Goal: Communication & Community: Answer question/provide support

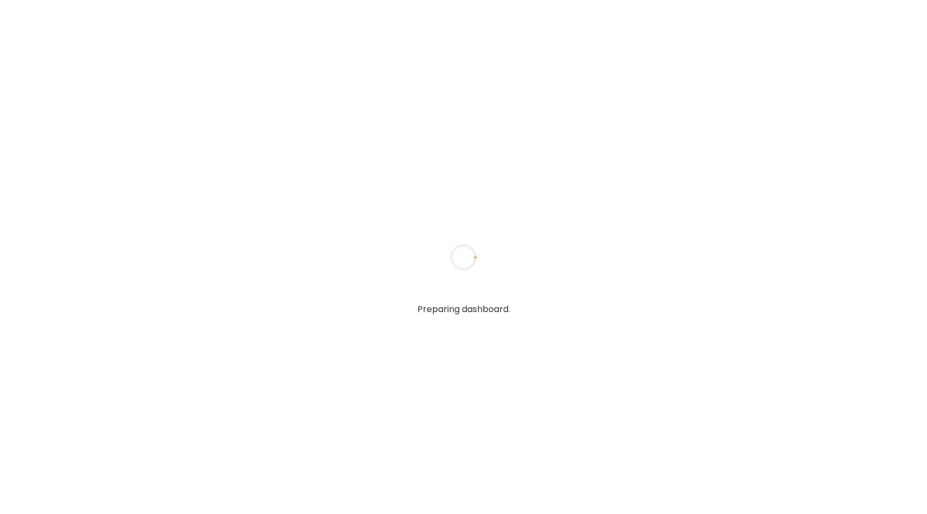
type input "**********"
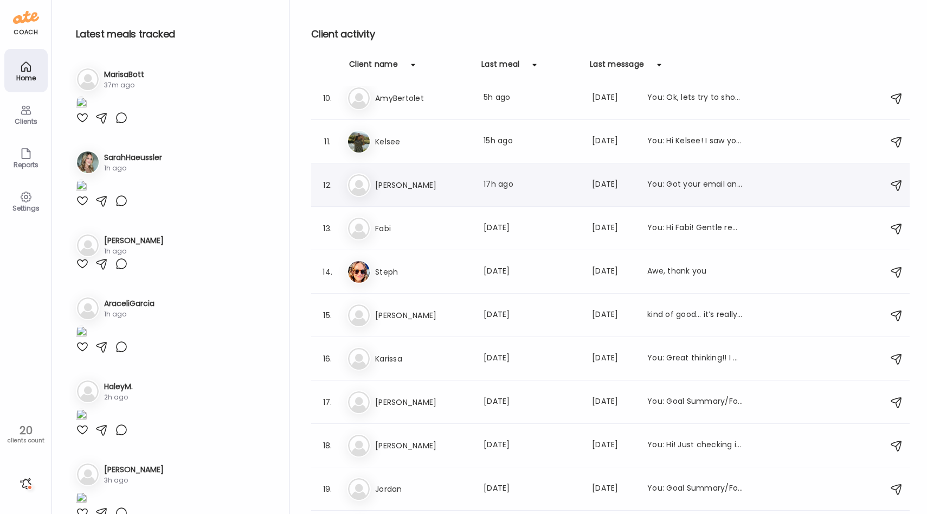
scroll to position [434, 0]
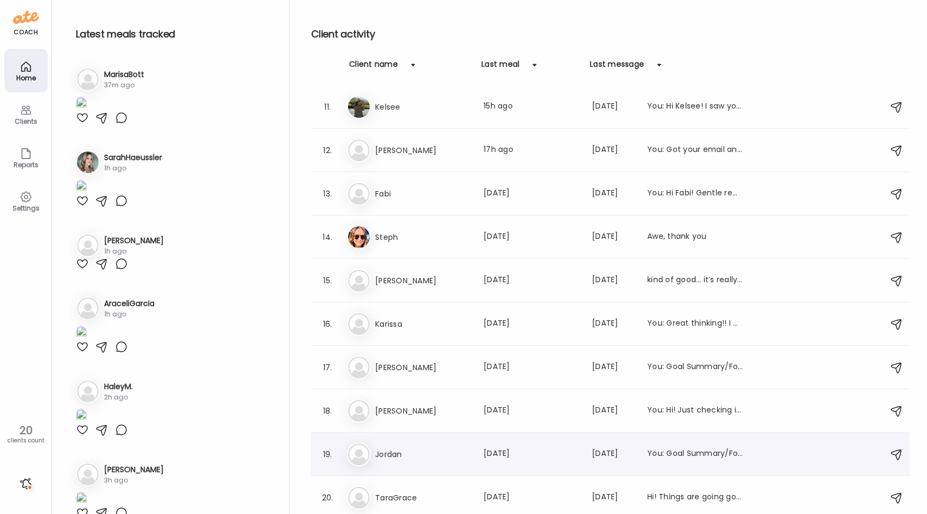
click at [400, 457] on h3 "Jordan" at bounding box center [422, 453] width 95 height 13
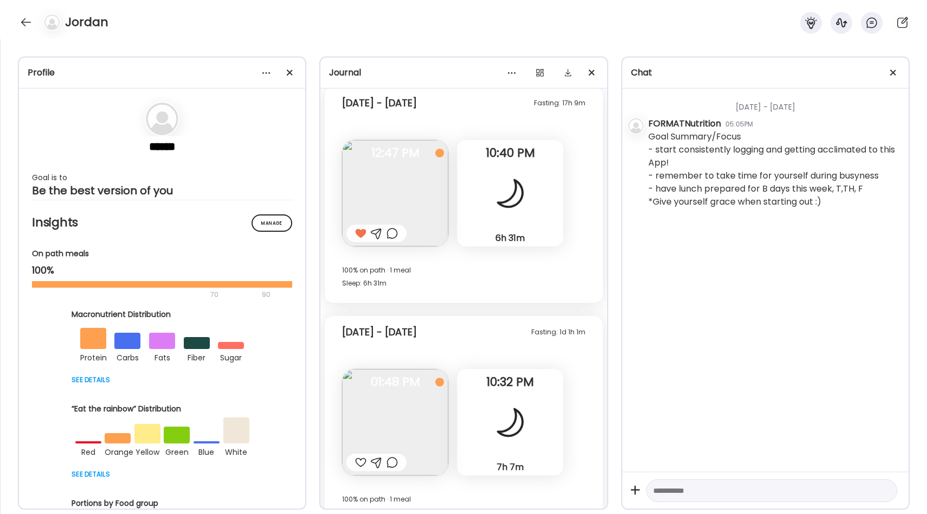
scroll to position [2099, 0]
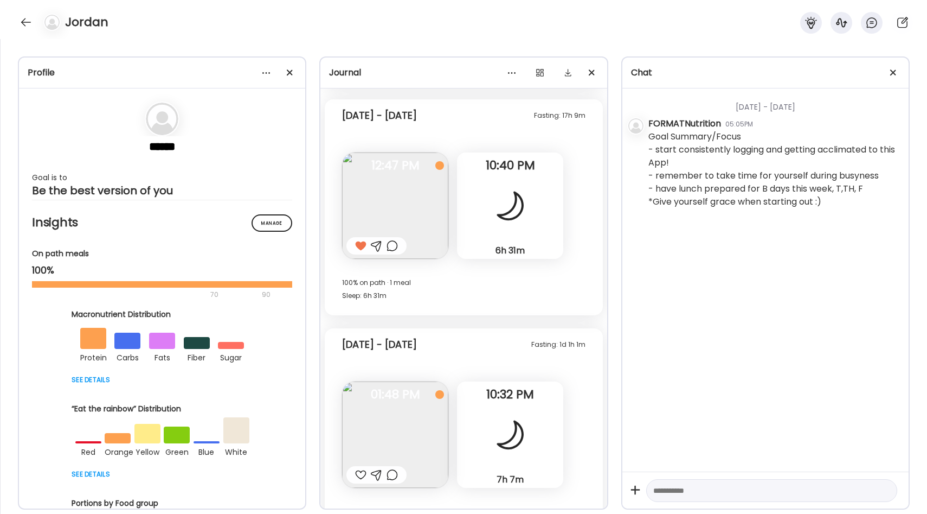
click at [413, 207] on img at bounding box center [395, 205] width 106 height 106
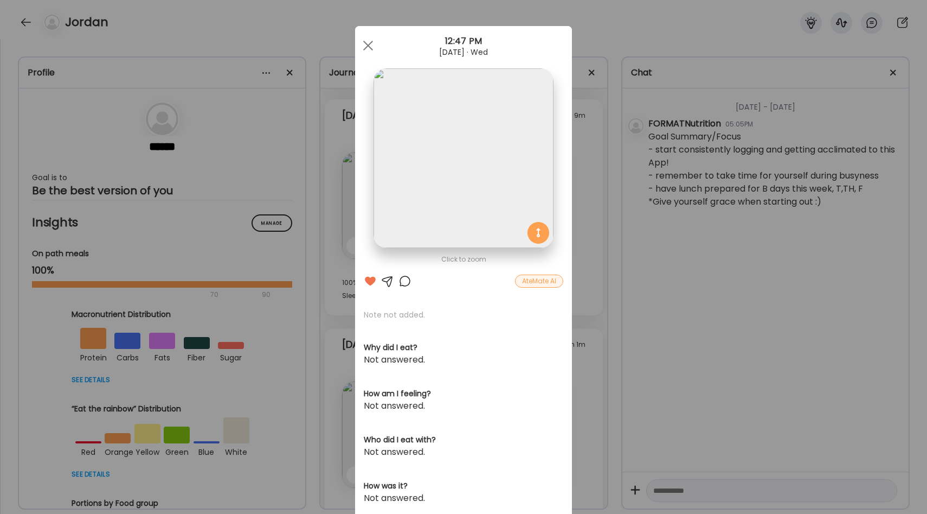
click at [590, 184] on div "Ate Coach Dashboard Wahoo! It’s official Take a moment to set up your Coach Pro…" at bounding box center [463, 257] width 927 height 514
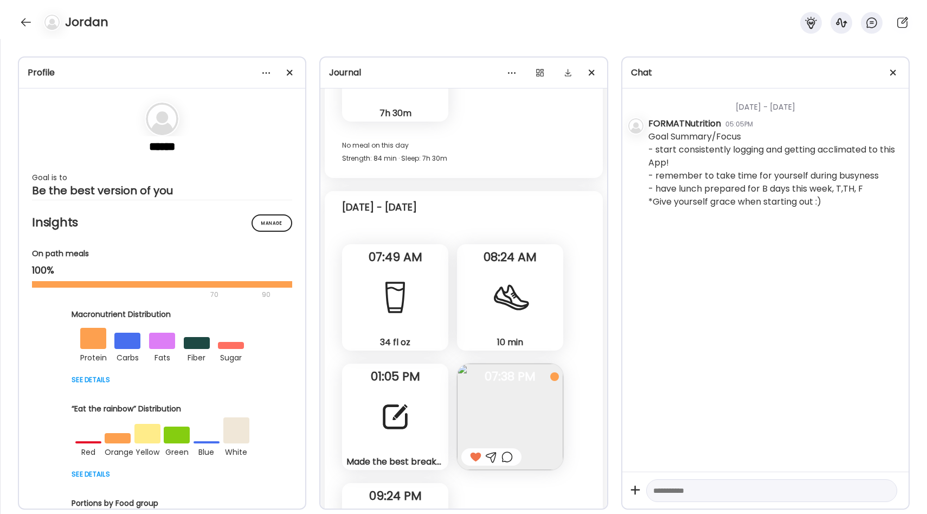
scroll to position [1537, 0]
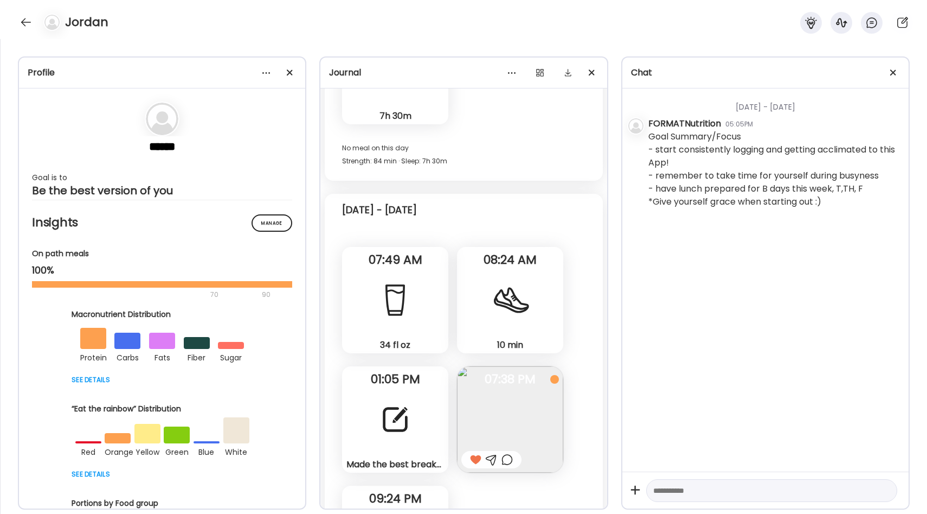
click at [483, 428] on img at bounding box center [510, 419] width 106 height 106
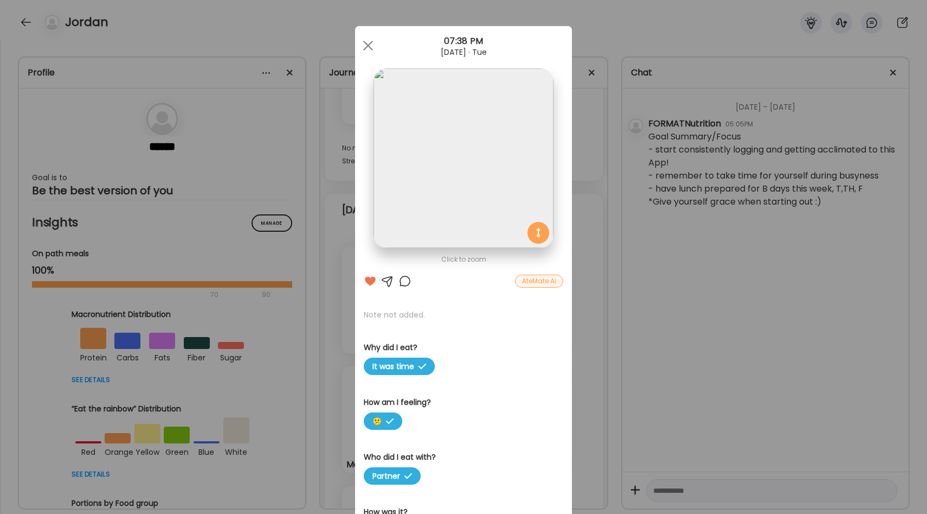
click at [584, 299] on div "Ate Coach Dashboard Wahoo! It’s official Take a moment to set up your Coach Pro…" at bounding box center [463, 257] width 927 height 514
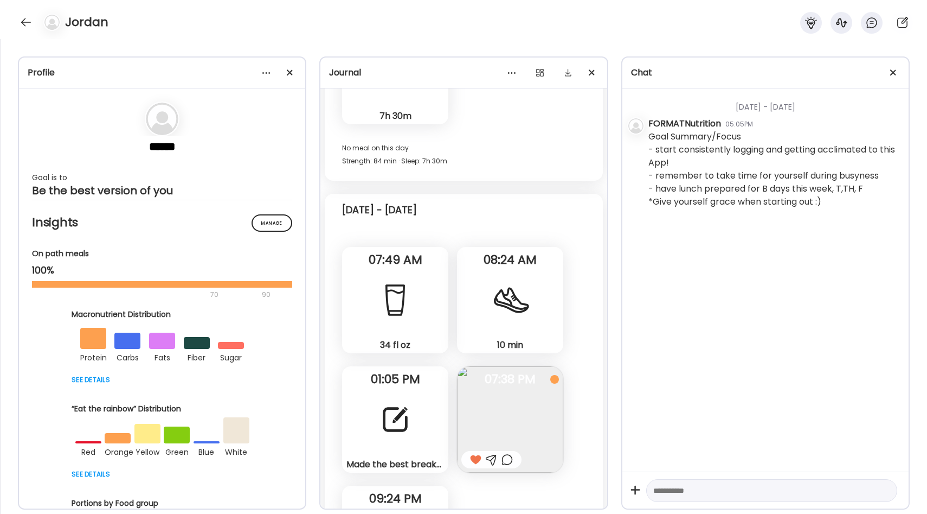
click at [416, 394] on div "Made the best breakfast, 2 scrambled eggs, 1 English muffin, a cup of bluebs, a…" at bounding box center [395, 419] width 106 height 106
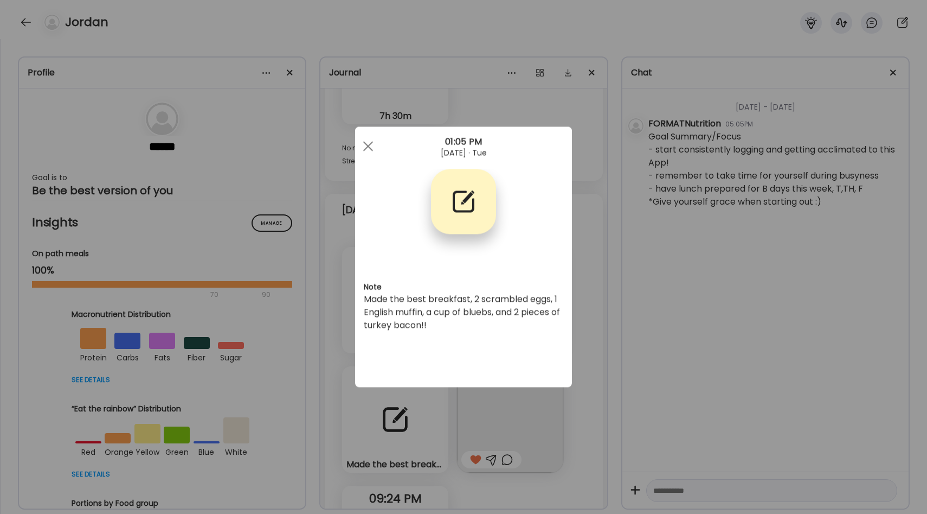
click at [589, 303] on div "Ate Coach Dashboard Wahoo! It’s official Take a moment to set up your Coach Pro…" at bounding box center [463, 257] width 927 height 514
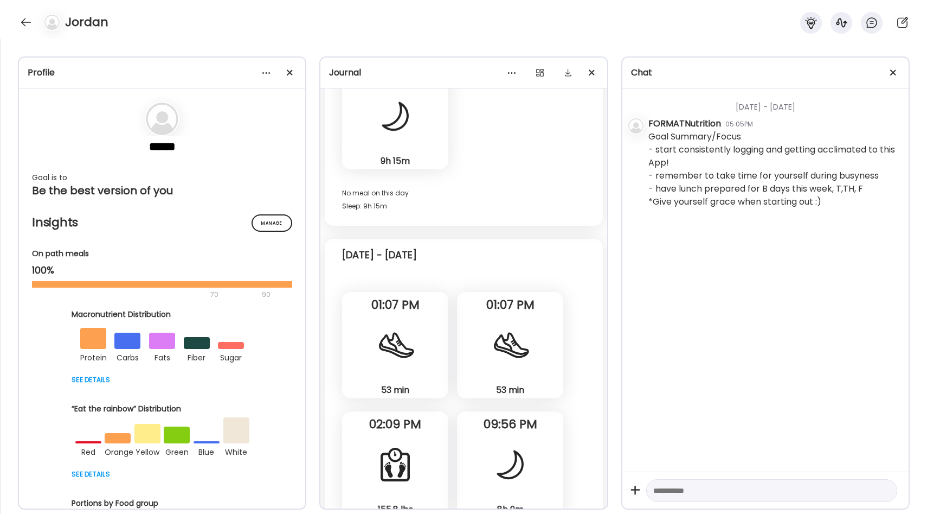
scroll to position [2936, 0]
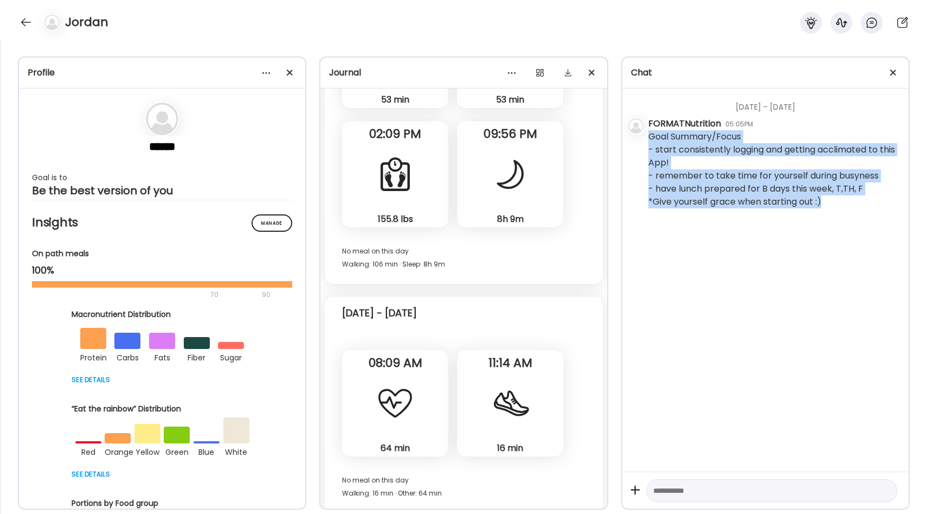
drag, startPoint x: 825, startPoint y: 203, endPoint x: 643, endPoint y: 131, distance: 196.0
click at [643, 131] on div "[DATE] - [DATE] FORMATNutrition 05:05PM Goal Summary/Focus - start consistently…" at bounding box center [766, 279] width 286 height 383
copy div "Goal Summary/Focus - start consistently logging and getting acclimated to this …"
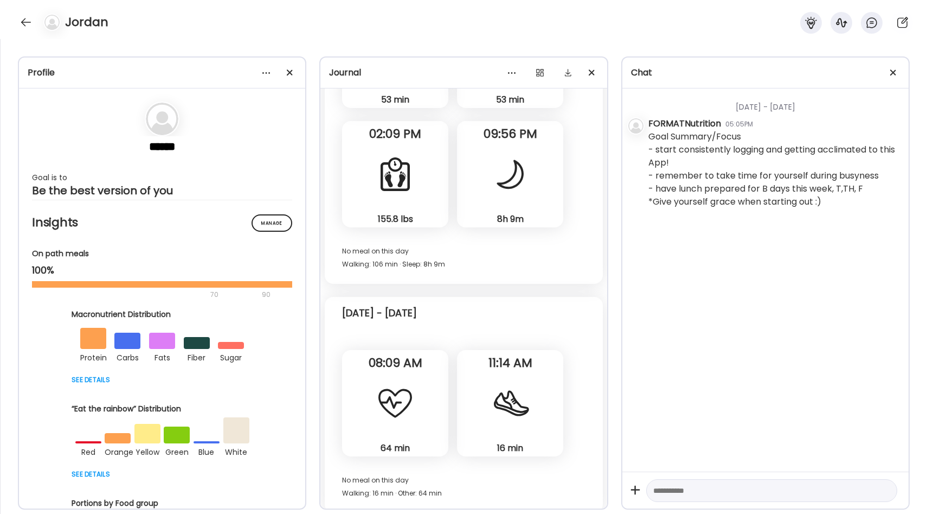
click at [631, 234] on div "[DATE] - [DATE] FORMATNutrition 05:05PM Goal Summary/Focus - start consistently…" at bounding box center [766, 279] width 286 height 383
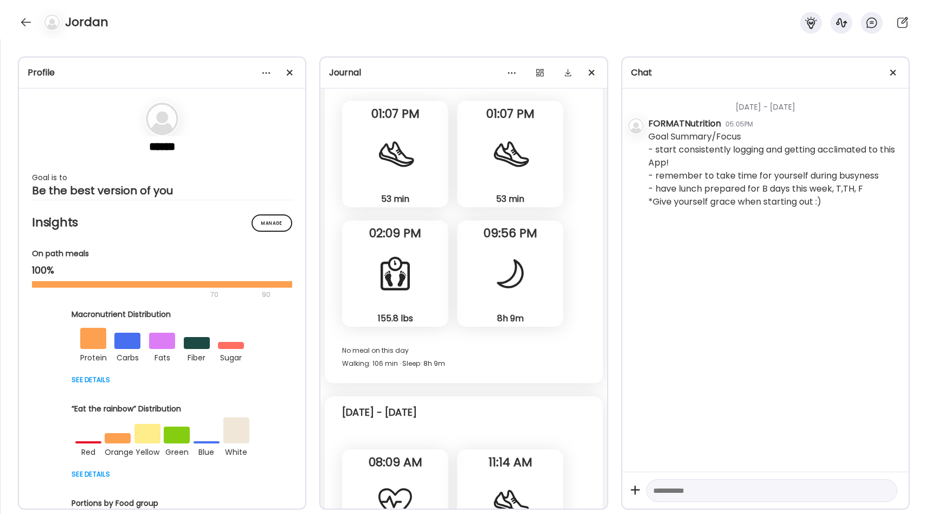
scroll to position [2837, 0]
click at [422, 280] on div "155.8 lbs Body Weight" at bounding box center [395, 273] width 106 height 106
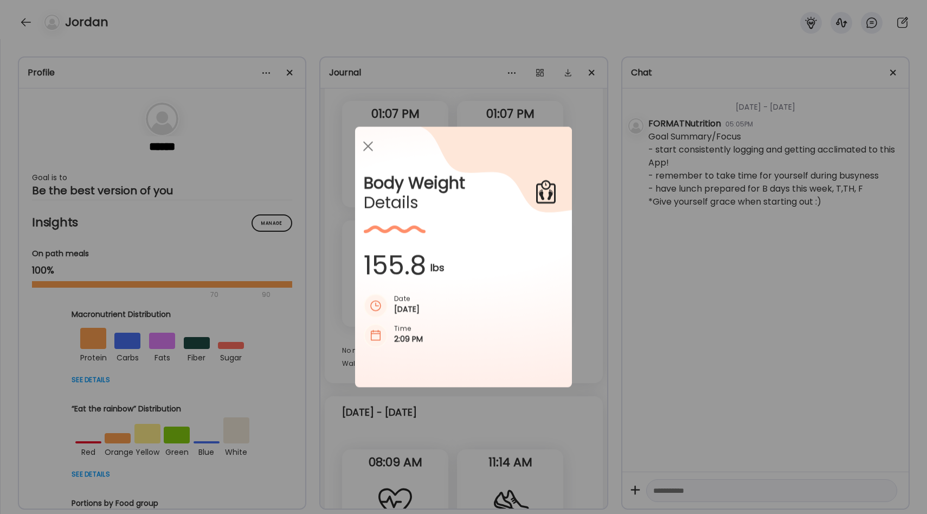
click at [589, 254] on div "Ate Coach Dashboard Wahoo! It’s official Take a moment to set up your Coach Pro…" at bounding box center [463, 257] width 927 height 514
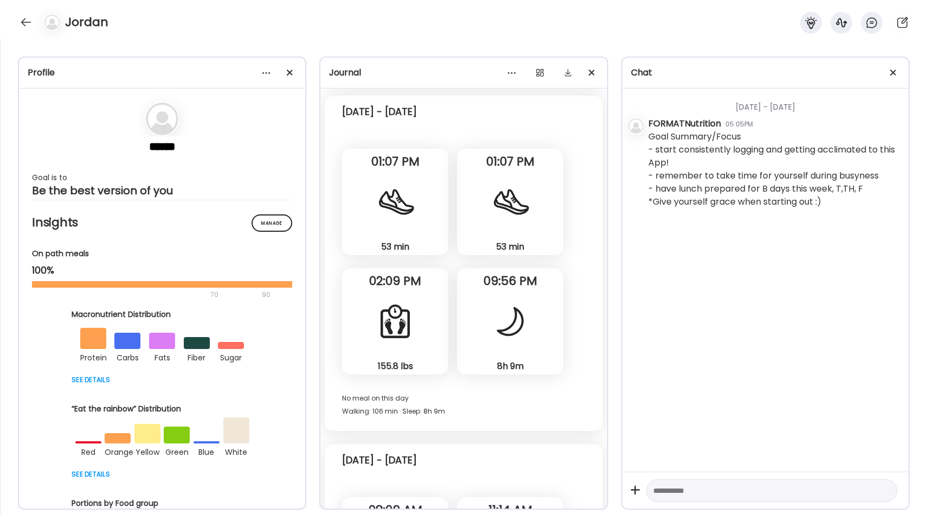
scroll to position [2784, 0]
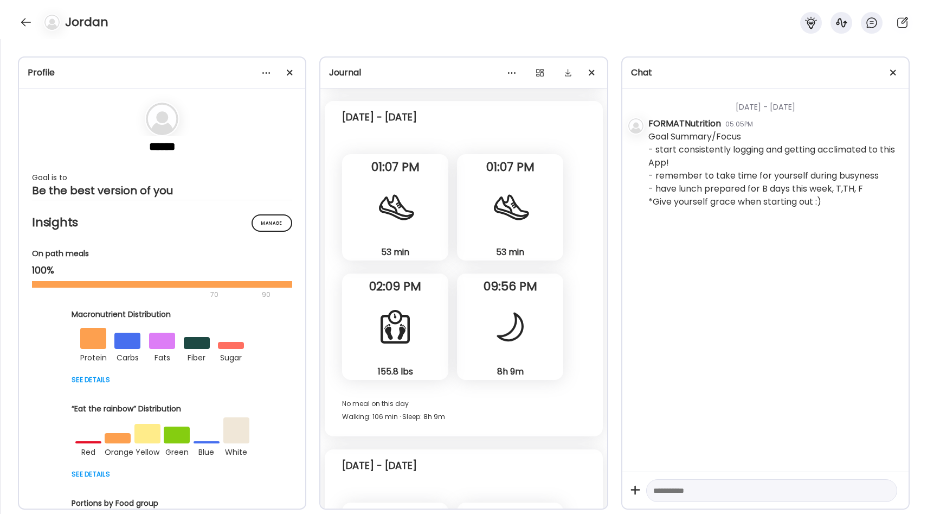
click at [514, 213] on div at bounding box center [510, 207] width 39 height 39
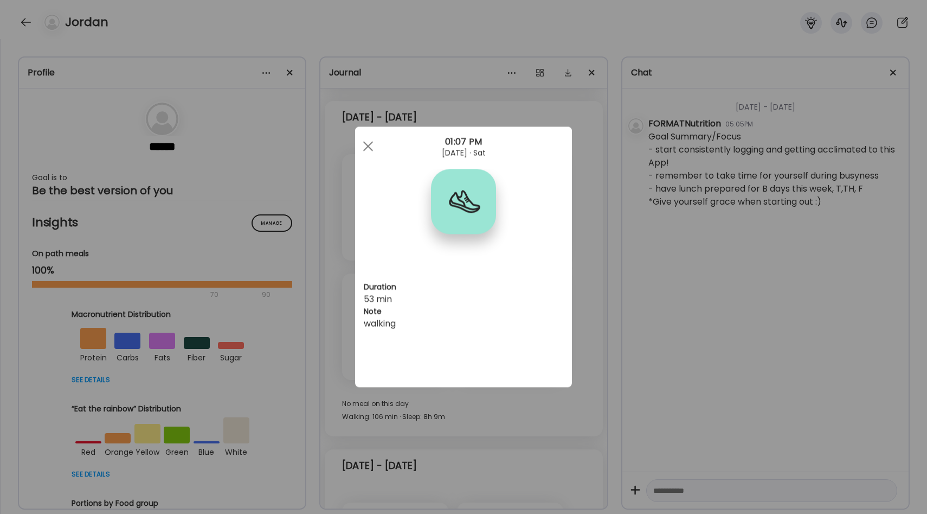
click at [573, 251] on div "Ate Coach Dashboard Wahoo! It’s official Take a moment to set up your Coach Pro…" at bounding box center [463, 257] width 927 height 514
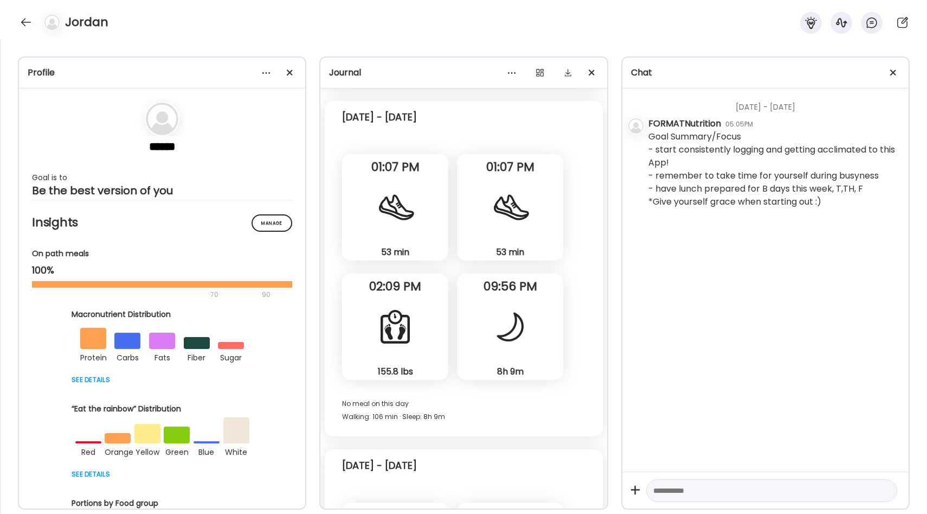
click at [426, 210] on div "53 min Walking" at bounding box center [395, 207] width 106 height 106
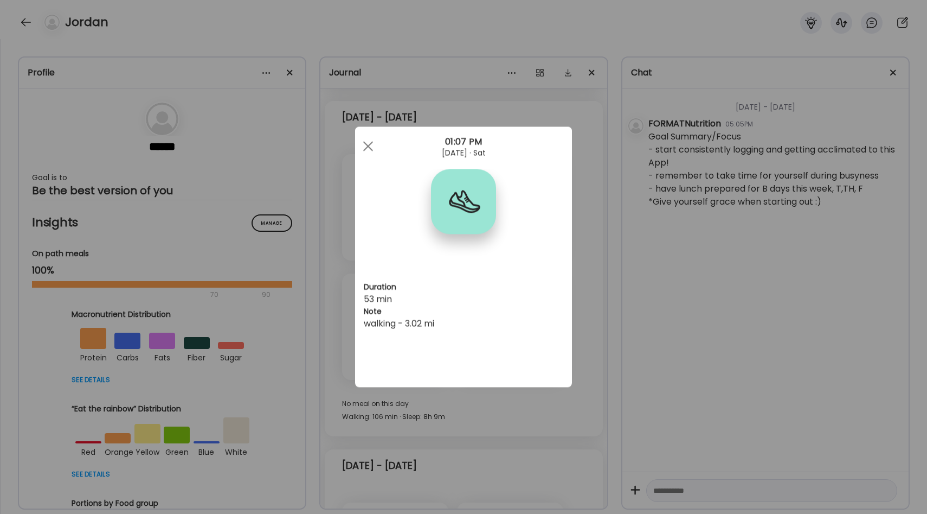
click at [603, 234] on div "Ate Coach Dashboard Wahoo! It’s official Take a moment to set up your Coach Pro…" at bounding box center [463, 257] width 927 height 514
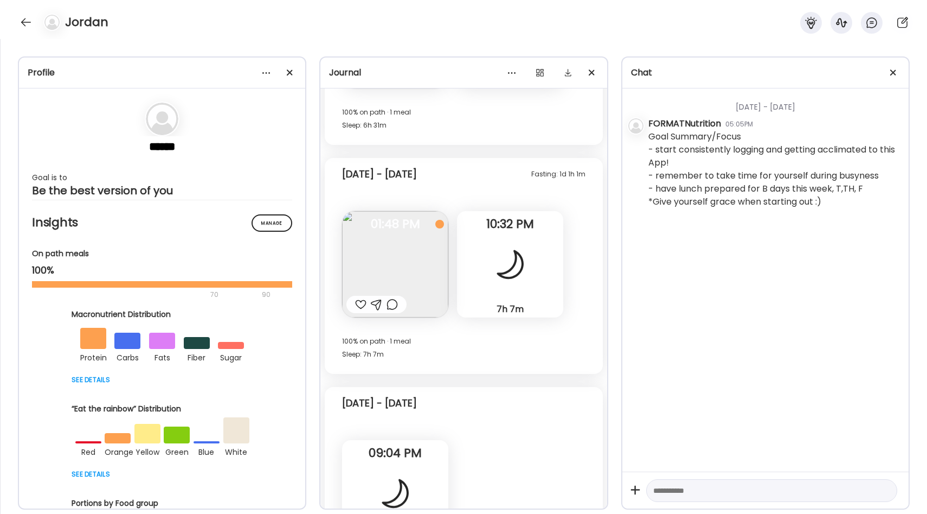
scroll to position [2269, 0]
click at [414, 259] on img at bounding box center [395, 265] width 106 height 106
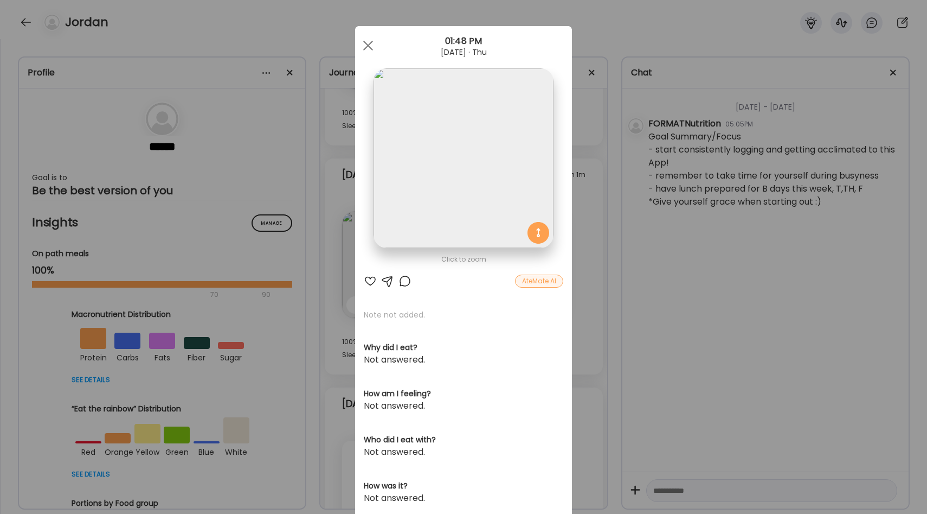
click at [593, 249] on div "Ate Coach Dashboard Wahoo! It’s official Take a moment to set up your Coach Pro…" at bounding box center [463, 257] width 927 height 514
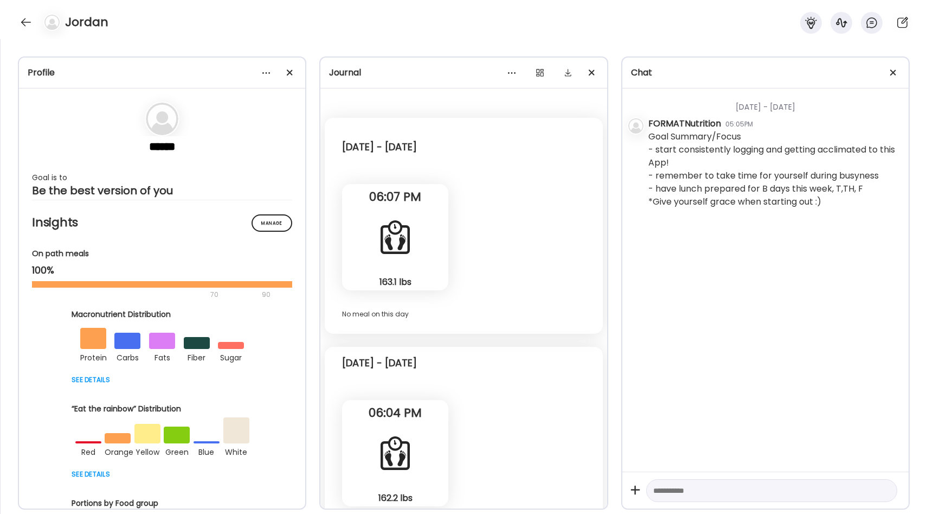
scroll to position [0, 0]
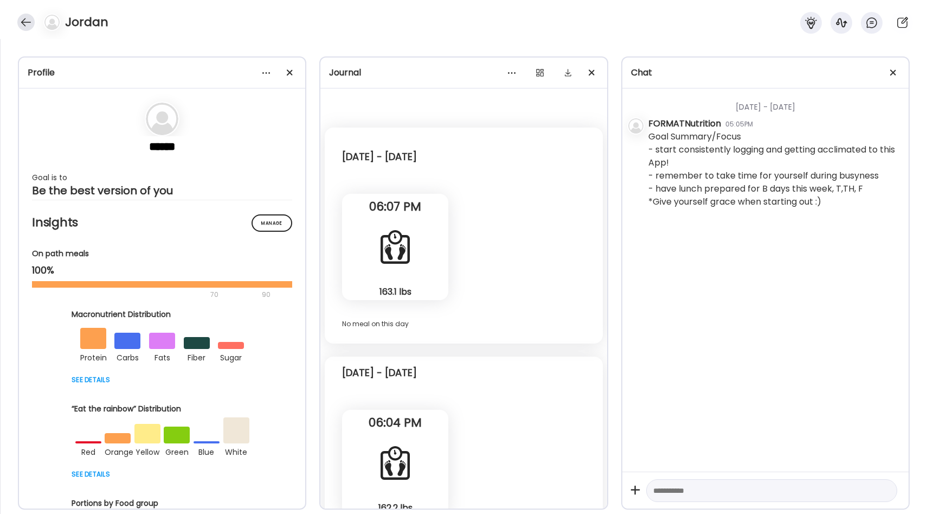
click at [29, 24] on div at bounding box center [25, 22] width 17 height 17
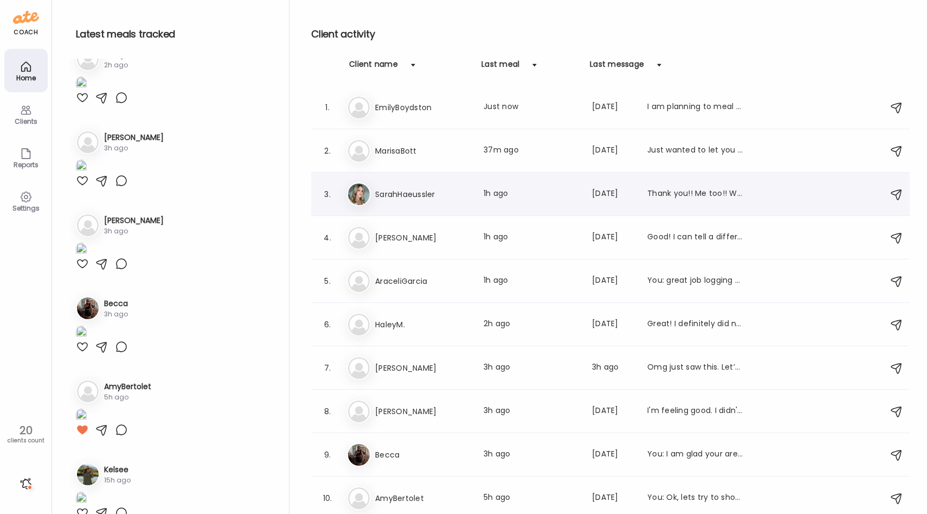
click at [405, 186] on div "Sa SarahHaeussler Last meal: 1h ago Last message: [DATE] Thank you!! Me too!! W…" at bounding box center [612, 194] width 530 height 24
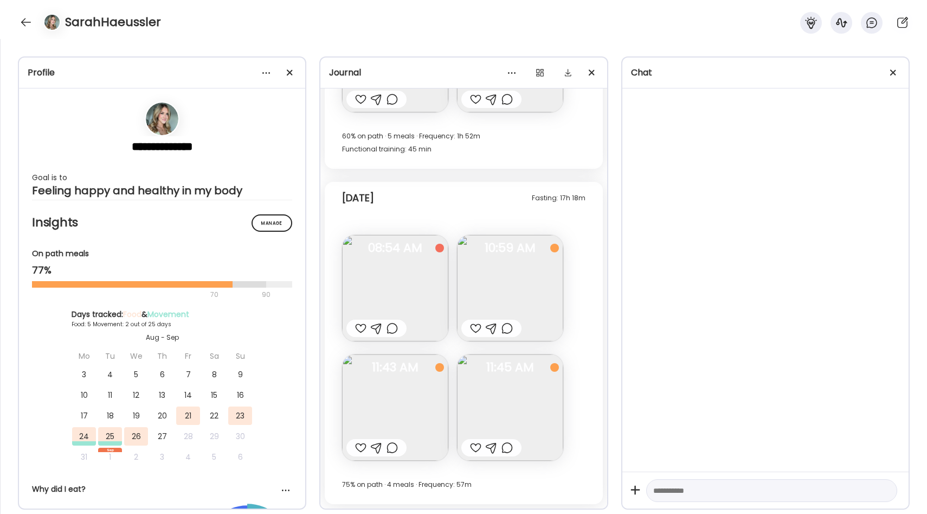
scroll to position [1896, 0]
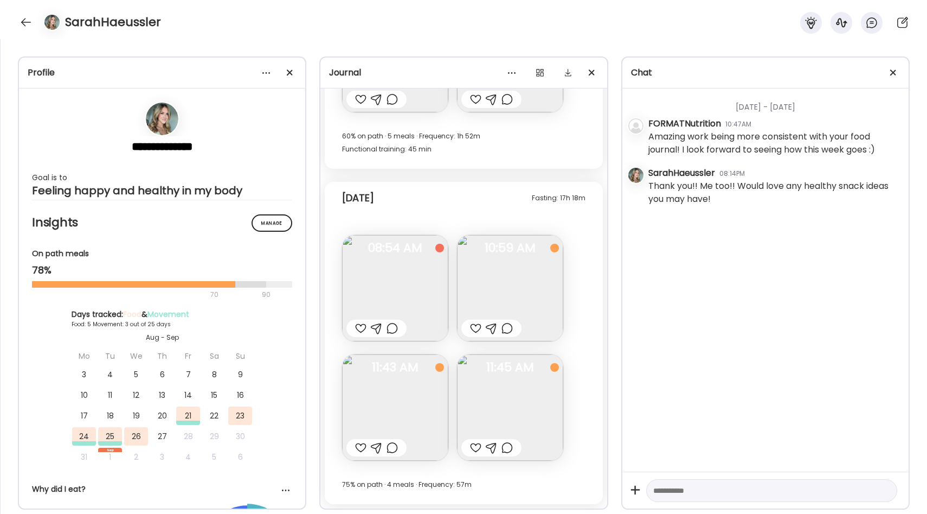
click at [476, 443] on div at bounding box center [475, 447] width 11 height 13
click at [500, 421] on img at bounding box center [510, 407] width 106 height 106
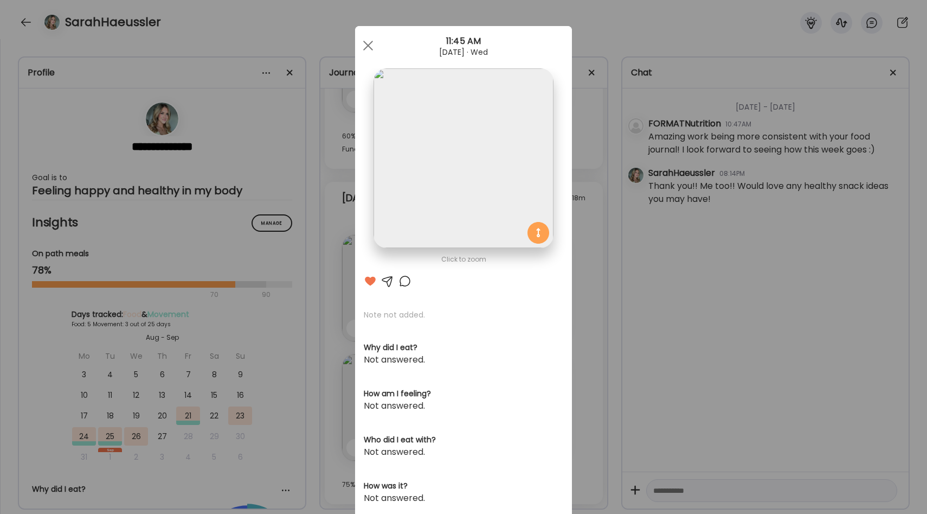
click at [585, 307] on div "Ate Coach Dashboard Wahoo! It’s official Take a moment to set up your Coach Pro…" at bounding box center [463, 257] width 927 height 514
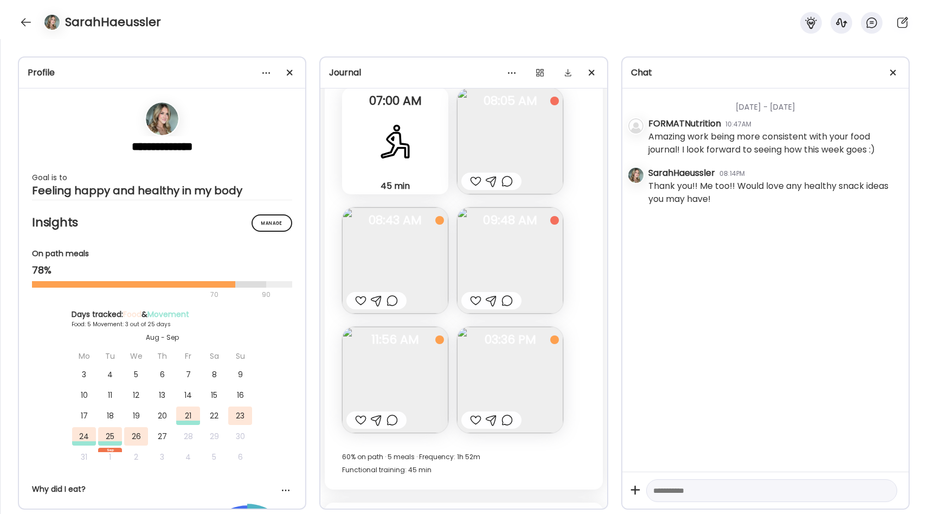
scroll to position [1572, 0]
click at [501, 252] on img at bounding box center [510, 263] width 106 height 106
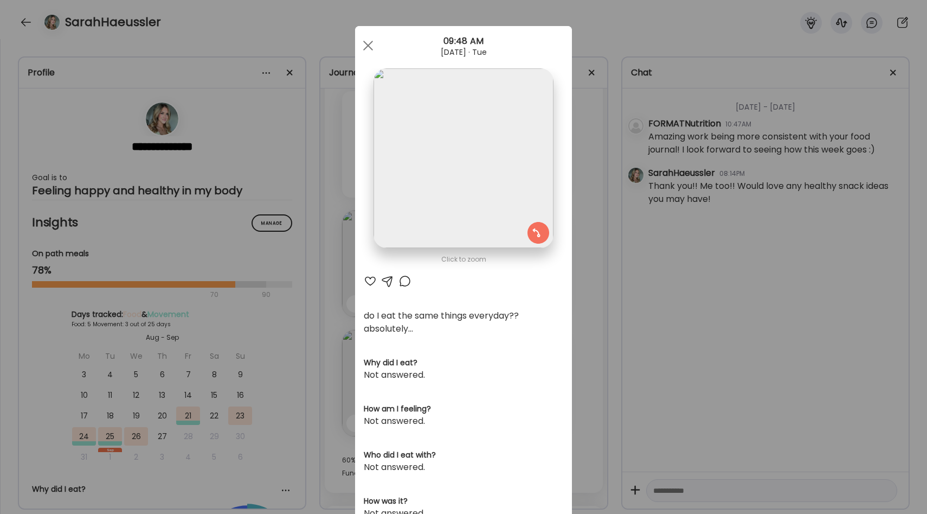
click at [367, 284] on div at bounding box center [370, 280] width 13 height 13
click at [334, 300] on div "Ate Coach Dashboard Wahoo! It’s official Take a moment to set up your Coach Pro…" at bounding box center [463, 257] width 927 height 514
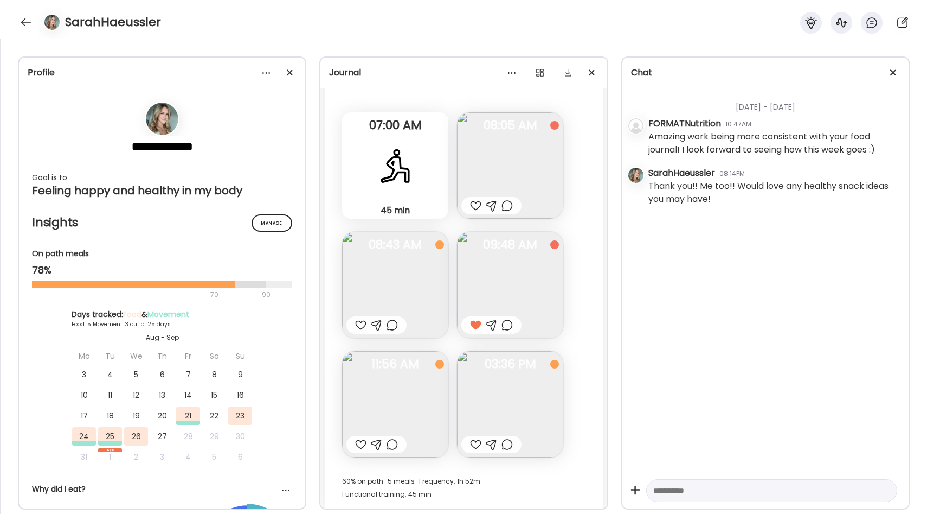
scroll to position [1539, 0]
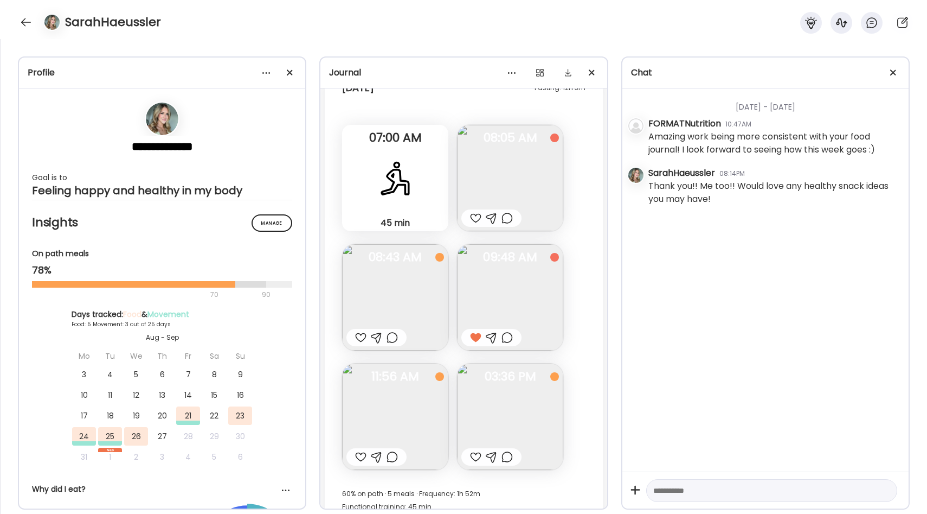
click at [505, 261] on span "09:48 AM" at bounding box center [510, 257] width 106 height 10
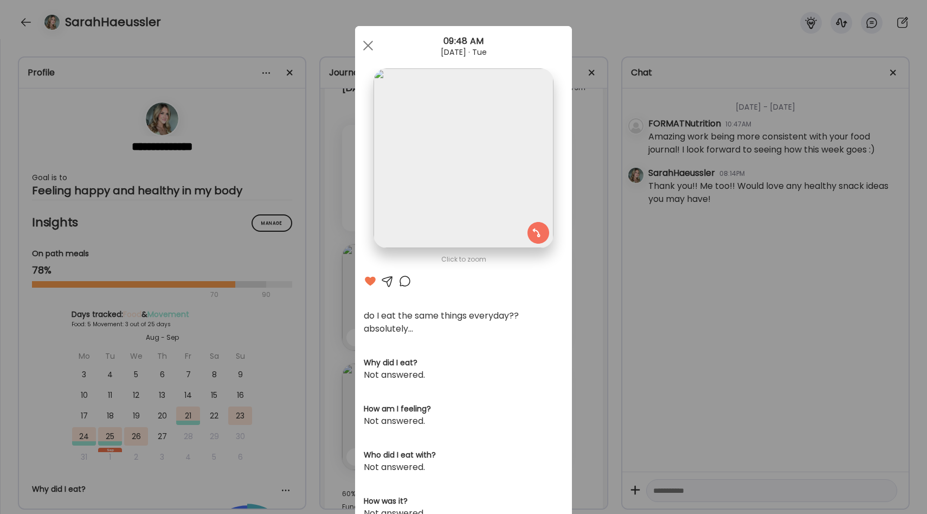
click at [404, 283] on div at bounding box center [405, 280] width 13 height 13
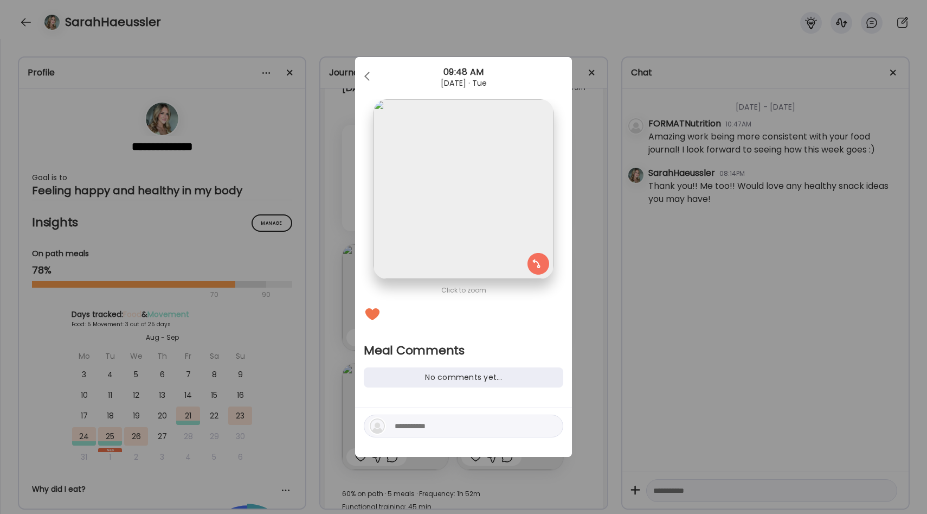
click at [408, 424] on textarea at bounding box center [468, 425] width 146 height 13
type textarea "**********"
click at [547, 428] on div at bounding box center [550, 425] width 15 height 15
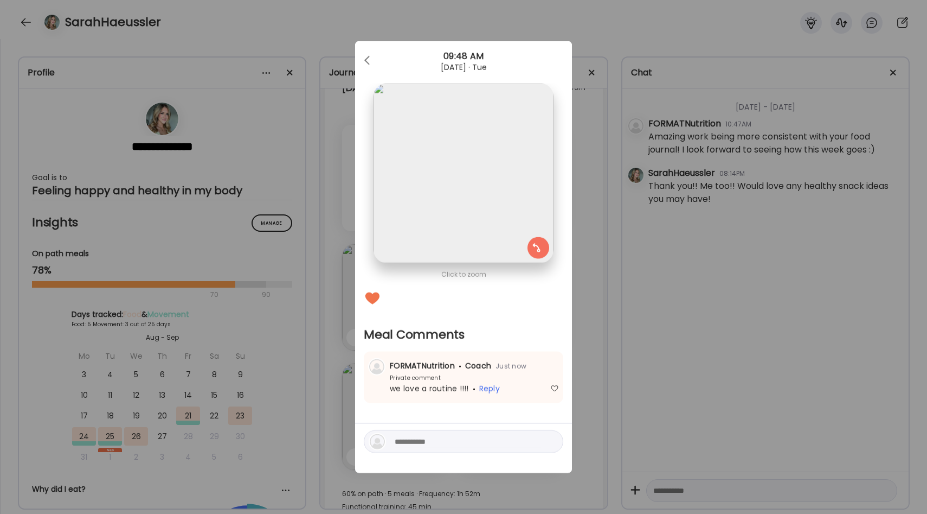
click at [596, 311] on div "Ate Coach Dashboard Wahoo! It’s official Take a moment to set up your Coach Pro…" at bounding box center [463, 257] width 927 height 514
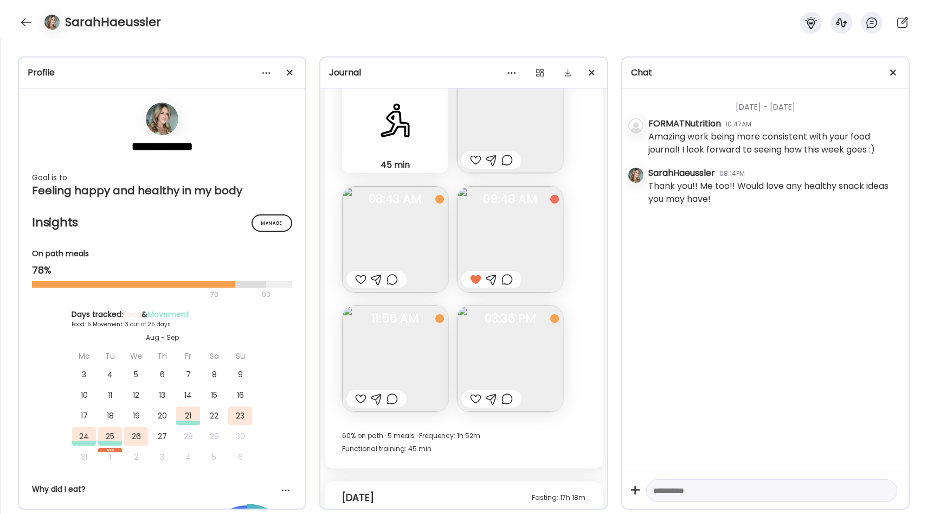
scroll to position [1610, 0]
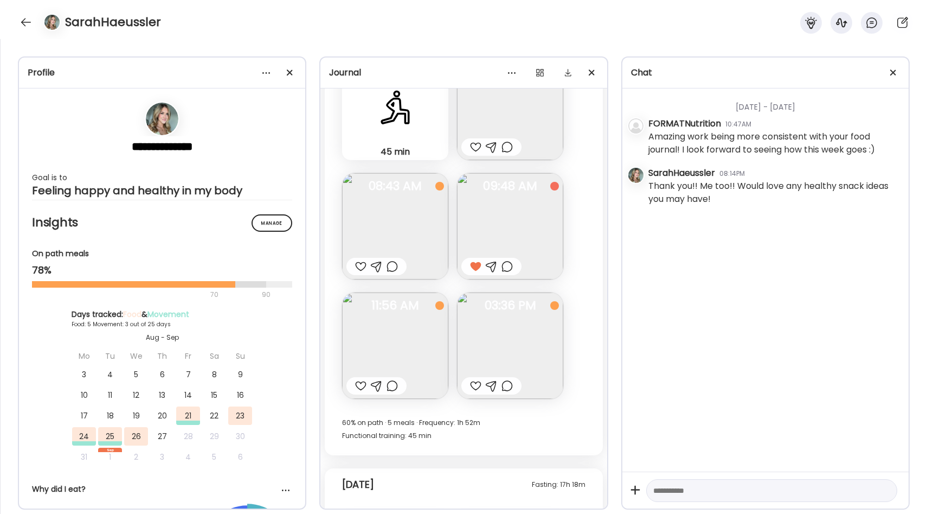
click at [421, 231] on img at bounding box center [395, 226] width 106 height 106
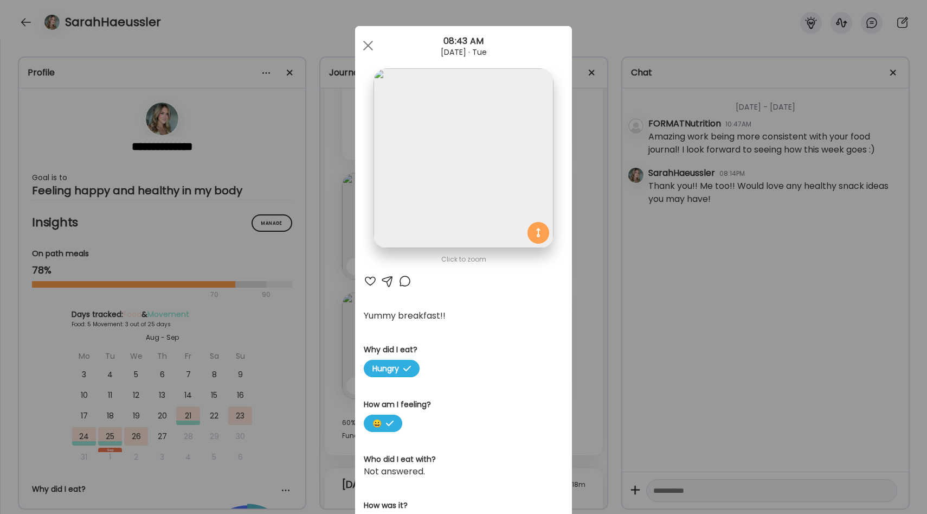
click at [583, 277] on div "Ate Coach Dashboard Wahoo! It’s official Take a moment to set up your Coach Pro…" at bounding box center [463, 257] width 927 height 514
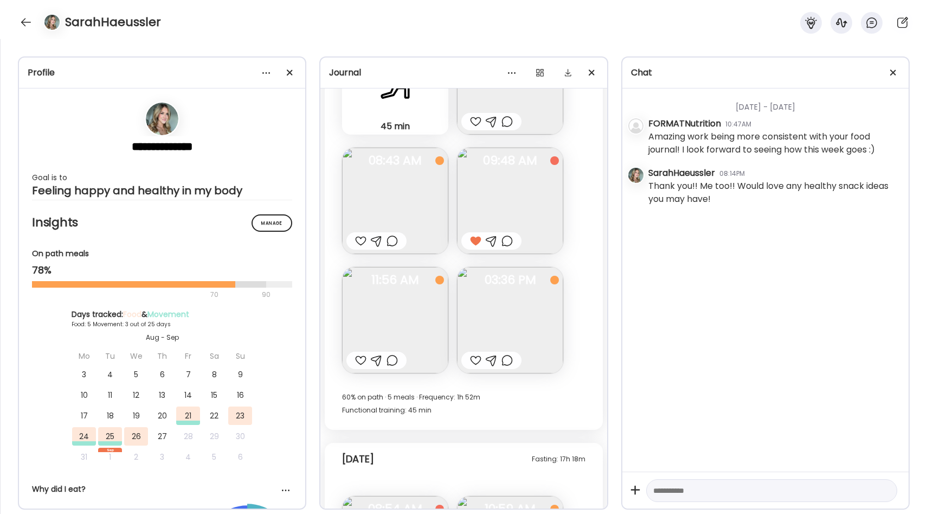
scroll to position [1640, 0]
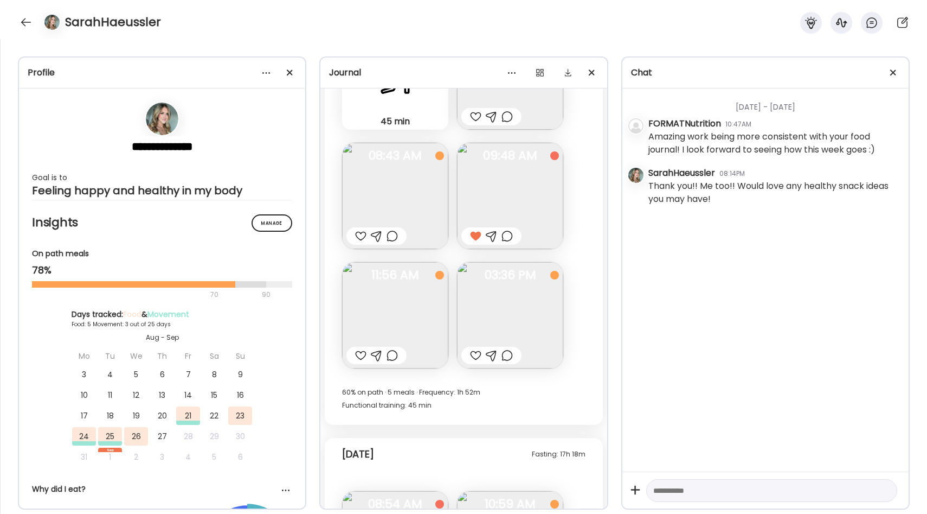
click at [412, 298] on img at bounding box center [395, 315] width 106 height 106
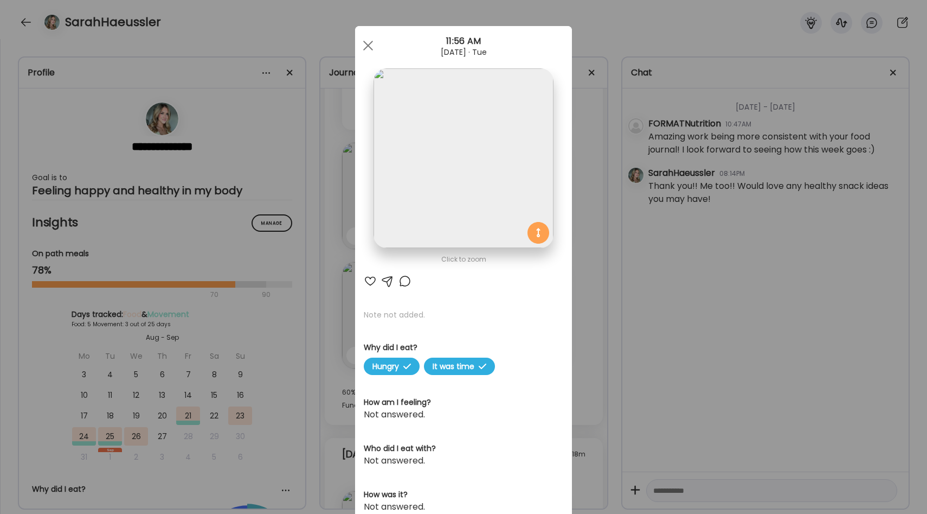
click at [594, 286] on div "Ate Coach Dashboard Wahoo! It’s official Take a moment to set up your Coach Pro…" at bounding box center [463, 257] width 927 height 514
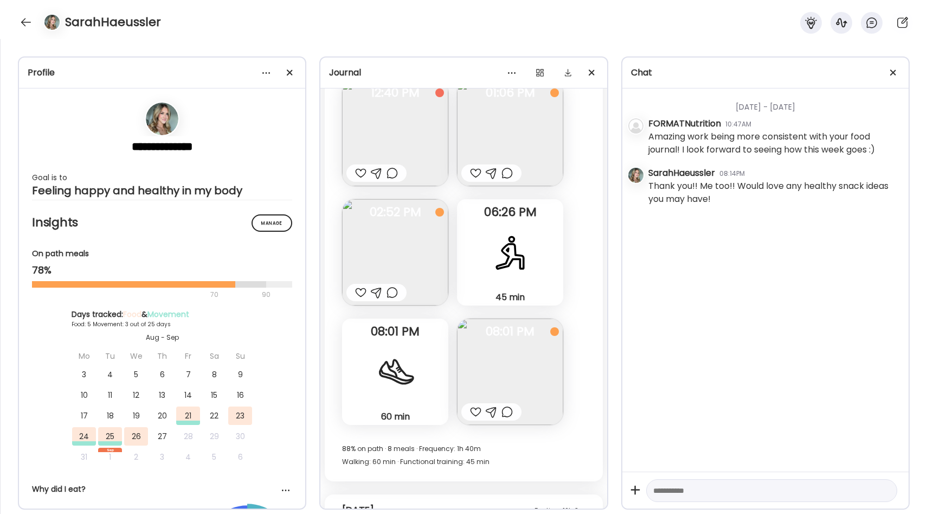
scroll to position [1102, 0]
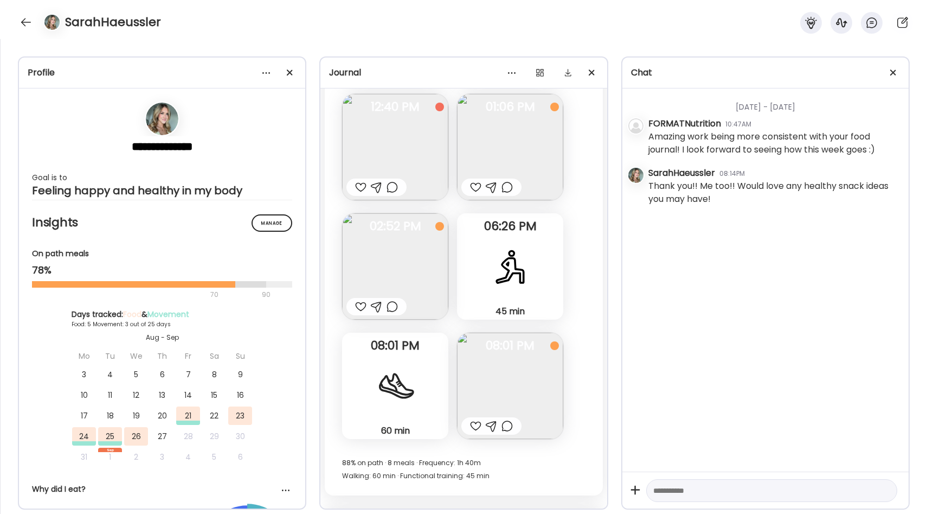
click at [437, 279] on img at bounding box center [395, 266] width 106 height 106
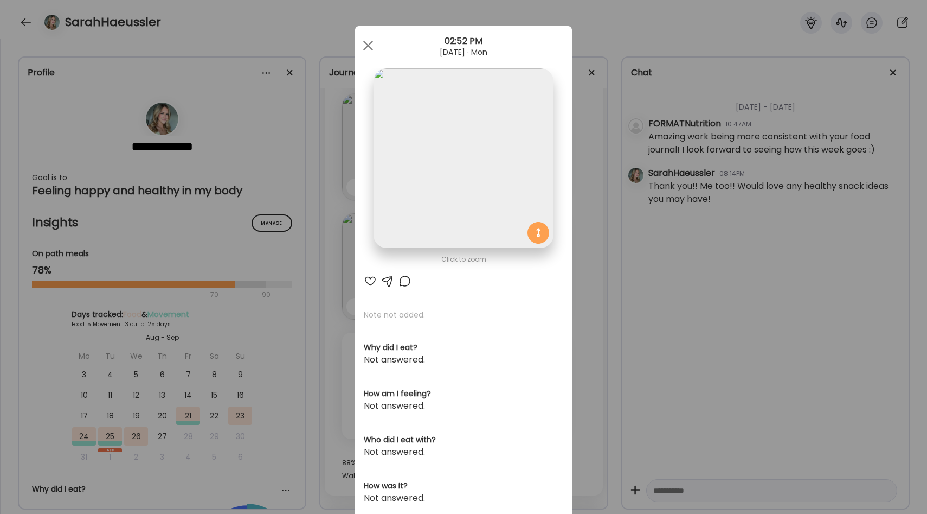
click at [583, 262] on div "Ate Coach Dashboard Wahoo! It’s official Take a moment to set up your Coach Pro…" at bounding box center [463, 257] width 927 height 514
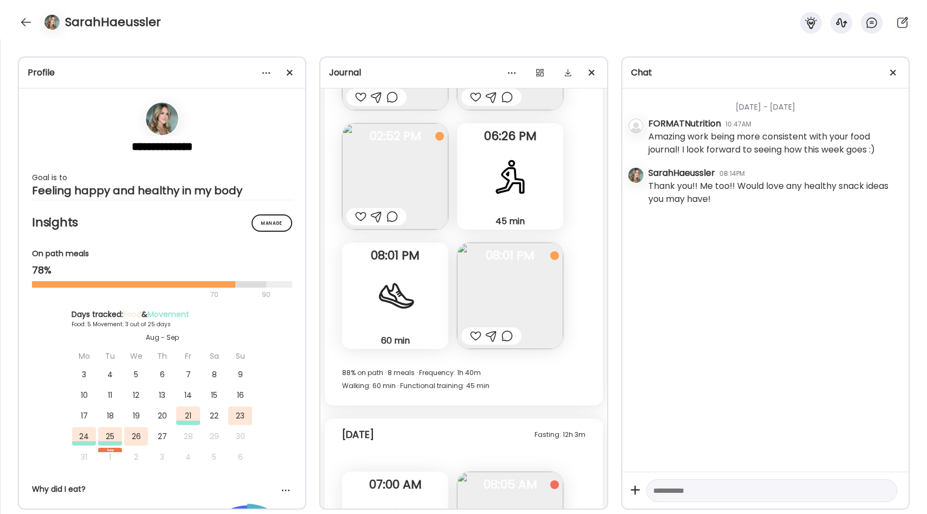
scroll to position [1203, 0]
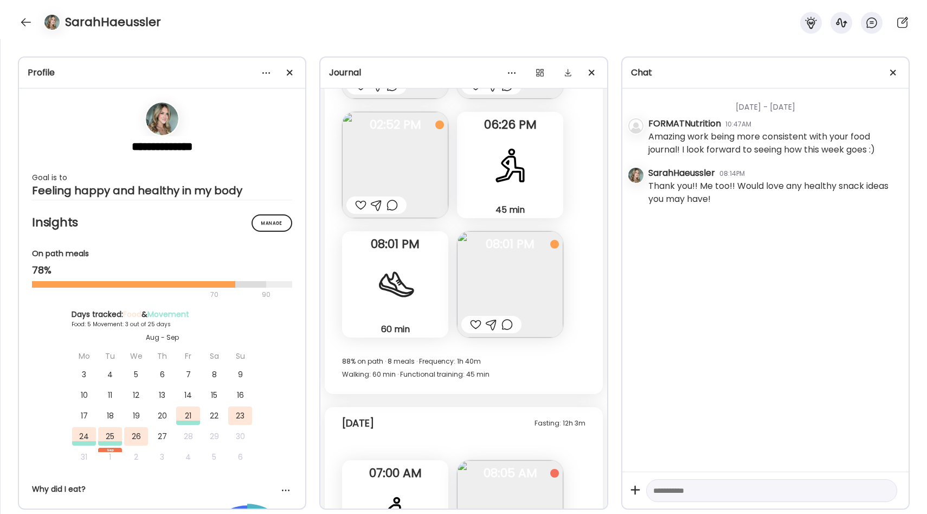
click at [417, 161] on img at bounding box center [395, 165] width 106 height 106
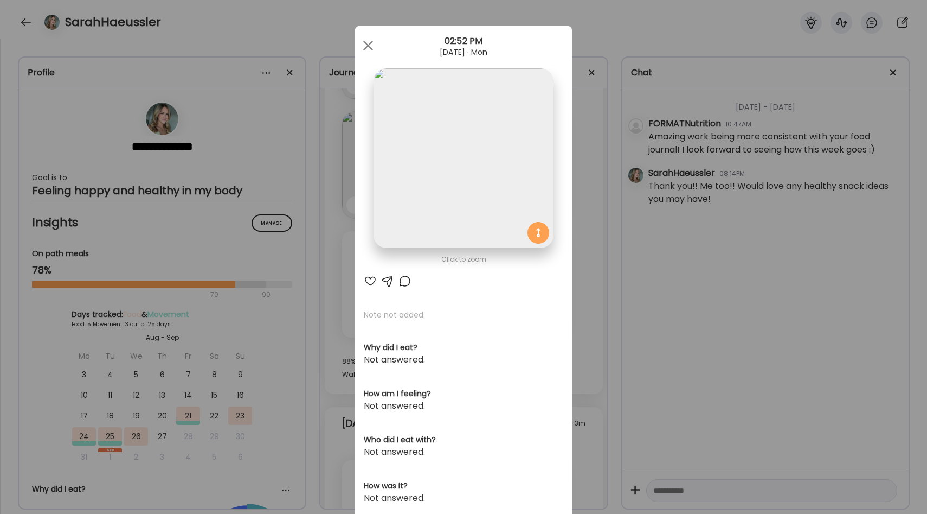
click at [575, 210] on div "Ate Coach Dashboard Wahoo! It’s official Take a moment to set up your Coach Pro…" at bounding box center [463, 257] width 927 height 514
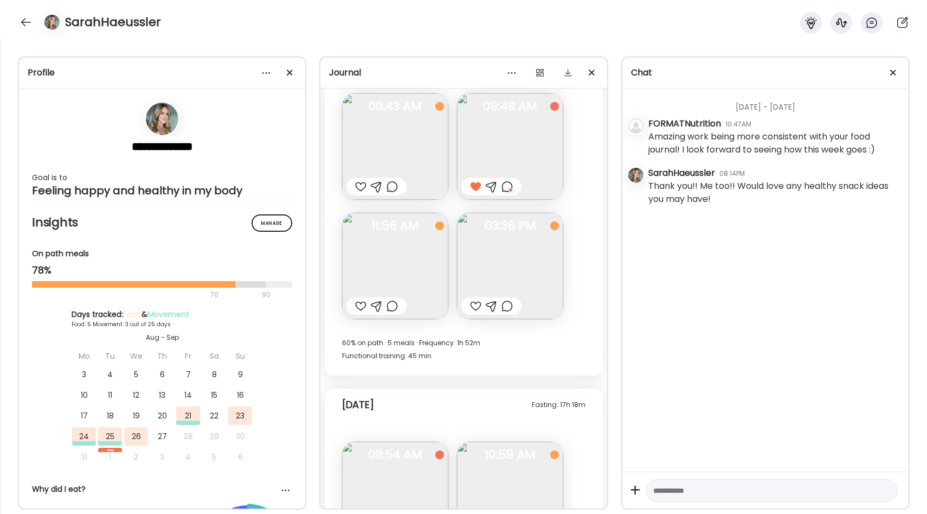
scroll to position [1896, 0]
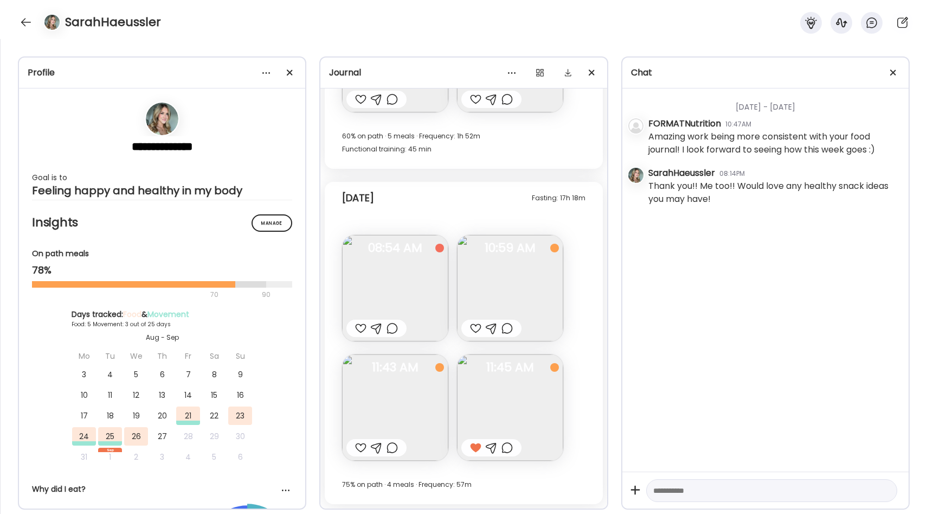
click at [670, 486] on textarea at bounding box center [762, 490] width 217 height 13
click at [534, 307] on img at bounding box center [510, 288] width 106 height 106
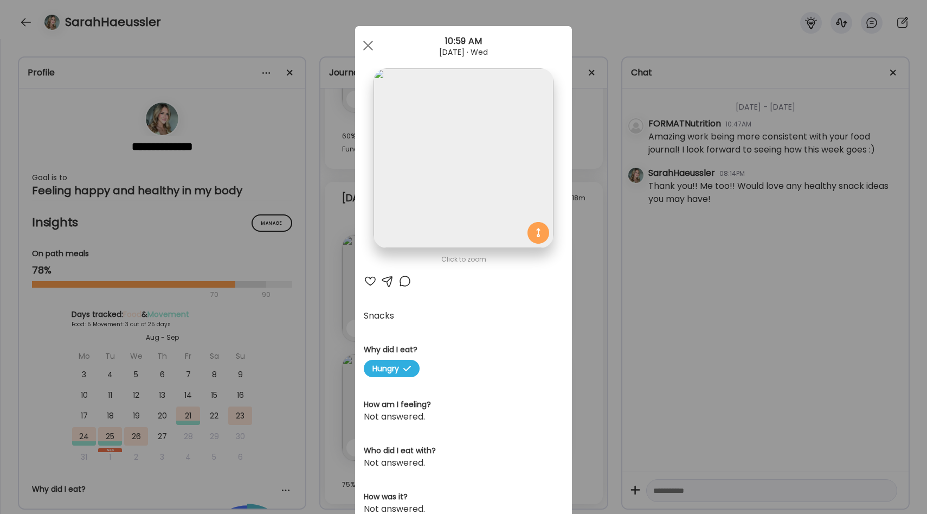
click at [631, 311] on div "Ate Coach Dashboard Wahoo! It’s official Take a moment to set up your Coach Pro…" at bounding box center [463, 257] width 927 height 514
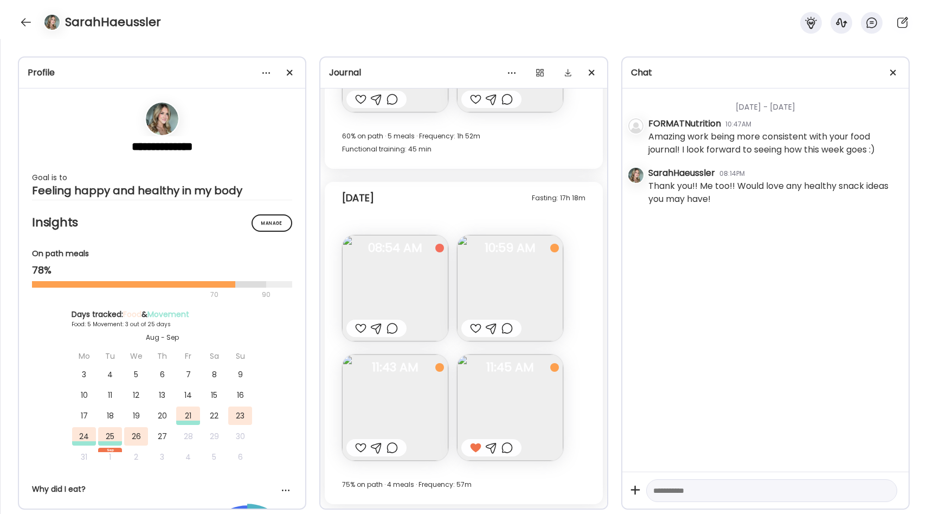
click at [673, 497] on div at bounding box center [771, 490] width 251 height 23
click at [671, 486] on textarea at bounding box center [762, 490] width 217 height 13
type textarea "**********"
click at [505, 283] on img at bounding box center [510, 288] width 106 height 106
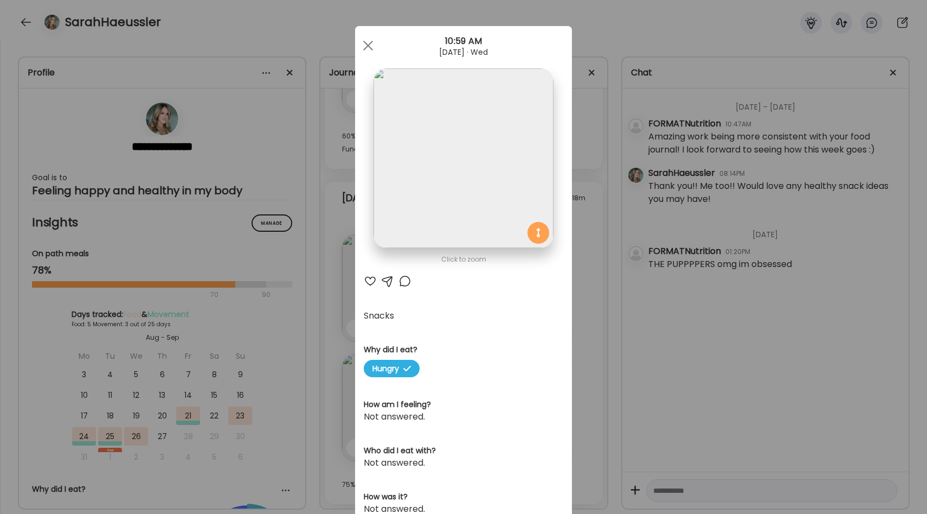
click at [580, 257] on div "Ate Coach Dashboard Wahoo! It’s official Take a moment to set up your Coach Pro…" at bounding box center [463, 257] width 927 height 514
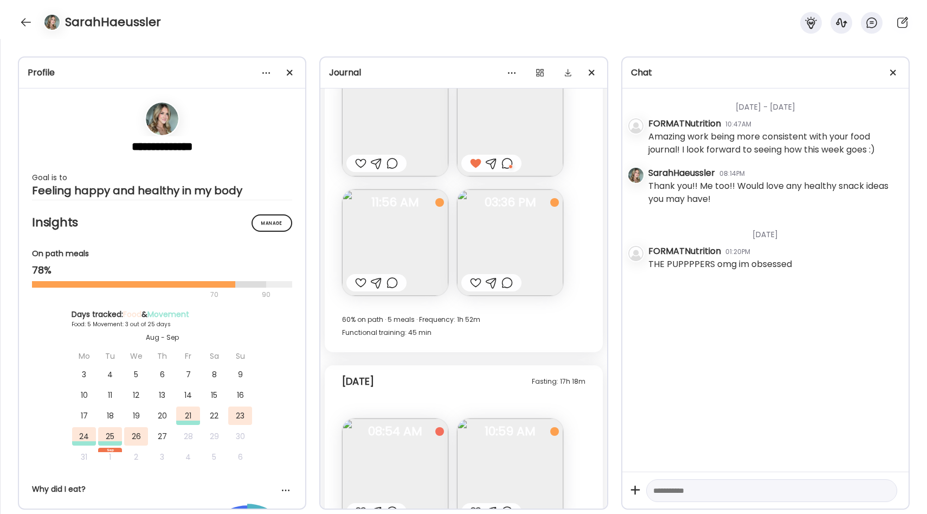
scroll to position [1712, 0]
click at [675, 487] on textarea at bounding box center [762, 490] width 217 height 13
type textarea "**********"
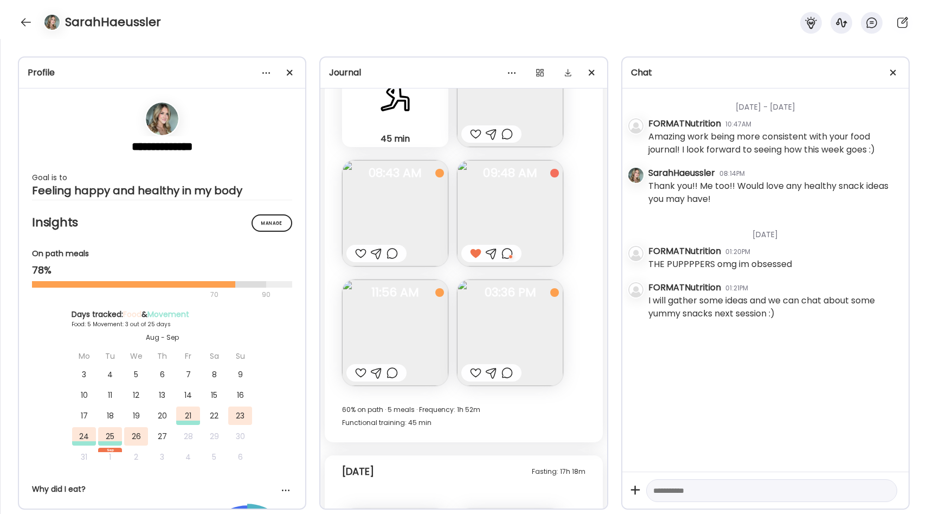
scroll to position [1598, 0]
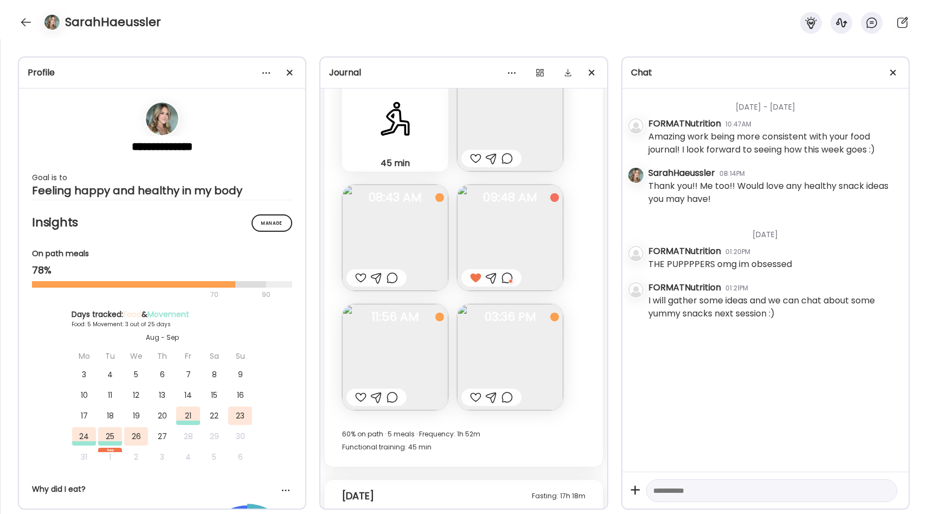
click at [483, 364] on img at bounding box center [510, 357] width 106 height 106
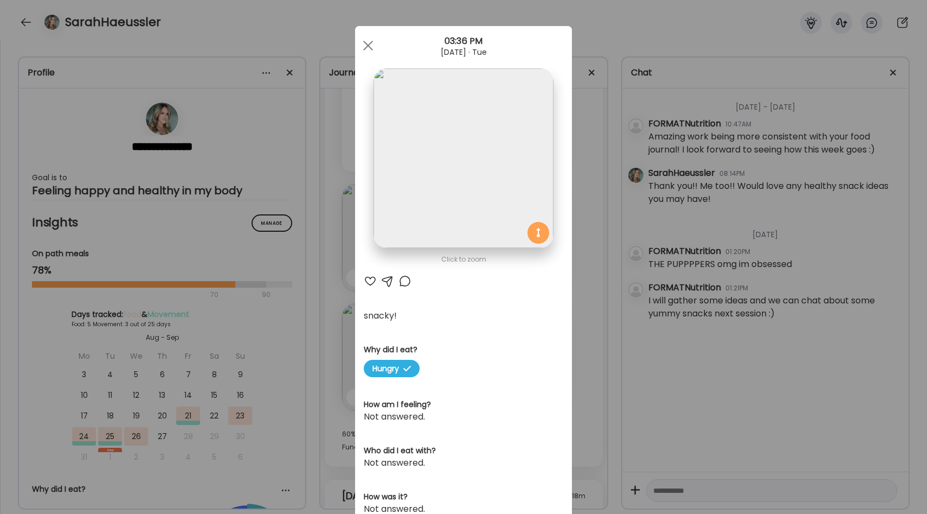
click at [573, 211] on div "Ate Coach Dashboard Wahoo! It’s official Take a moment to set up your Coach Pro…" at bounding box center [463, 257] width 927 height 514
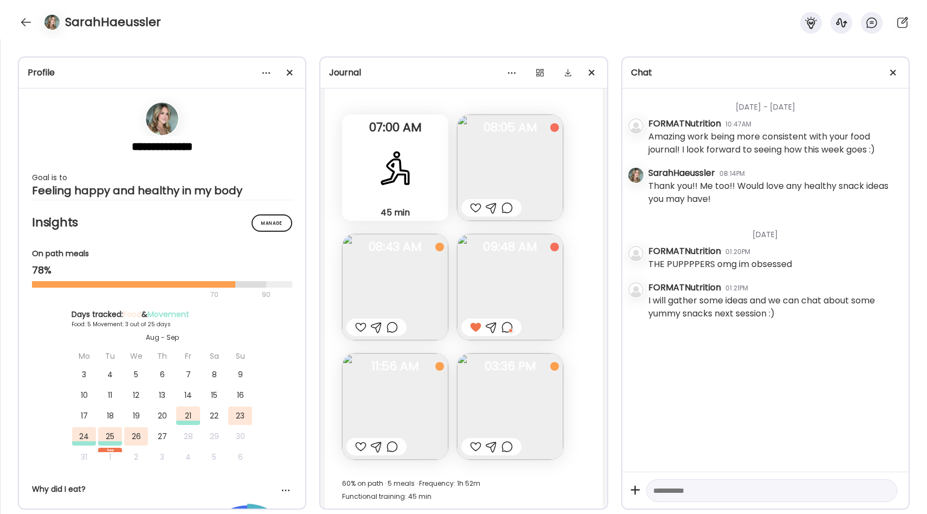
scroll to position [1536, 0]
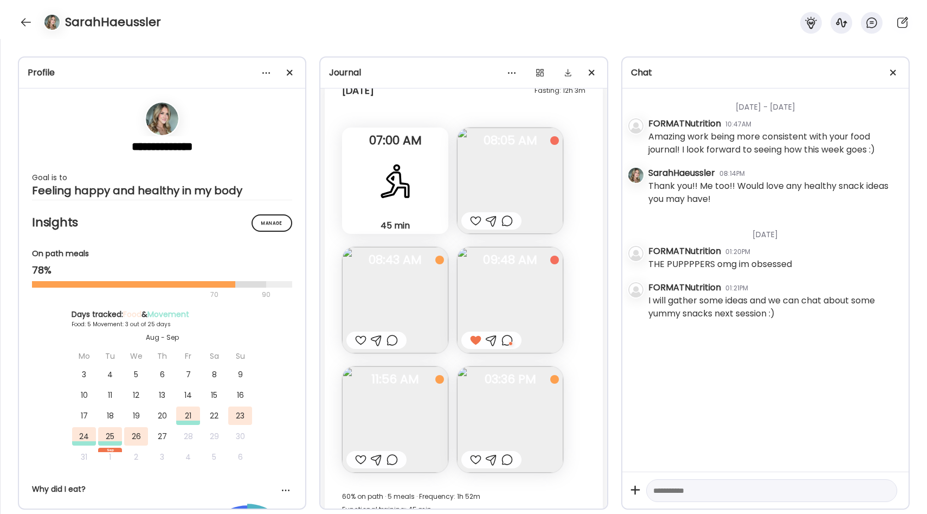
click at [501, 178] on img at bounding box center [510, 180] width 106 height 106
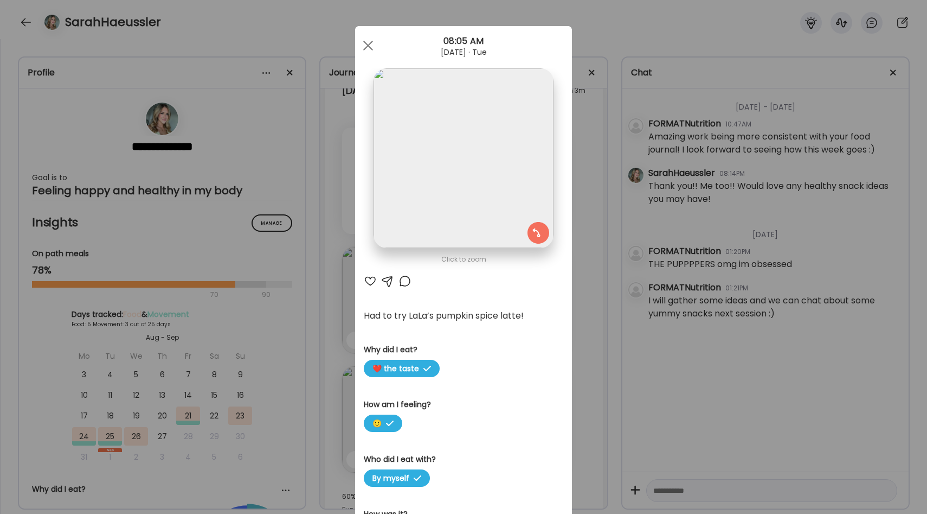
click at [368, 280] on div at bounding box center [370, 280] width 13 height 13
click at [343, 278] on div "Ate Coach Dashboard Wahoo! It’s official Take a moment to set up your Coach Pro…" at bounding box center [463, 257] width 927 height 514
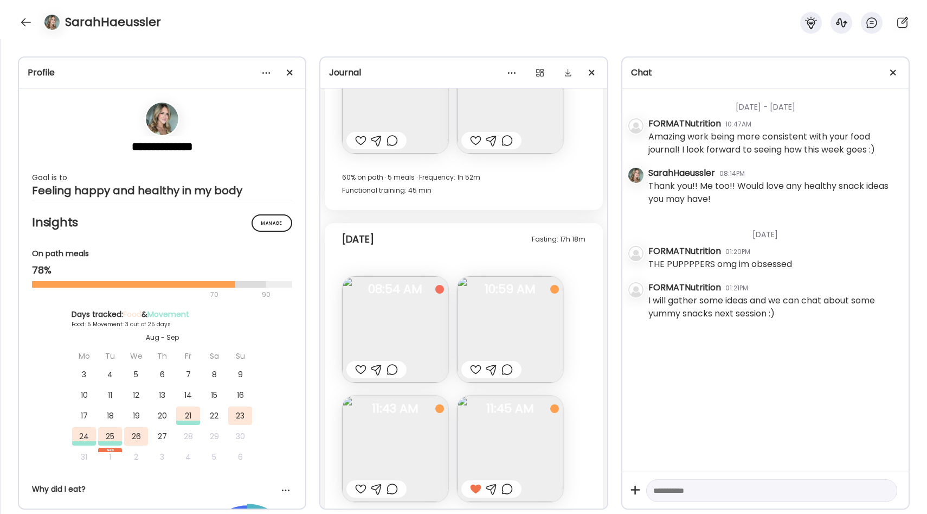
scroll to position [1896, 0]
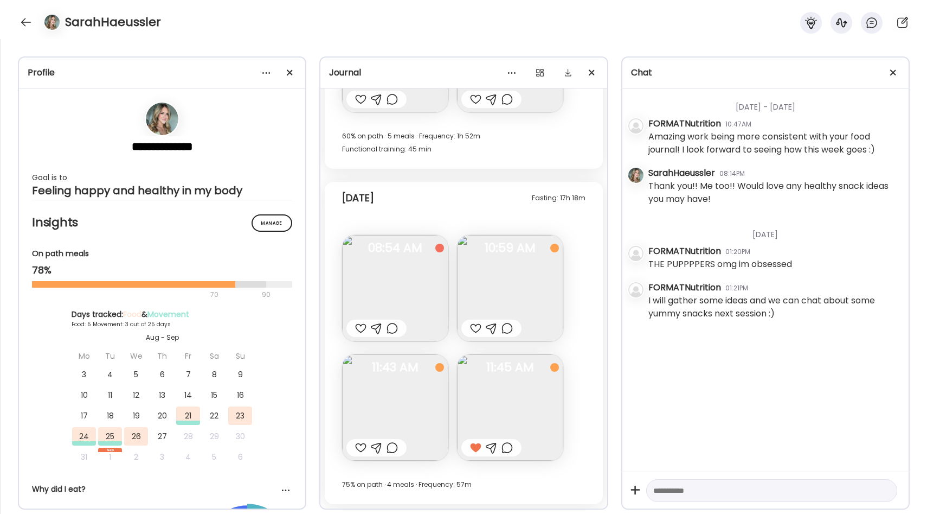
click at [414, 379] on img at bounding box center [395, 407] width 106 height 106
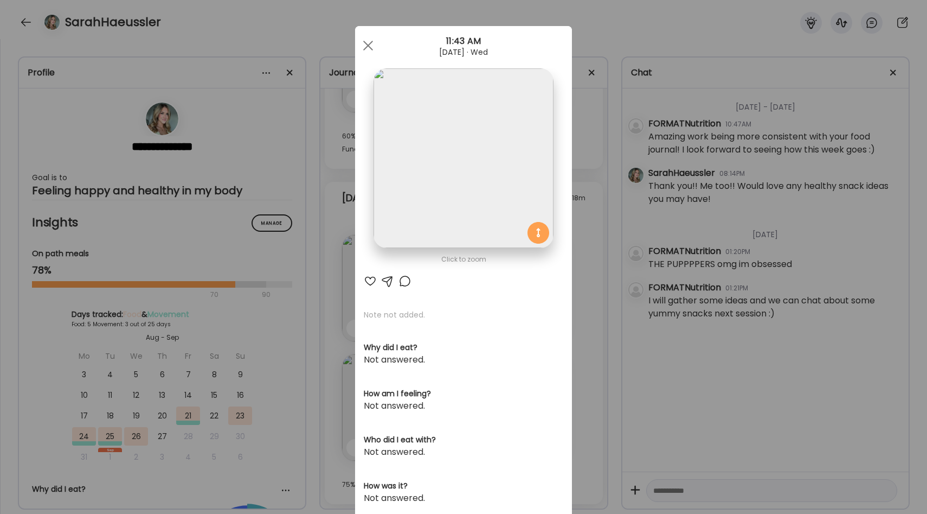
click at [593, 296] on div "Ate Coach Dashboard Wahoo! It’s official Take a moment to set up your Coach Pro…" at bounding box center [463, 257] width 927 height 514
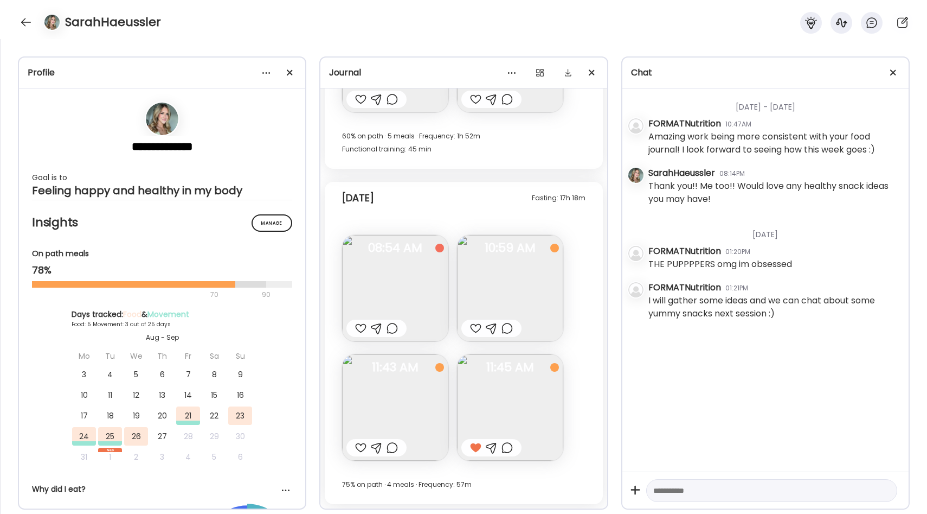
click at [516, 411] on img at bounding box center [510, 407] width 106 height 106
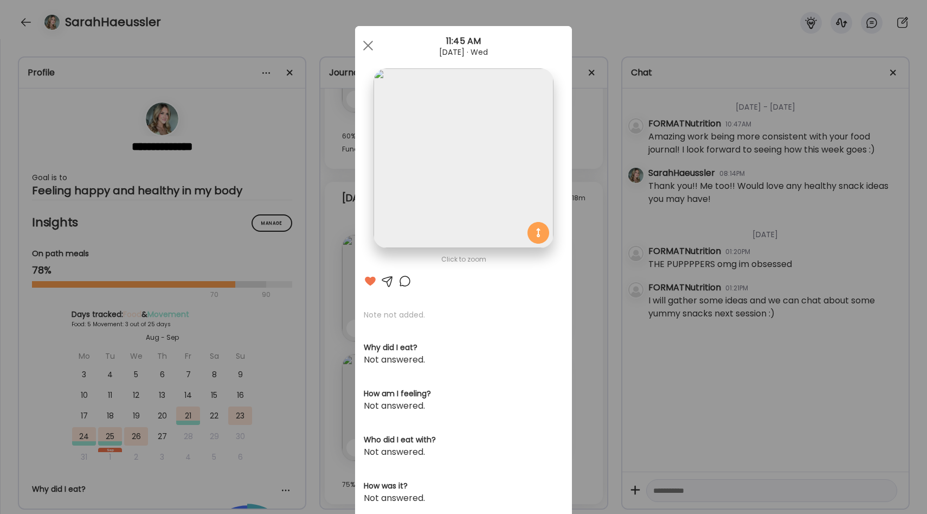
click at [567, 171] on section at bounding box center [463, 170] width 217 height 204
click at [568, 213] on section at bounding box center [463, 170] width 217 height 204
click at [571, 222] on section at bounding box center [463, 170] width 217 height 204
click at [367, 46] on span at bounding box center [368, 46] width 10 height 10
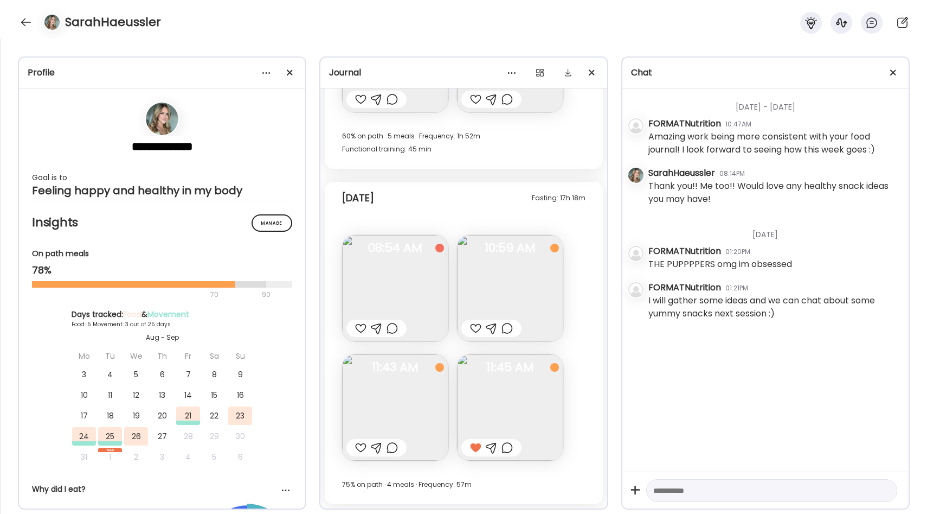
click at [486, 384] on img at bounding box center [510, 407] width 106 height 106
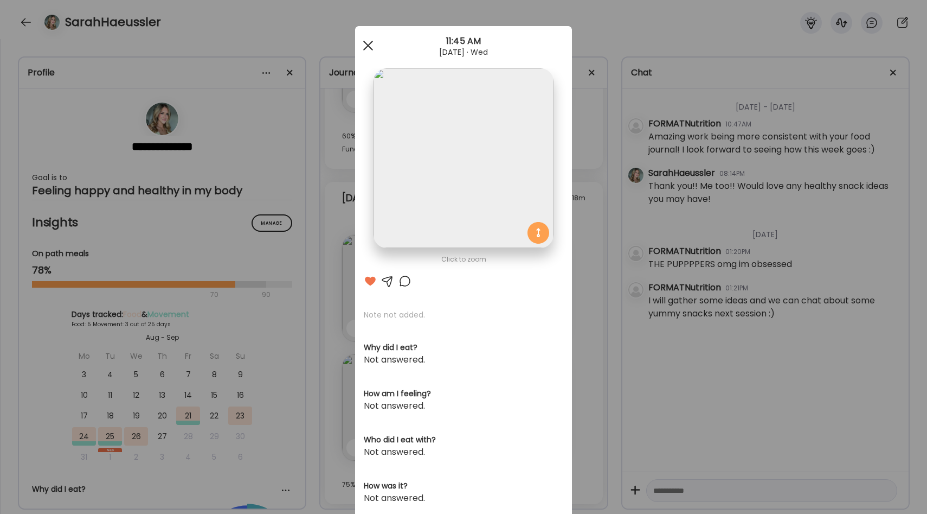
click at [370, 43] on span at bounding box center [368, 46] width 10 height 10
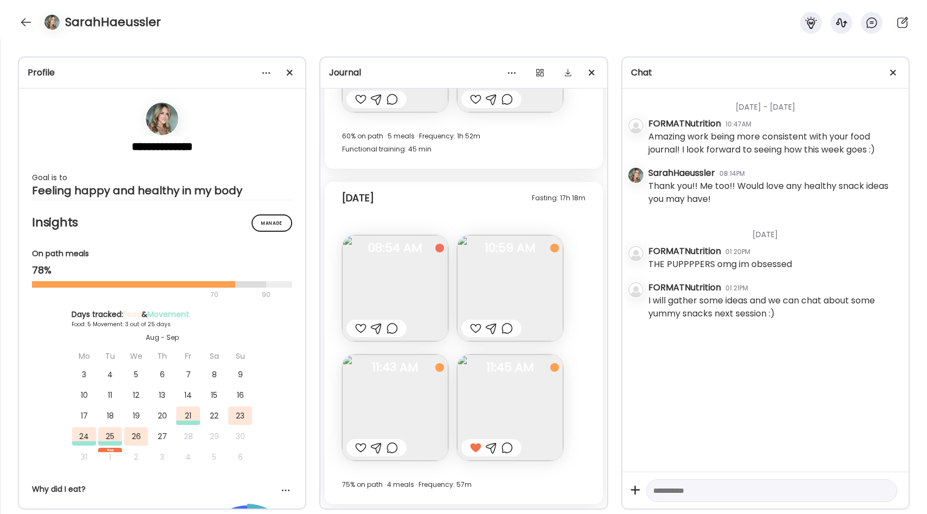
click at [407, 272] on img at bounding box center [395, 288] width 106 height 106
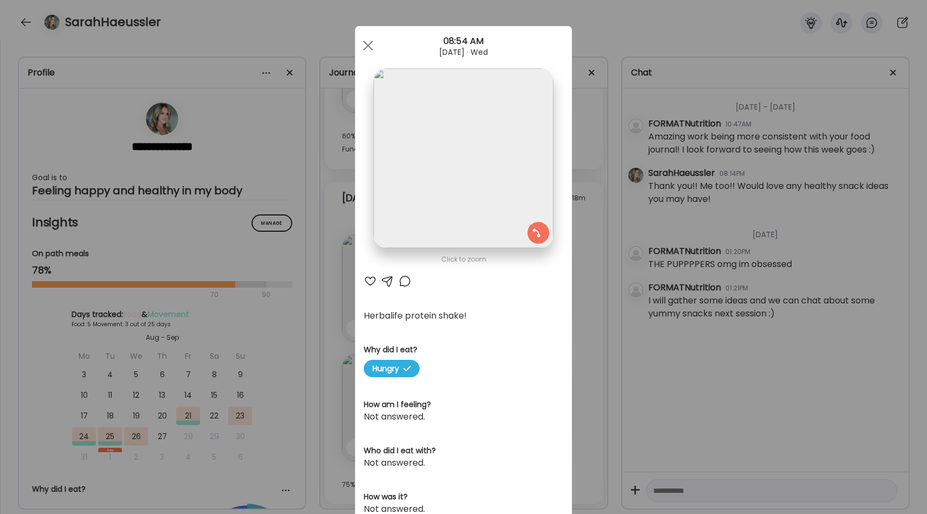
click at [590, 293] on div "Ate Coach Dashboard Wahoo! It’s official Take a moment to set up your Coach Pro…" at bounding box center [463, 257] width 927 height 514
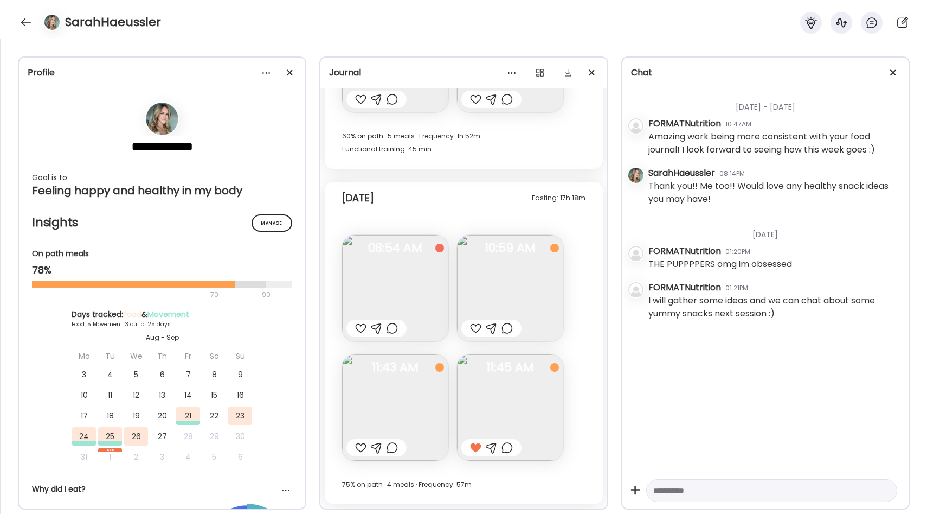
click at [500, 290] on img at bounding box center [510, 288] width 106 height 106
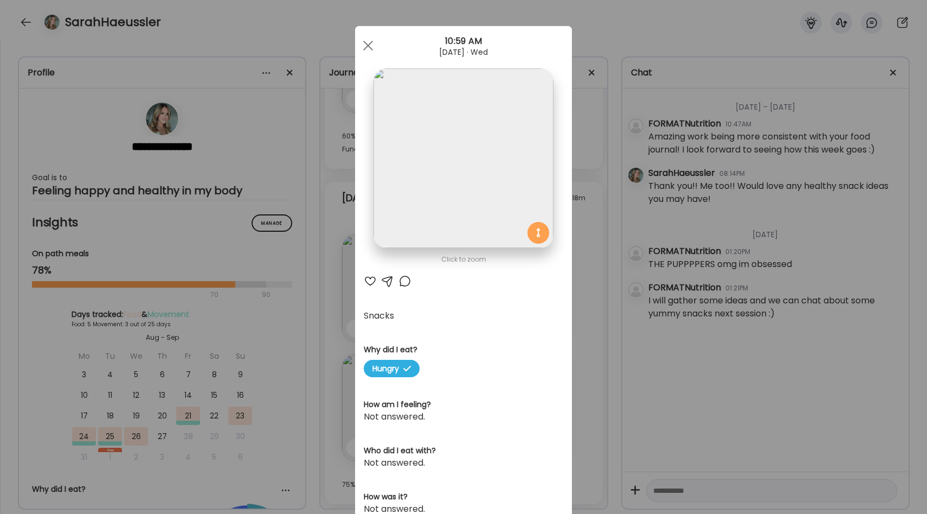
click at [593, 246] on div "Ate Coach Dashboard Wahoo! It’s official Take a moment to set up your Coach Pro…" at bounding box center [463, 257] width 927 height 514
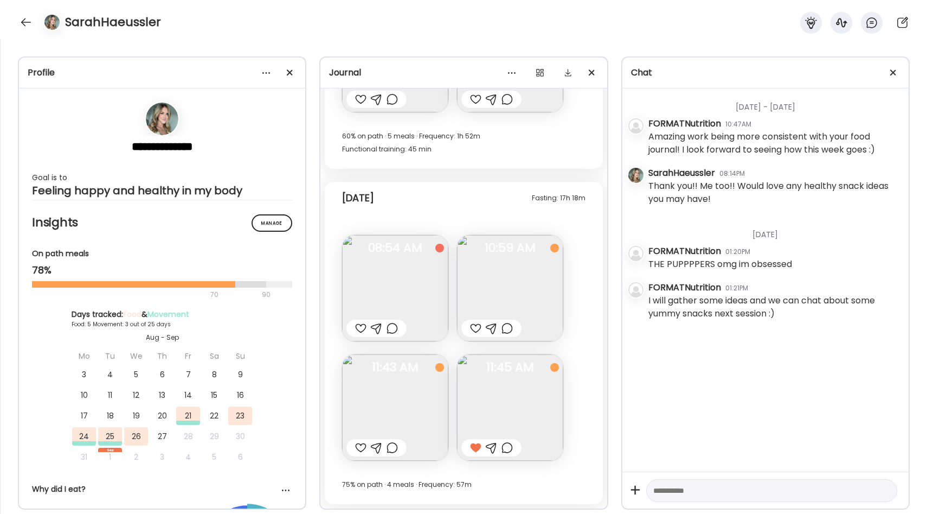
click at [429, 387] on img at bounding box center [395, 407] width 106 height 106
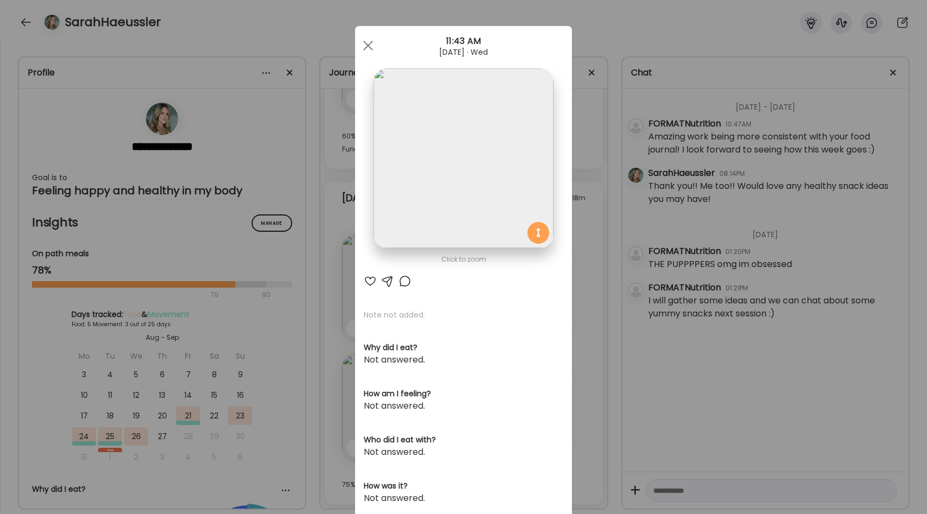
click at [584, 278] on div "Ate Coach Dashboard Wahoo! It’s official Take a moment to set up your Coach Pro…" at bounding box center [463, 257] width 927 height 514
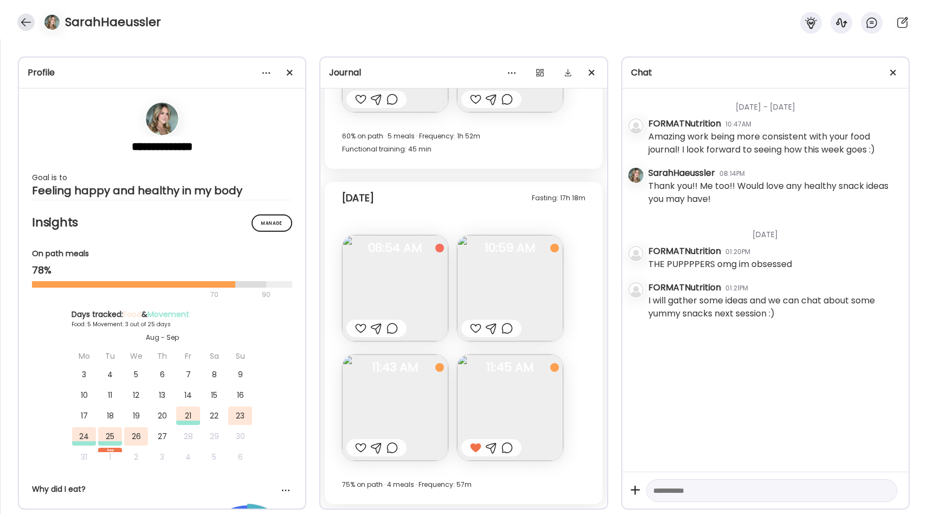
click at [27, 26] on div at bounding box center [25, 22] width 17 height 17
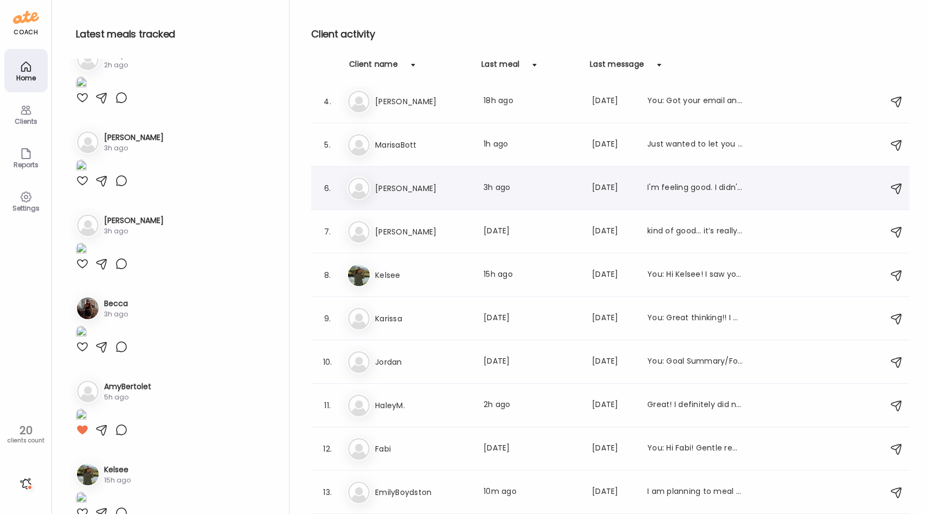
scroll to position [155, 0]
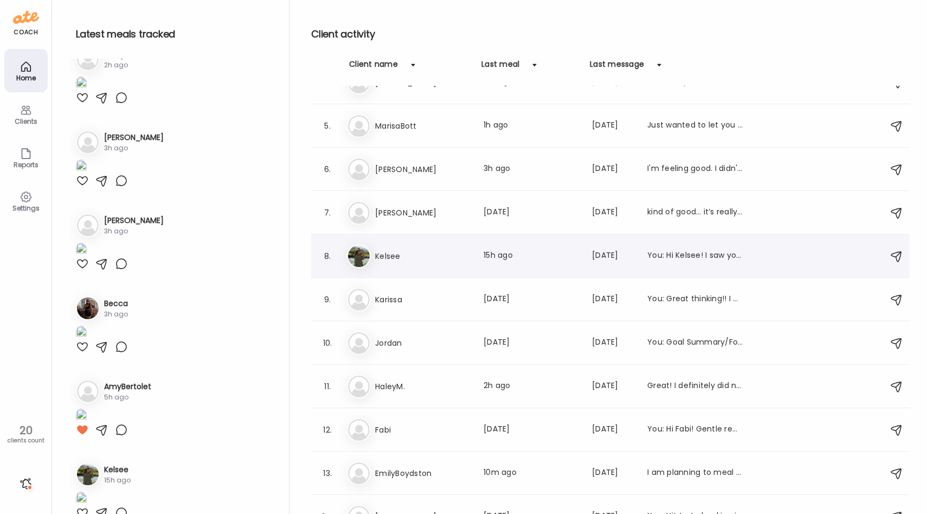
click at [422, 241] on div "8. Ke Kelsee Last meal: 15h ago Last message: [DATE] You: Hi [PERSON_NAME]! I s…" at bounding box center [610, 255] width 599 height 43
click at [427, 249] on h3 "Kelsee" at bounding box center [422, 255] width 95 height 13
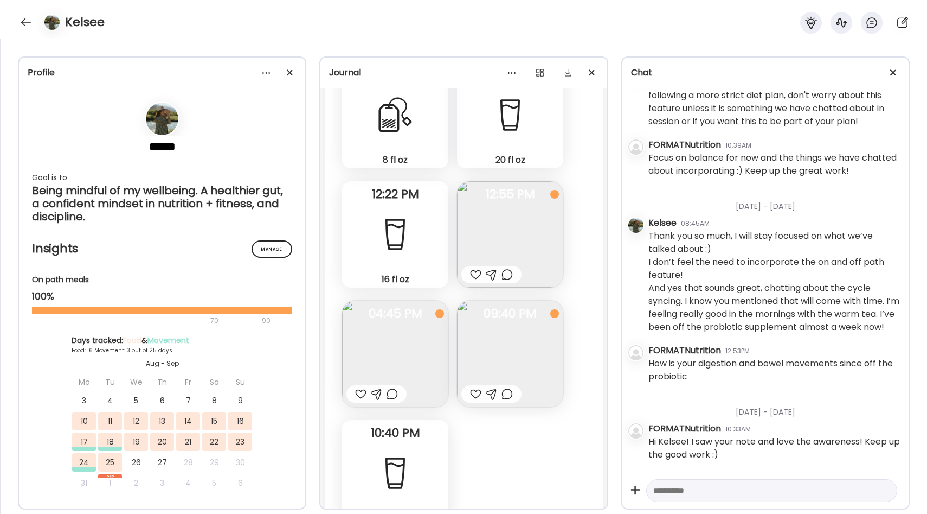
scroll to position [8269, 0]
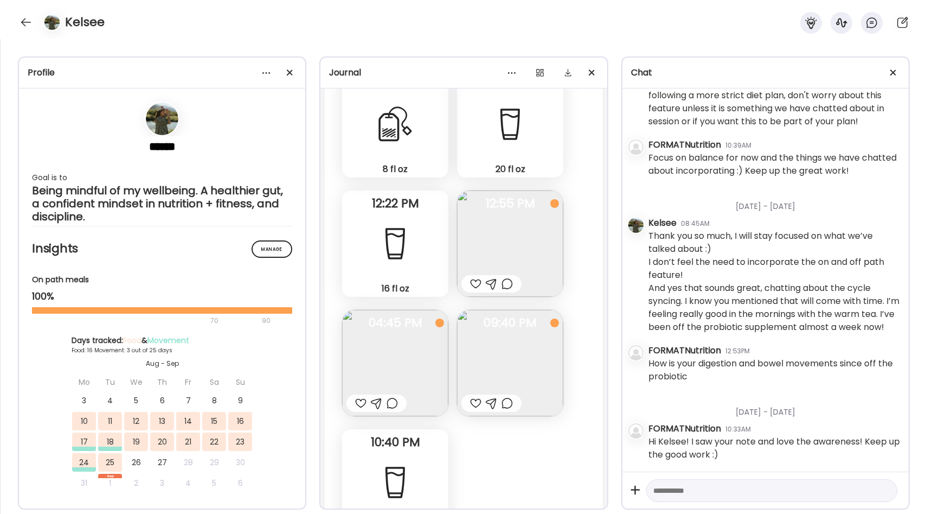
click at [484, 232] on img at bounding box center [510, 243] width 106 height 106
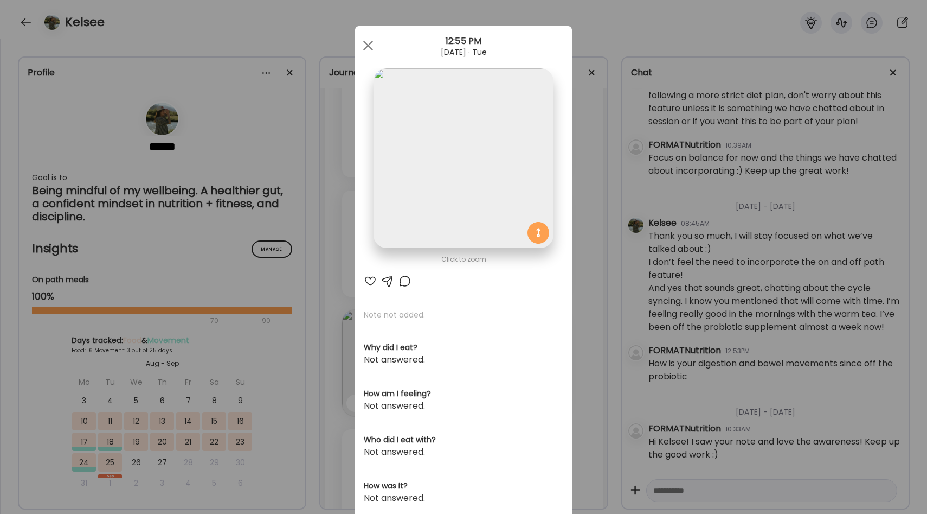
click at [576, 207] on div "Ate Coach Dashboard Wahoo! It’s official Take a moment to set up your Coach Pro…" at bounding box center [463, 257] width 927 height 514
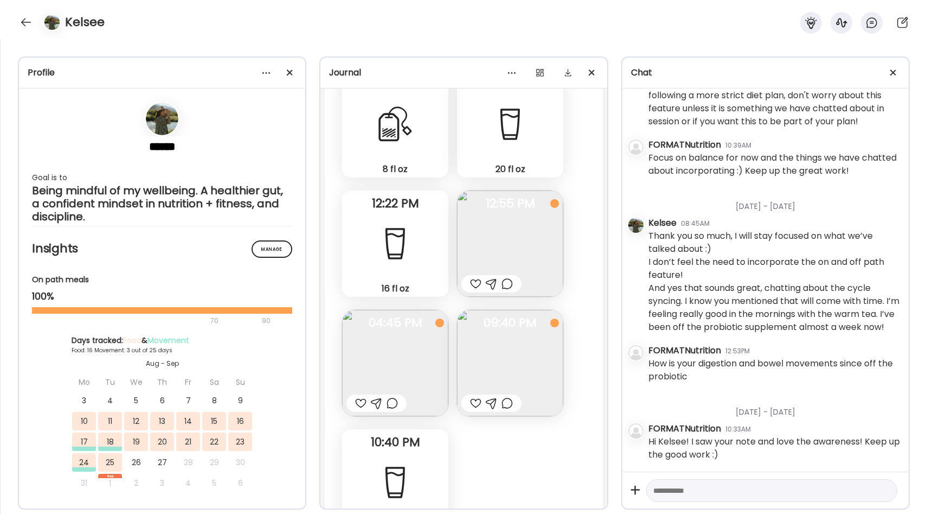
click at [473, 285] on div at bounding box center [475, 283] width 11 height 13
click at [375, 383] on img at bounding box center [395, 363] width 106 height 106
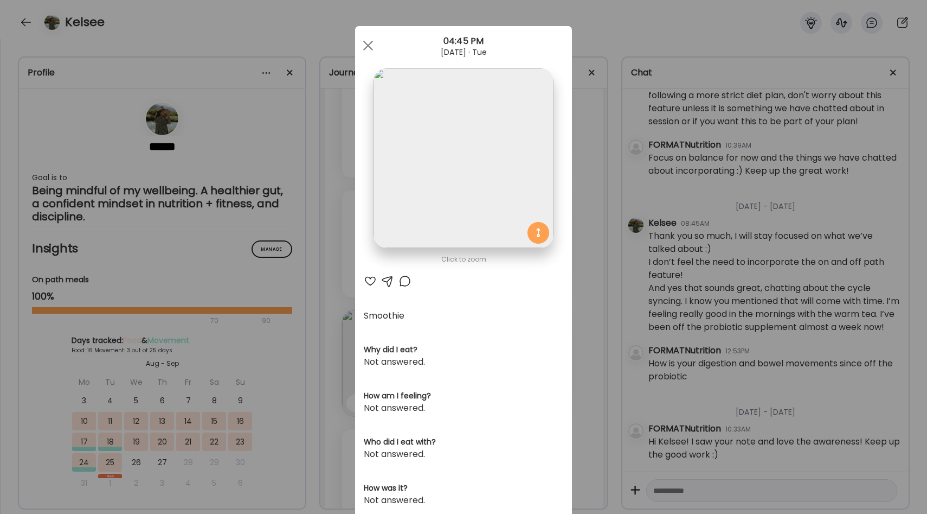
click at [374, 281] on div at bounding box center [370, 280] width 13 height 13
click at [604, 303] on div "Ate Coach Dashboard Wahoo! It’s official Take a moment to set up your Coach Pro…" at bounding box center [463, 257] width 927 height 514
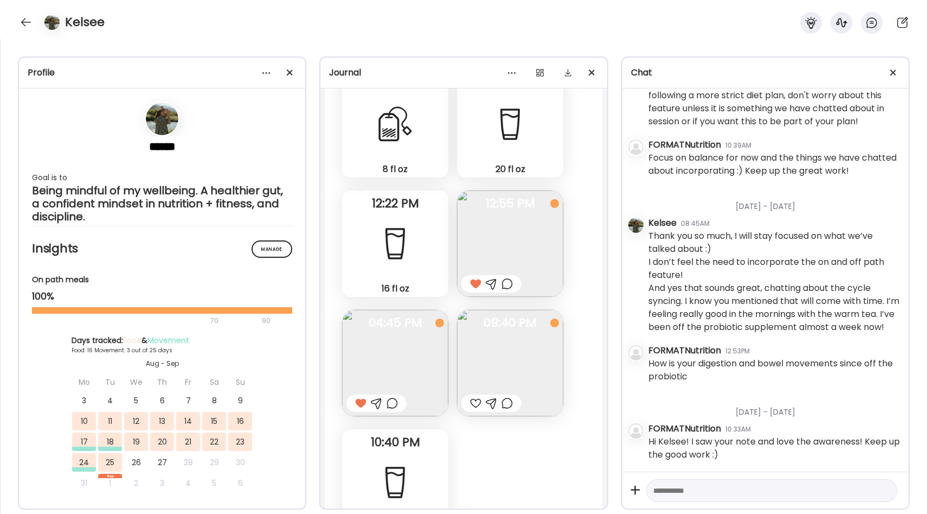
click at [511, 367] on img at bounding box center [510, 363] width 106 height 106
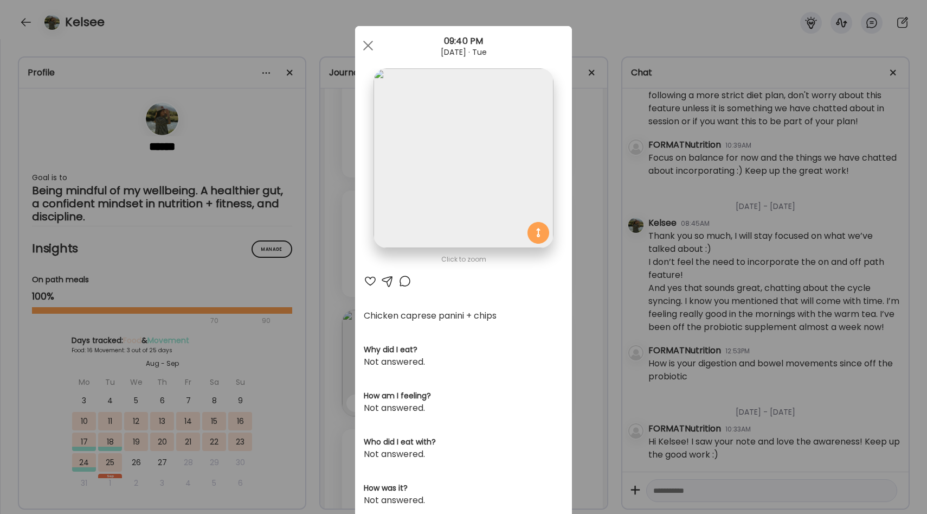
click at [586, 321] on div "Ate Coach Dashboard Wahoo! It’s official Take a moment to set up your Coach Pro…" at bounding box center [463, 257] width 927 height 514
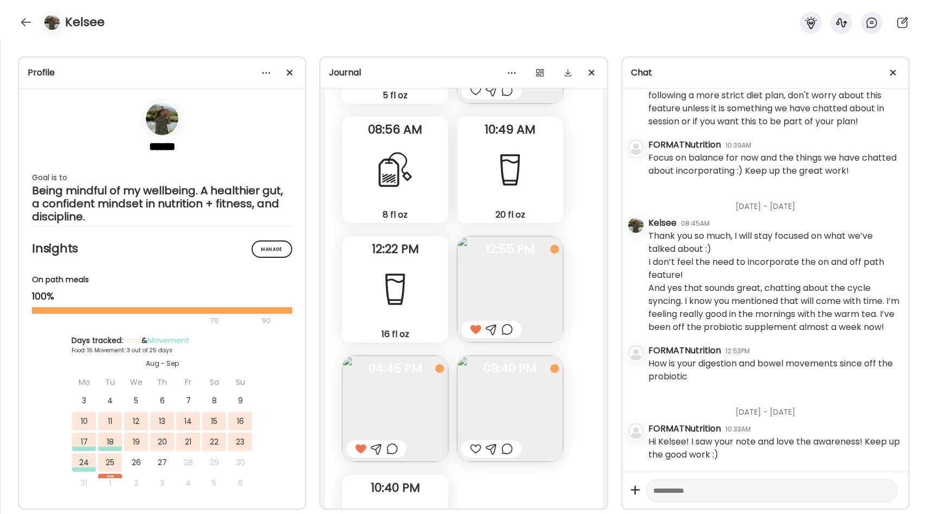
scroll to position [8586, 0]
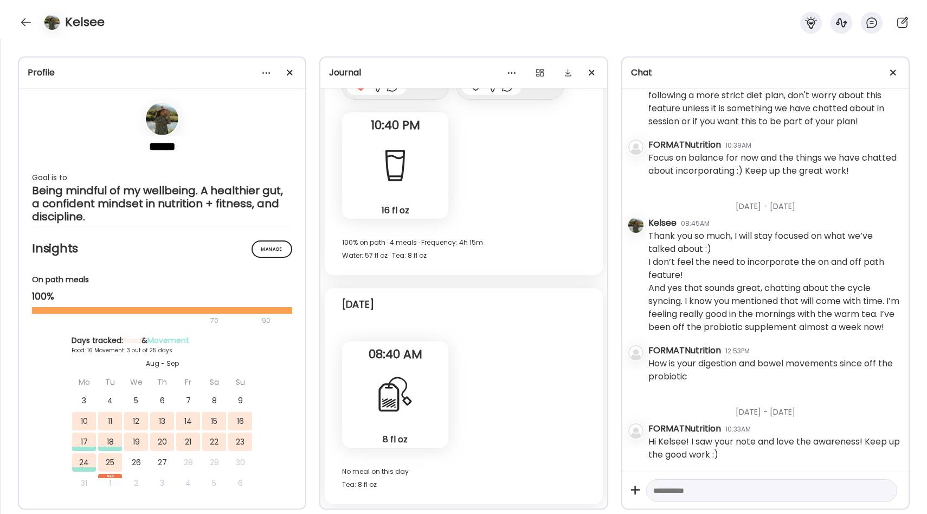
click at [692, 487] on textarea at bounding box center [762, 490] width 217 height 13
type textarea "**********"
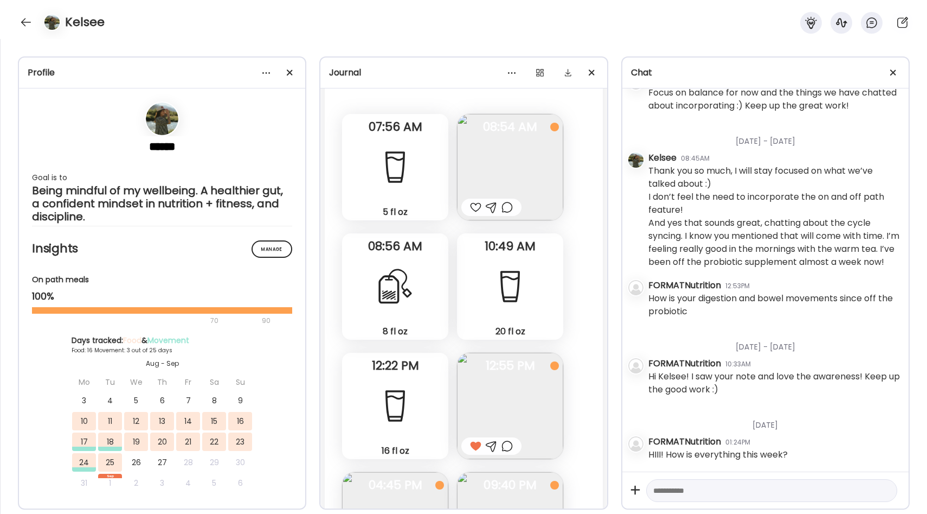
scroll to position [8106, 0]
click at [482, 157] on img at bounding box center [510, 167] width 106 height 106
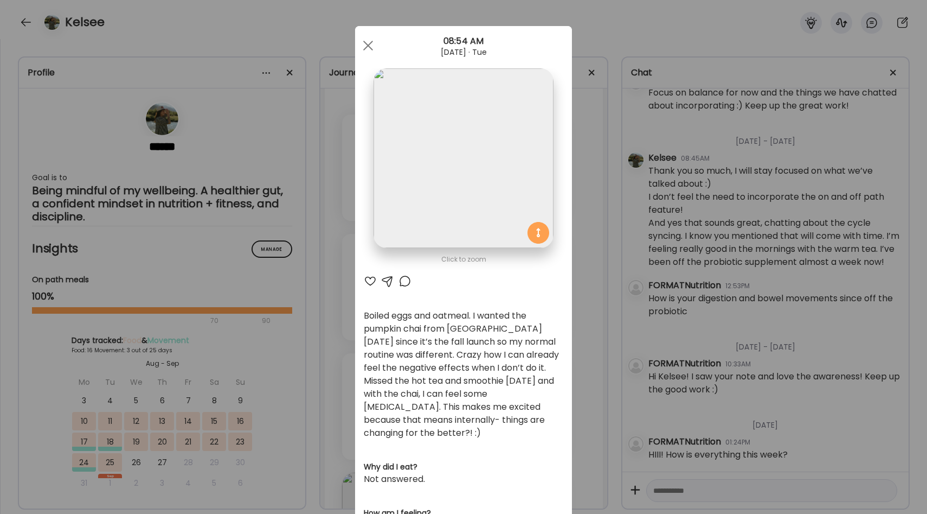
scroll to position [14, 0]
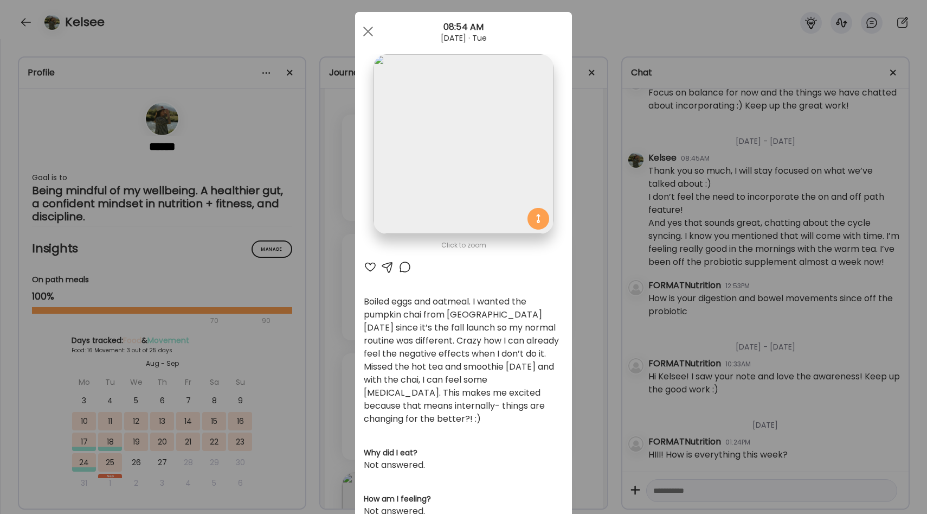
drag, startPoint x: 513, startPoint y: 355, endPoint x: 513, endPoint y: 385, distance: 29.8
click at [513, 385] on div "Boiled eggs and oatmeal. I wanted the pumpkin chai from [GEOGRAPHIC_DATA] [DATE…" at bounding box center [464, 360] width 200 height 130
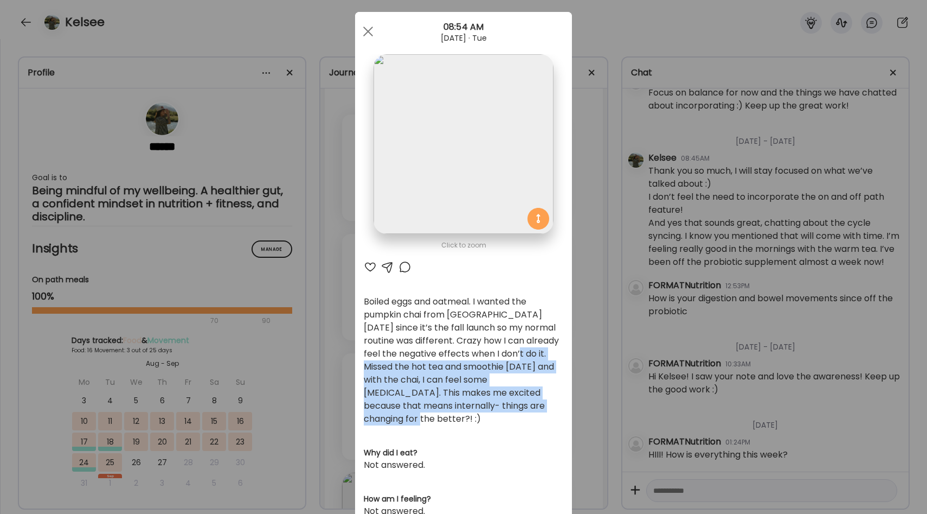
drag, startPoint x: 514, startPoint y: 355, endPoint x: 525, endPoint y: 402, distance: 48.4
click at [525, 402] on div "Boiled eggs and oatmeal. I wanted the pumpkin chai from [GEOGRAPHIC_DATA] [DATE…" at bounding box center [464, 360] width 200 height 130
click at [492, 388] on div "Boiled eggs and oatmeal. I wanted the pumpkin chai from [GEOGRAPHIC_DATA] [DATE…" at bounding box center [464, 360] width 200 height 130
drag, startPoint x: 502, startPoint y: 379, endPoint x: 523, endPoint y: 405, distance: 33.6
click at [523, 405] on div "Boiled eggs and oatmeal. I wanted the pumpkin chai from [GEOGRAPHIC_DATA] [DATE…" at bounding box center [464, 360] width 200 height 130
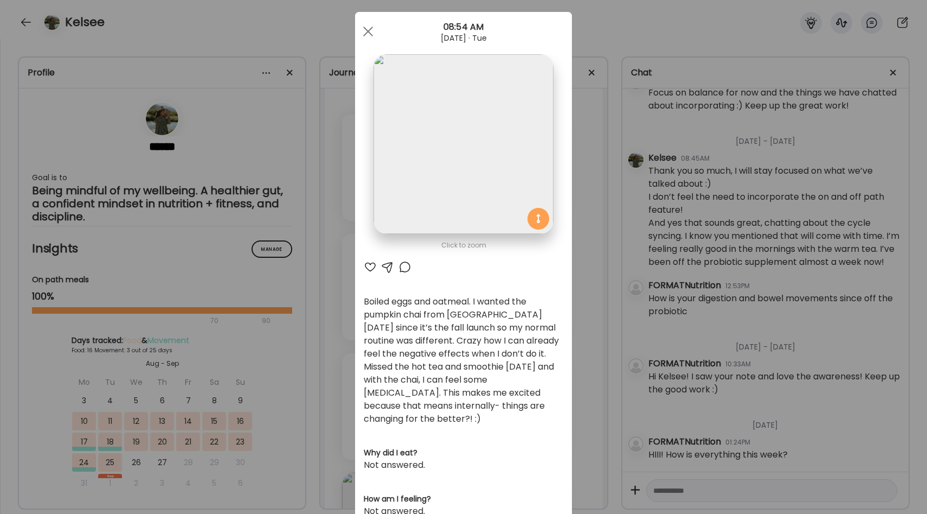
click at [577, 363] on div "Ate Coach Dashboard Wahoo! It’s official Take a moment to set up your Coach Pro…" at bounding box center [463, 257] width 927 height 514
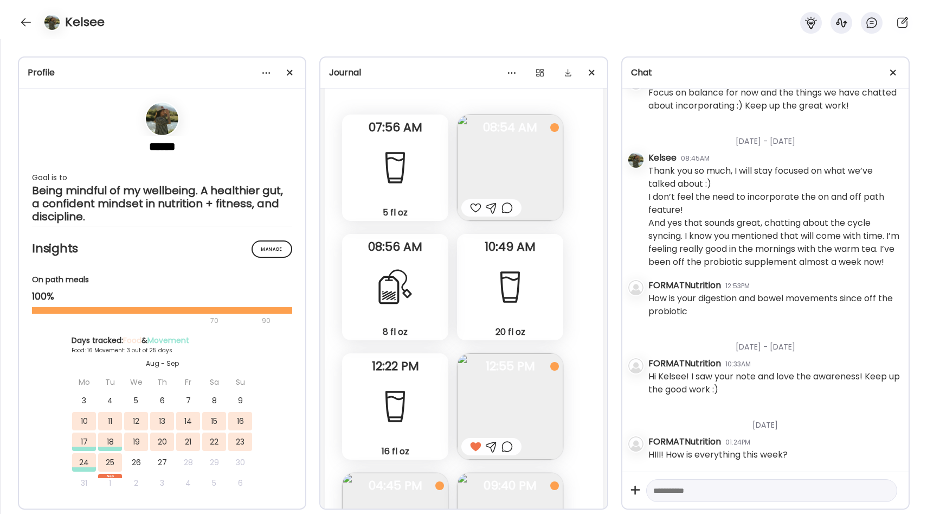
click at [367, 163] on div "5 fl oz Water" at bounding box center [395, 167] width 106 height 106
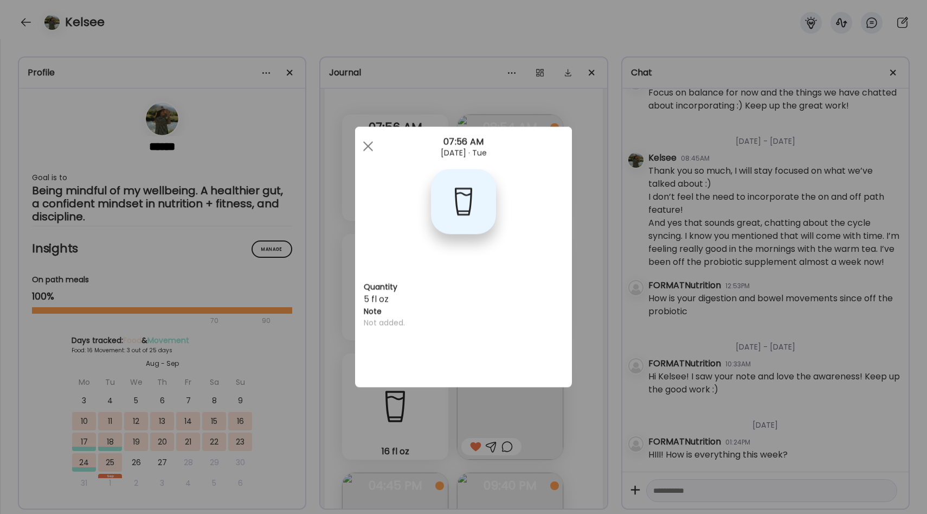
scroll to position [0, 0]
click at [593, 228] on div "Ate Coach Dashboard Wahoo! It’s official Take a moment to set up your Coach Pro…" at bounding box center [463, 257] width 927 height 514
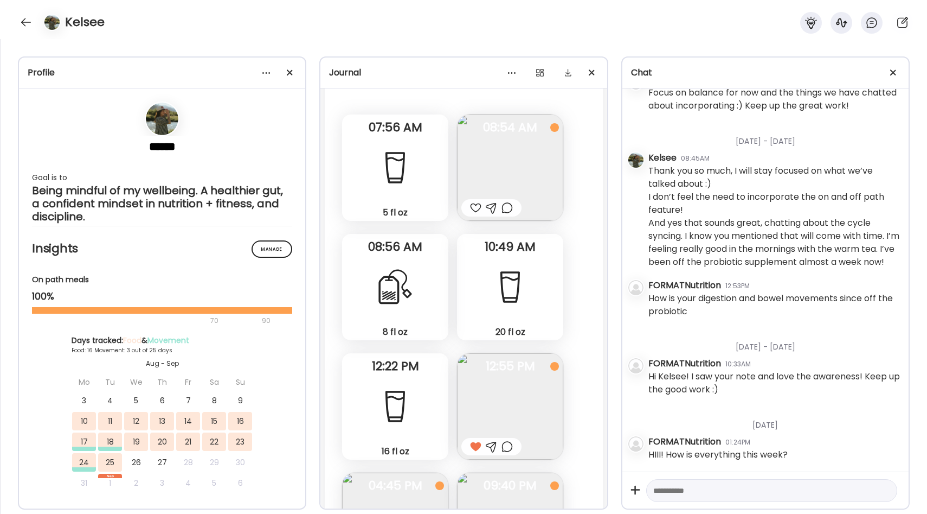
click at [501, 156] on img at bounding box center [510, 167] width 106 height 106
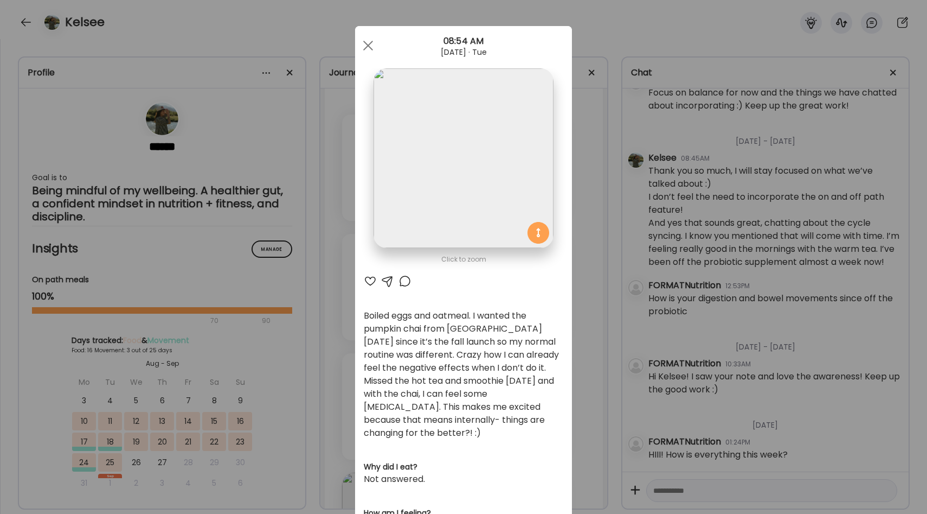
click at [372, 283] on div at bounding box center [370, 280] width 13 height 13
click at [601, 265] on div "Ate Coach Dashboard Wahoo! It’s official Take a moment to set up your Coach Pro…" at bounding box center [463, 257] width 927 height 514
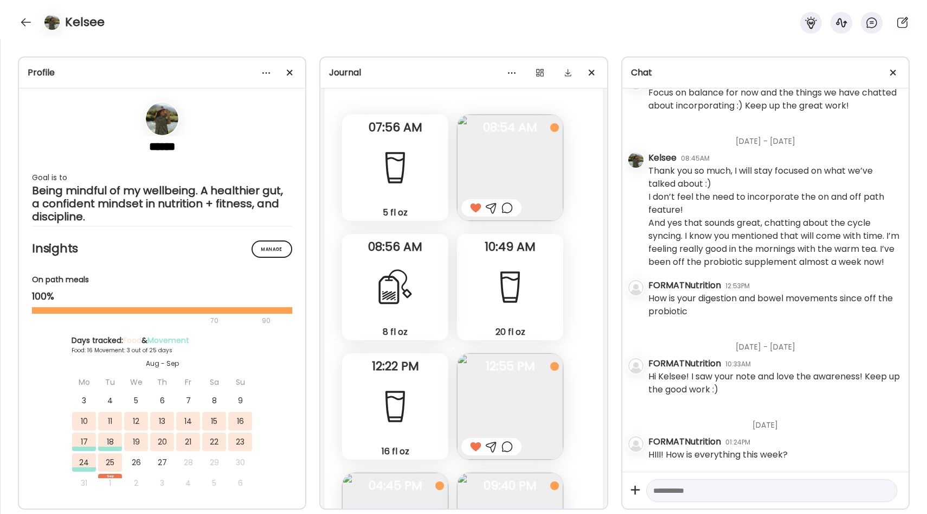
click at [411, 274] on div at bounding box center [395, 286] width 39 height 39
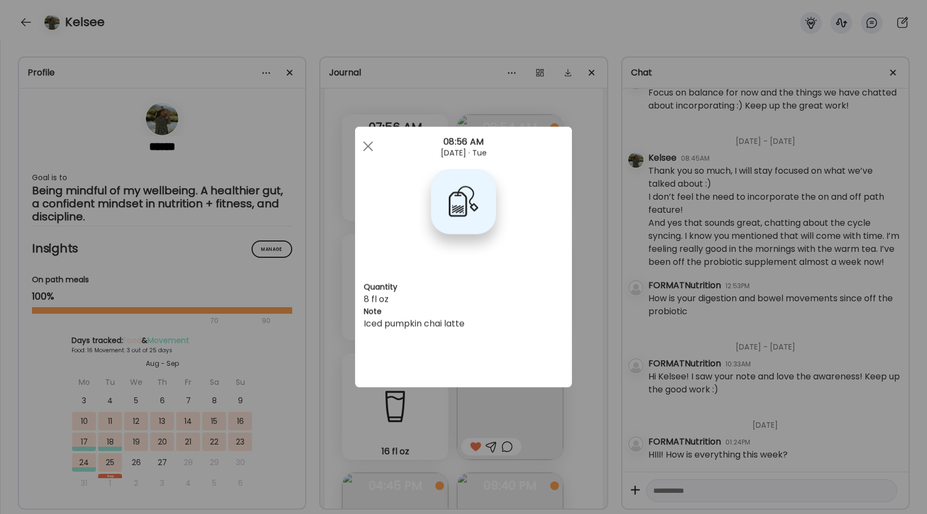
click at [595, 253] on div "Ate Coach Dashboard Wahoo! It’s official Take a moment to set up your Coach Pro…" at bounding box center [463, 257] width 927 height 514
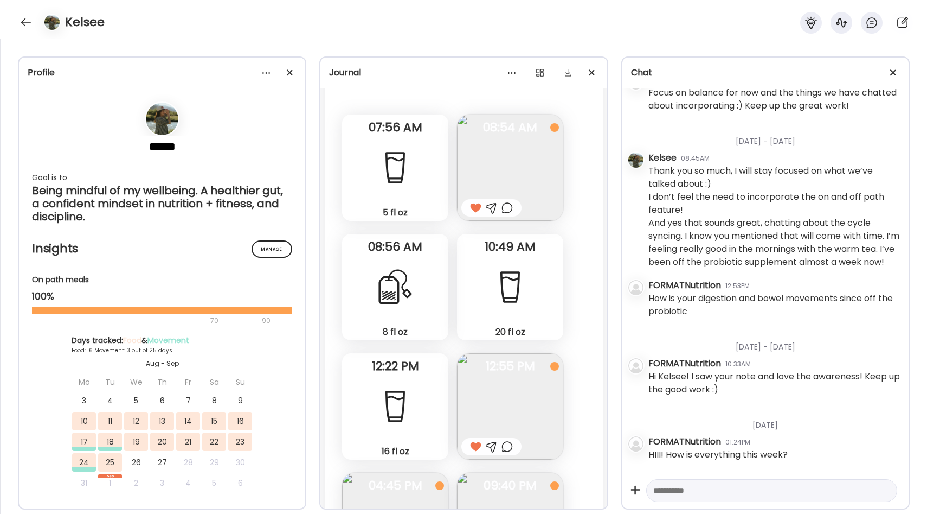
click at [526, 271] on div at bounding box center [510, 286] width 39 height 39
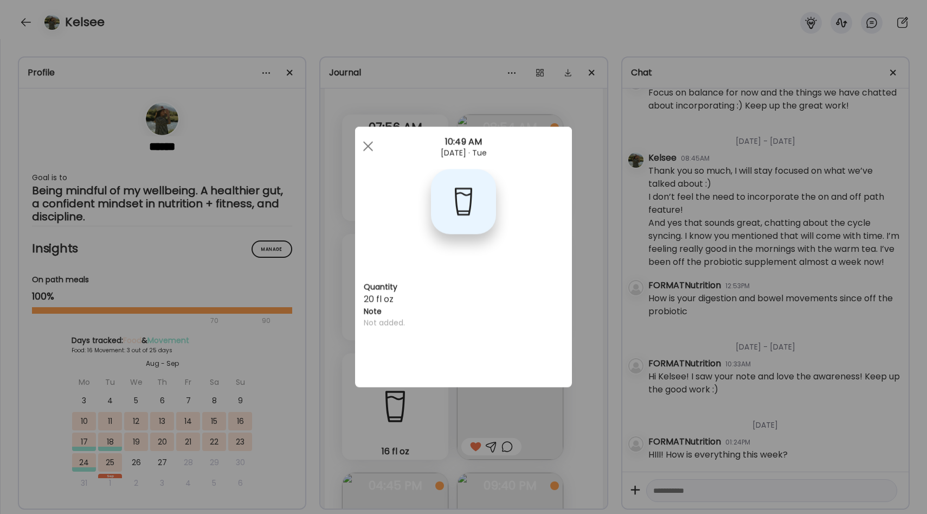
click at [580, 258] on div "Ate Coach Dashboard Wahoo! It’s official Take a moment to set up your Coach Pro…" at bounding box center [463, 257] width 927 height 514
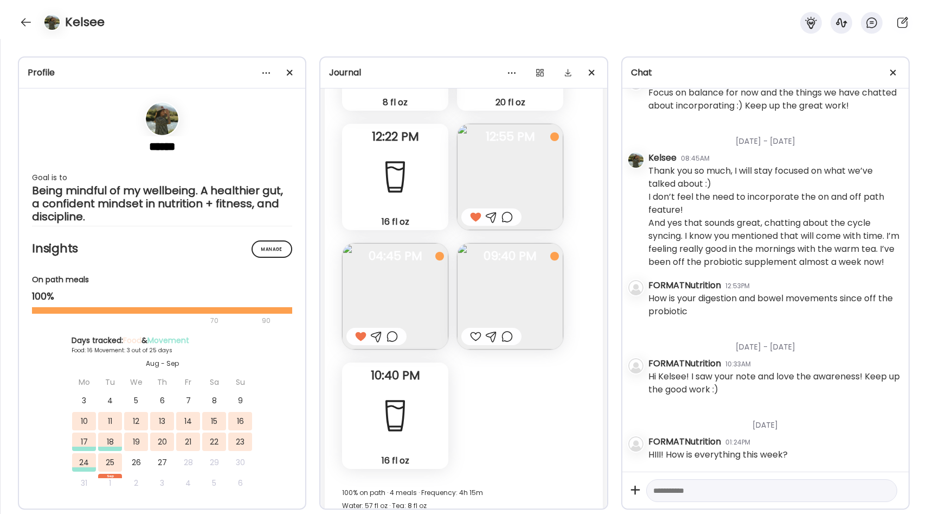
scroll to position [8338, 0]
click at [486, 274] on img at bounding box center [510, 294] width 106 height 106
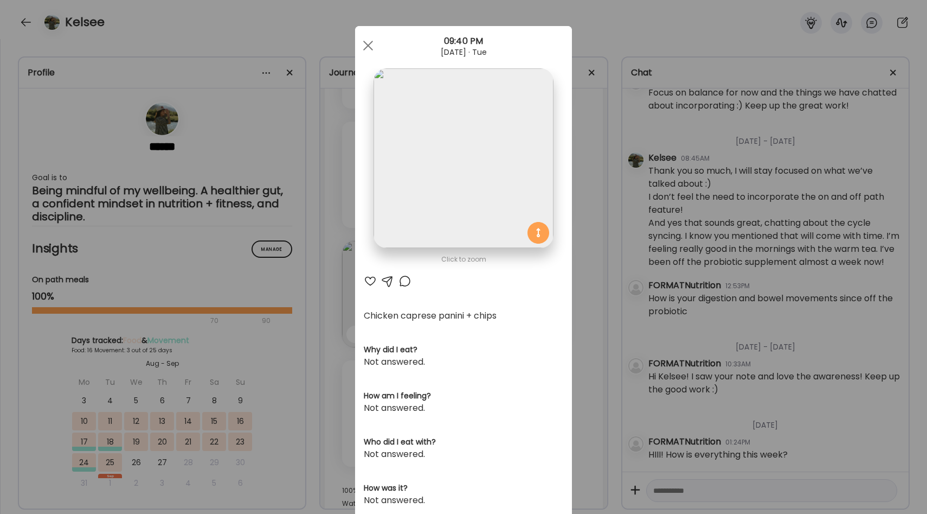
click at [580, 273] on div "Ate Coach Dashboard Wahoo! It’s official Take a moment to set up your Coach Pro…" at bounding box center [463, 257] width 927 height 514
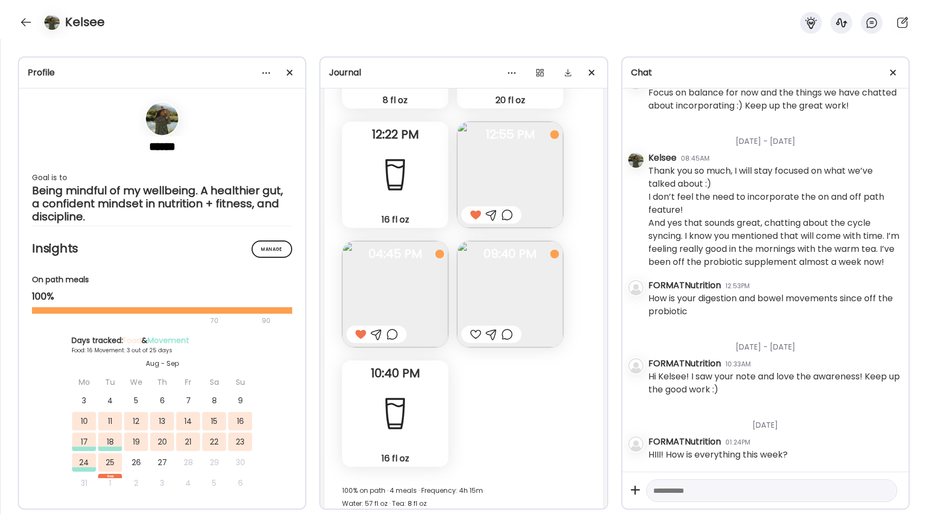
click at [420, 203] on div "16 fl oz Water" at bounding box center [395, 174] width 106 height 106
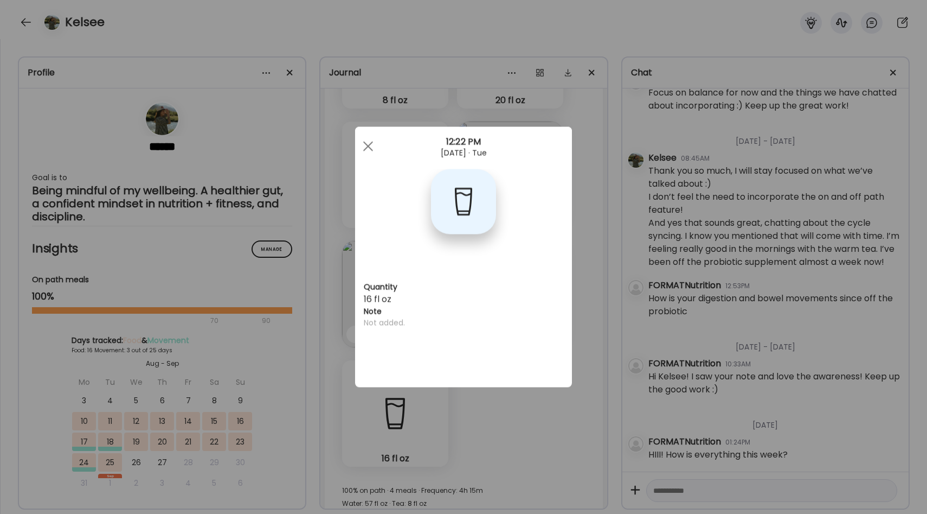
click at [613, 216] on div "Ate Coach Dashboard Wahoo! It’s official Take a moment to set up your Coach Pro…" at bounding box center [463, 257] width 927 height 514
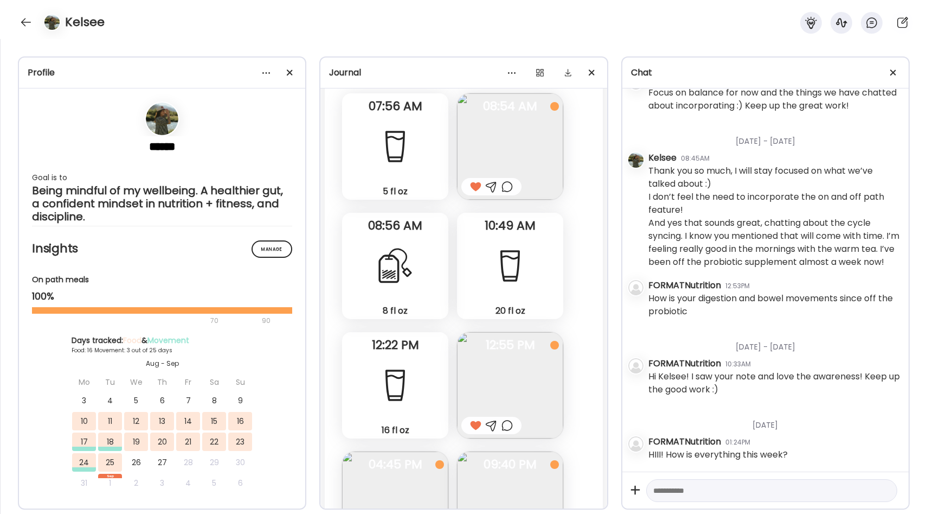
scroll to position [8117, 0]
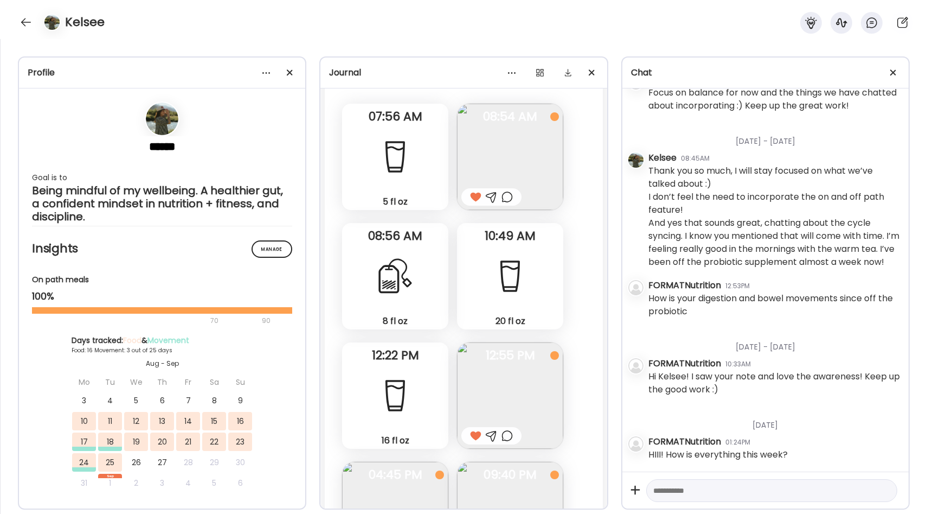
click at [515, 142] on img at bounding box center [510, 157] width 106 height 106
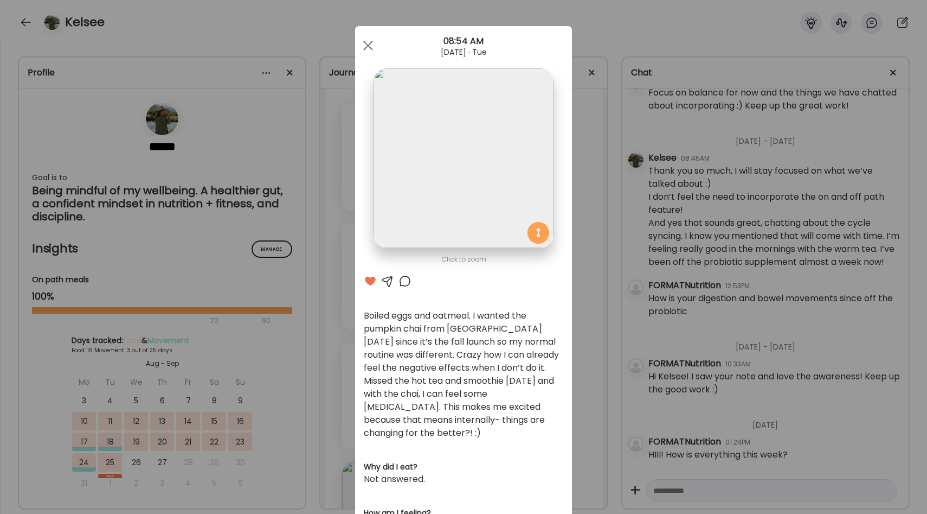
click at [404, 278] on div at bounding box center [405, 280] width 13 height 13
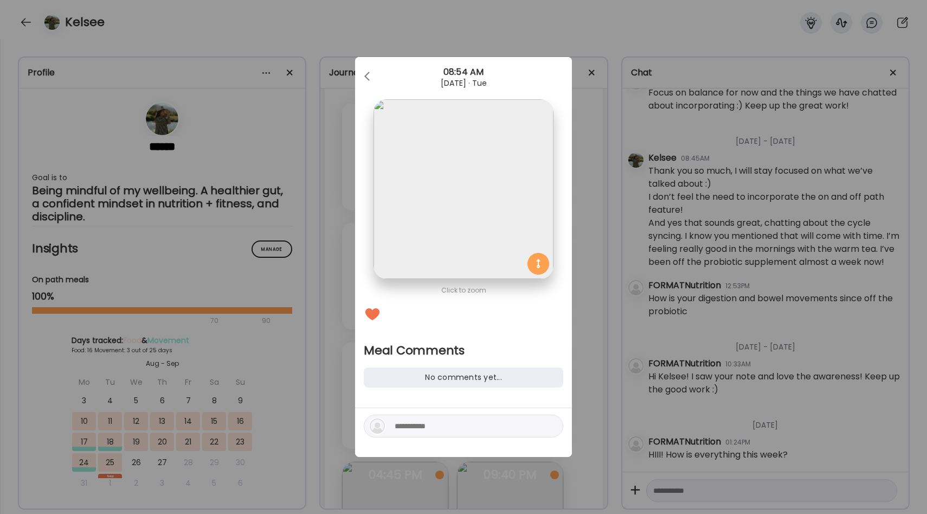
click at [422, 426] on textarea at bounding box center [468, 425] width 146 height 13
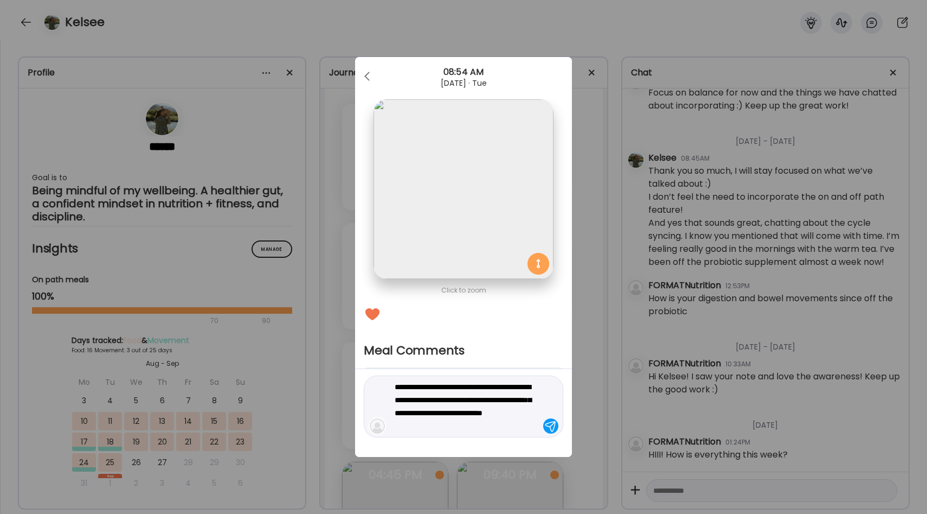
type textarea "**********"
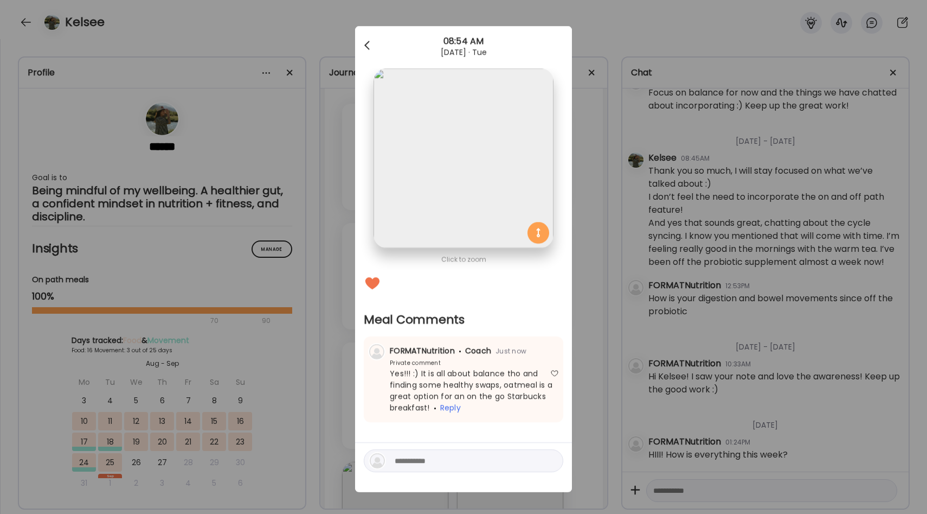
click at [372, 41] on div at bounding box center [368, 46] width 22 height 22
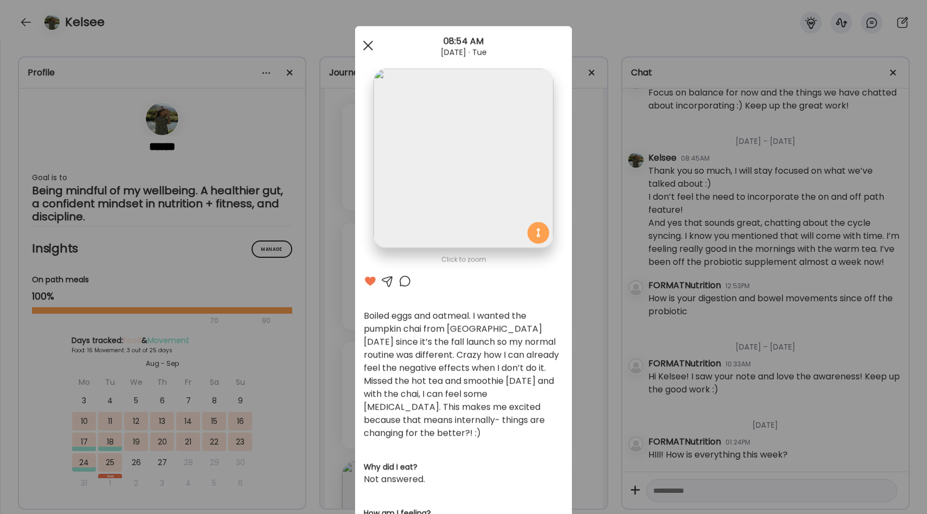
click at [370, 47] on span at bounding box center [368, 46] width 10 height 10
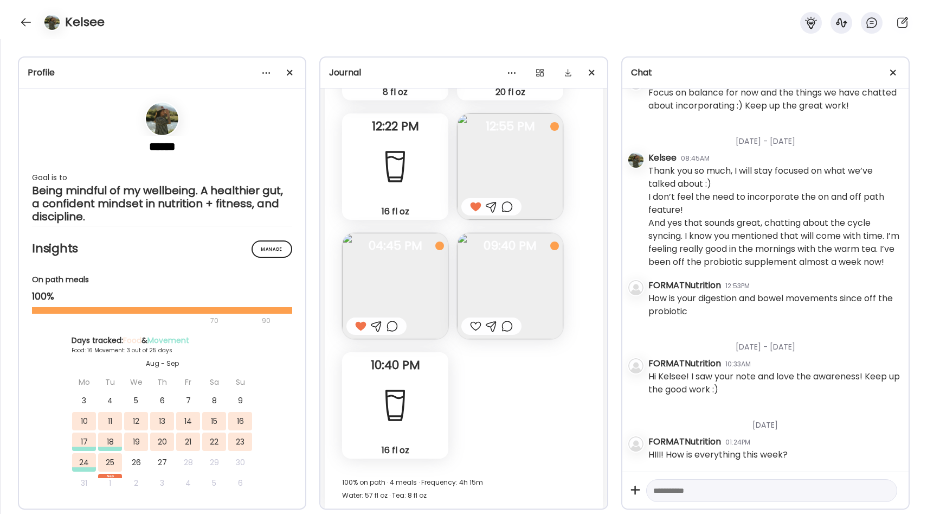
scroll to position [8348, 0]
click at [503, 143] on img at bounding box center [510, 164] width 106 height 106
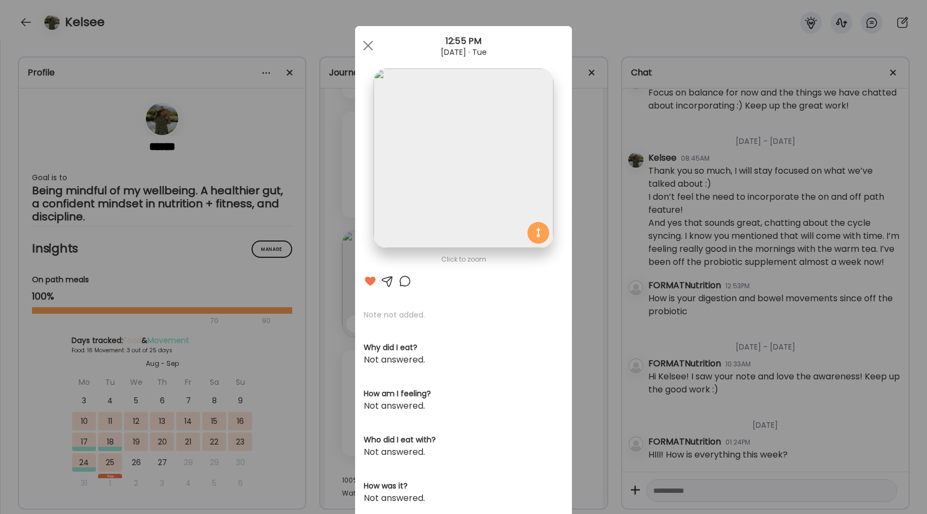
click at [592, 226] on div "Ate Coach Dashboard Wahoo! It’s official Take a moment to set up your Coach Pro…" at bounding box center [463, 257] width 927 height 514
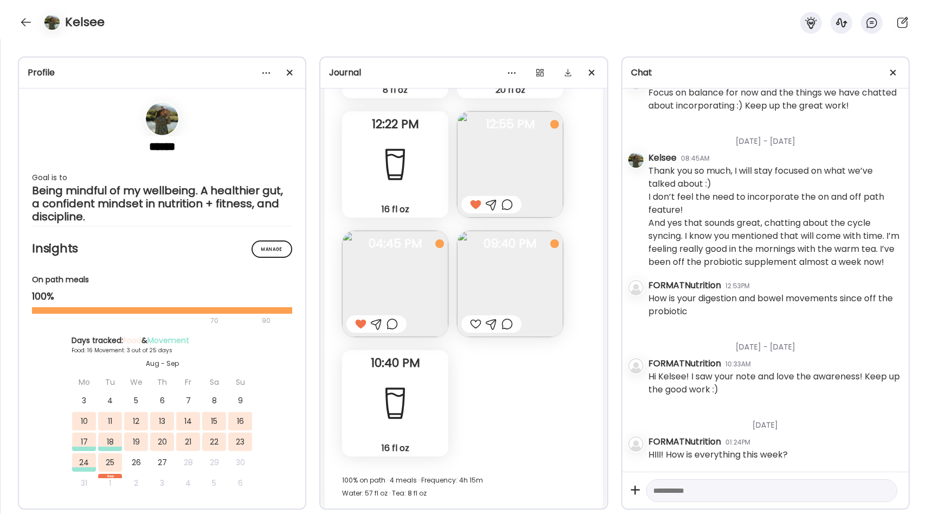
click at [424, 273] on img at bounding box center [395, 284] width 106 height 106
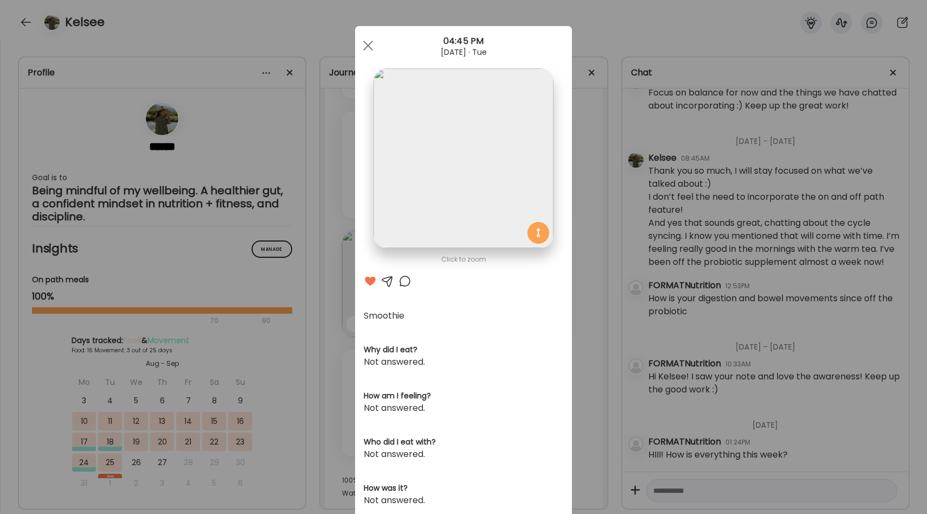
click at [605, 268] on div "Ate Coach Dashboard Wahoo! It’s official Take a moment to set up your Coach Pro…" at bounding box center [463, 257] width 927 height 514
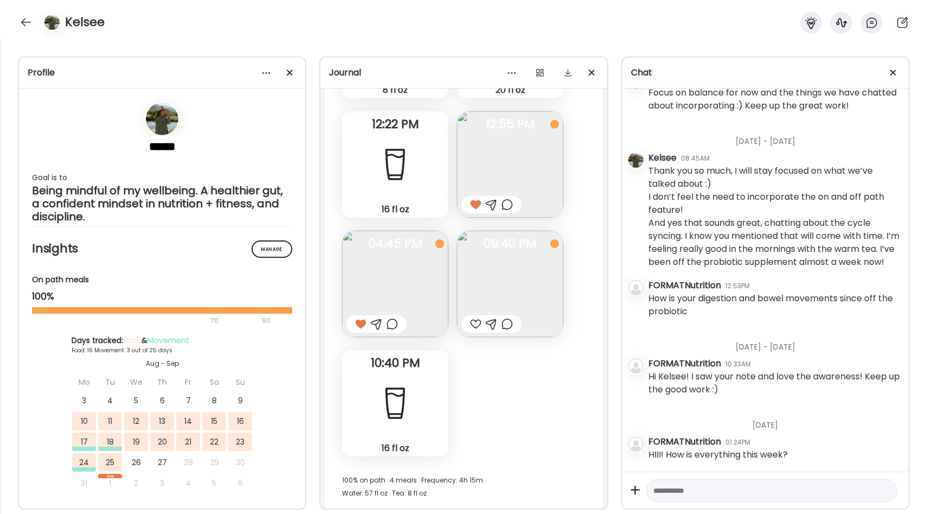
click at [528, 287] on img at bounding box center [510, 284] width 106 height 106
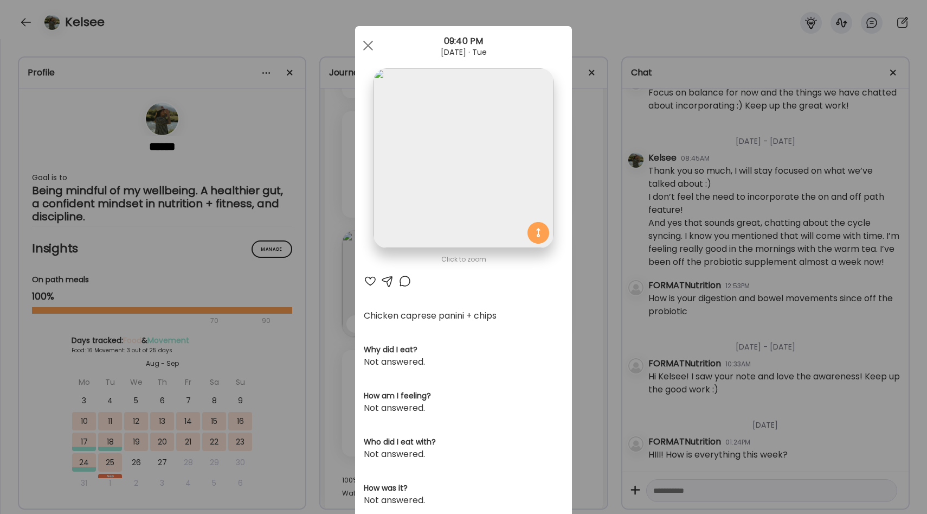
click at [581, 266] on div "Ate Coach Dashboard Wahoo! It’s official Take a moment to set up your Coach Pro…" at bounding box center [463, 257] width 927 height 514
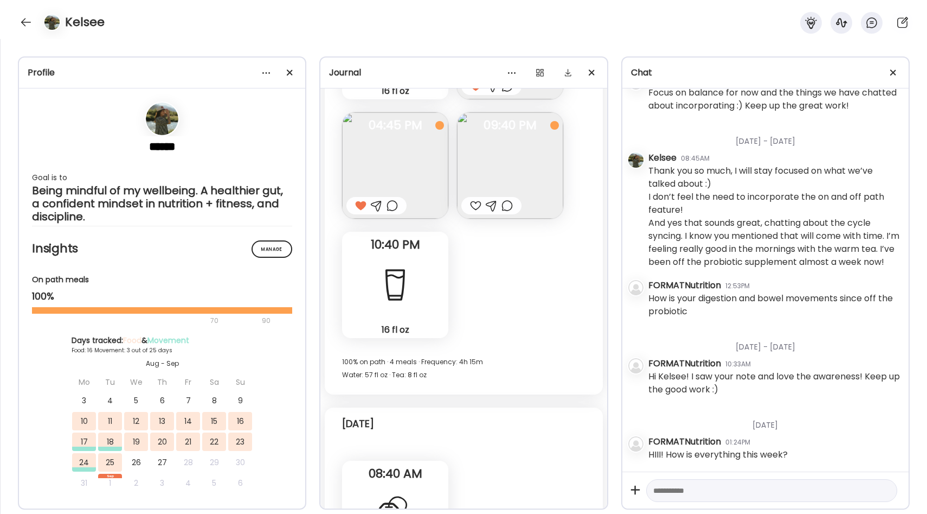
scroll to position [8586, 0]
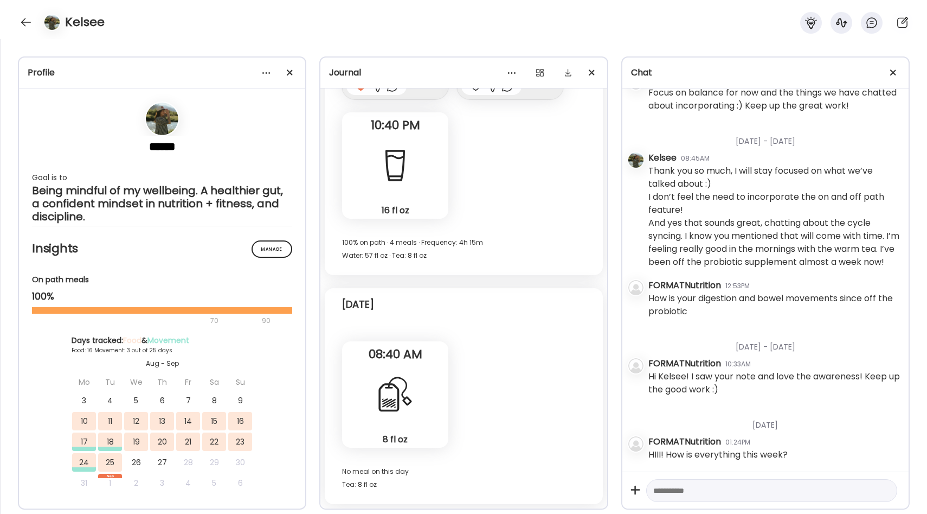
click at [425, 367] on div "8 fl oz Tea" at bounding box center [395, 394] width 106 height 106
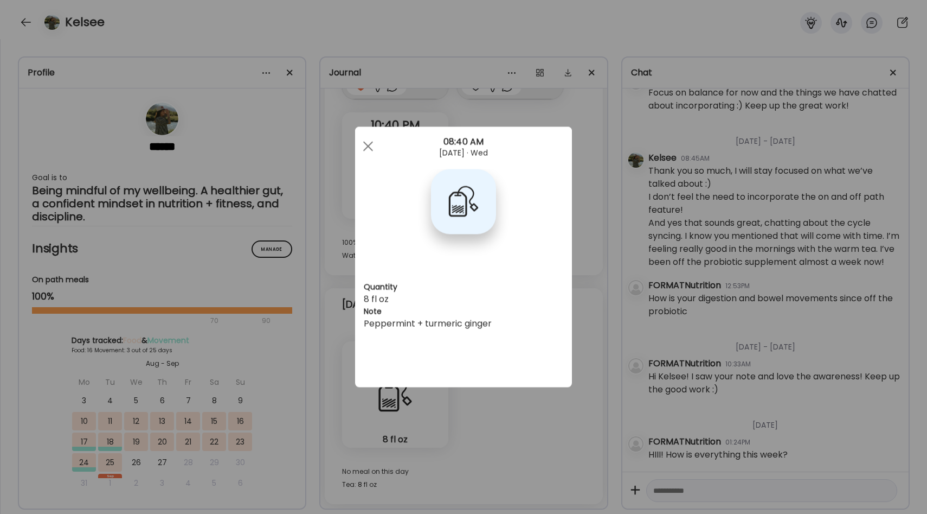
click at [576, 306] on div "Ate Coach Dashboard Wahoo! It’s official Take a moment to set up your Coach Pro…" at bounding box center [463, 257] width 927 height 514
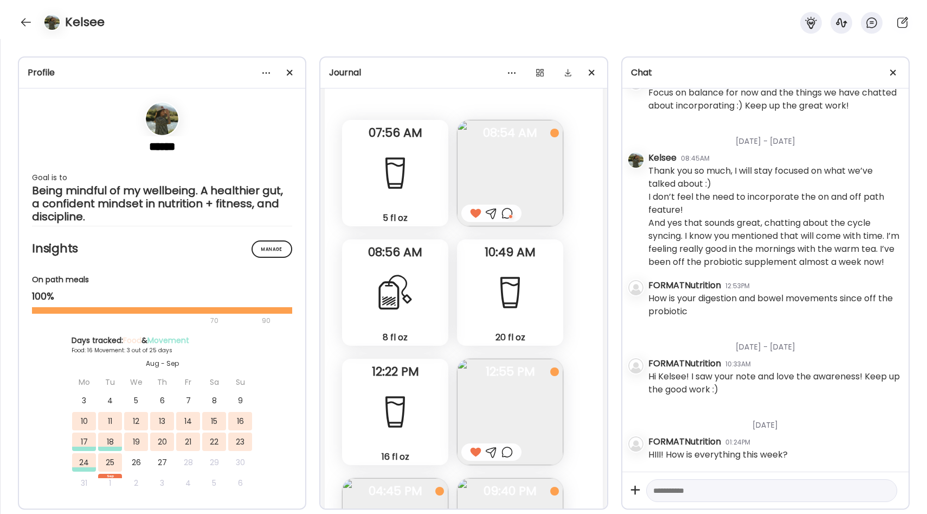
scroll to position [8082, 0]
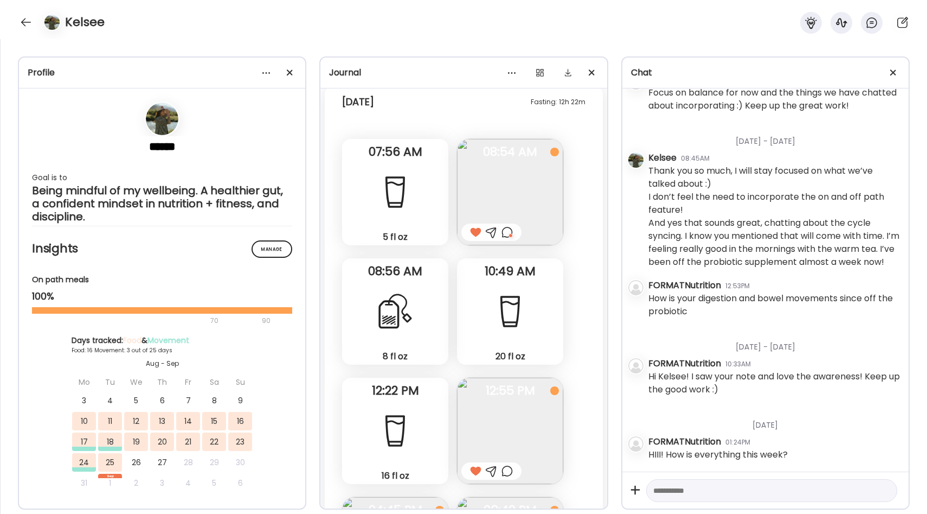
click at [429, 284] on div "8 fl oz Tea" at bounding box center [395, 311] width 106 height 106
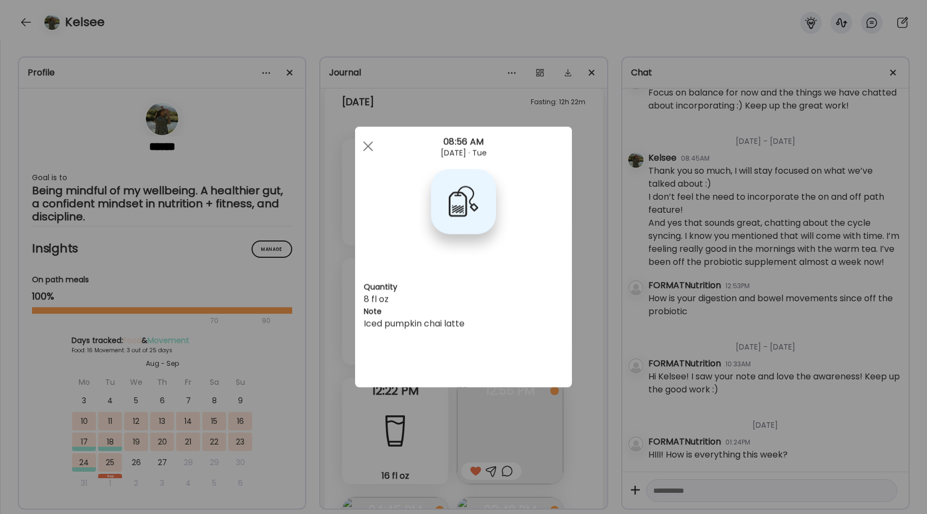
click at [584, 277] on div "Ate Coach Dashboard Wahoo! It’s official Take a moment to set up your Coach Pro…" at bounding box center [463, 257] width 927 height 514
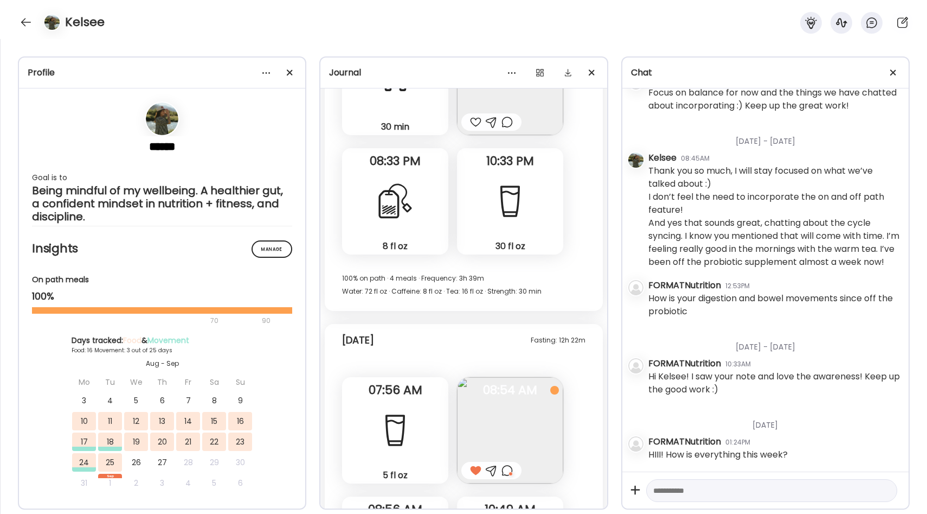
scroll to position [7744, 0]
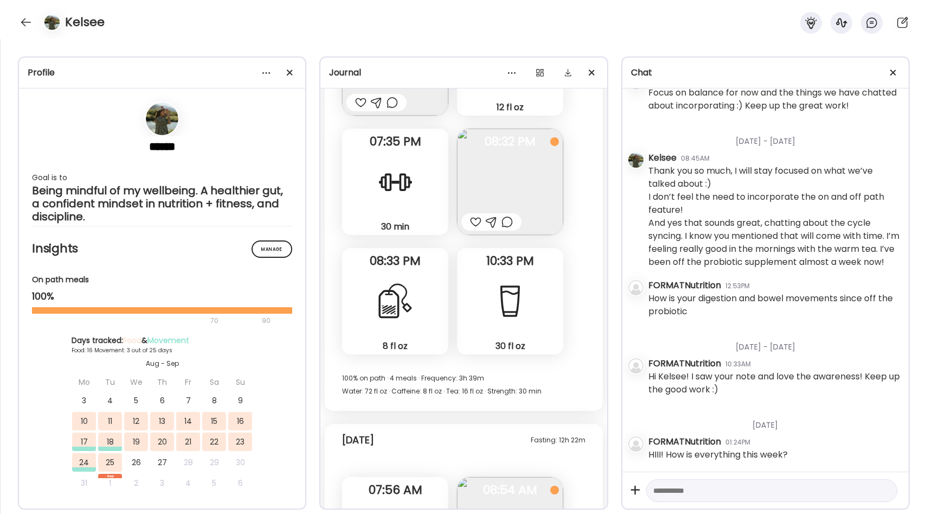
click at [405, 298] on div at bounding box center [395, 300] width 39 height 39
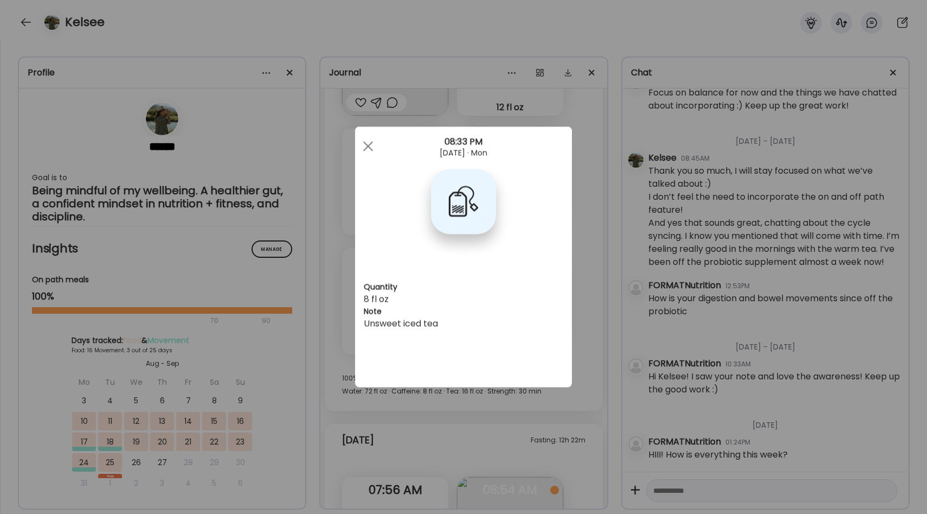
click at [592, 268] on div "Ate Coach Dashboard Wahoo! It’s official Take a moment to set up your Coach Pro…" at bounding box center [463, 257] width 927 height 514
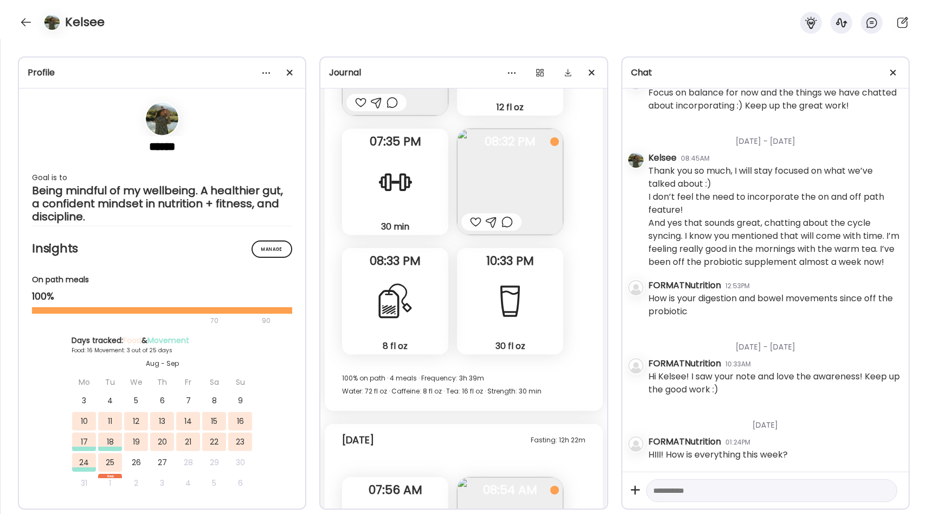
scroll to position [7640, 0]
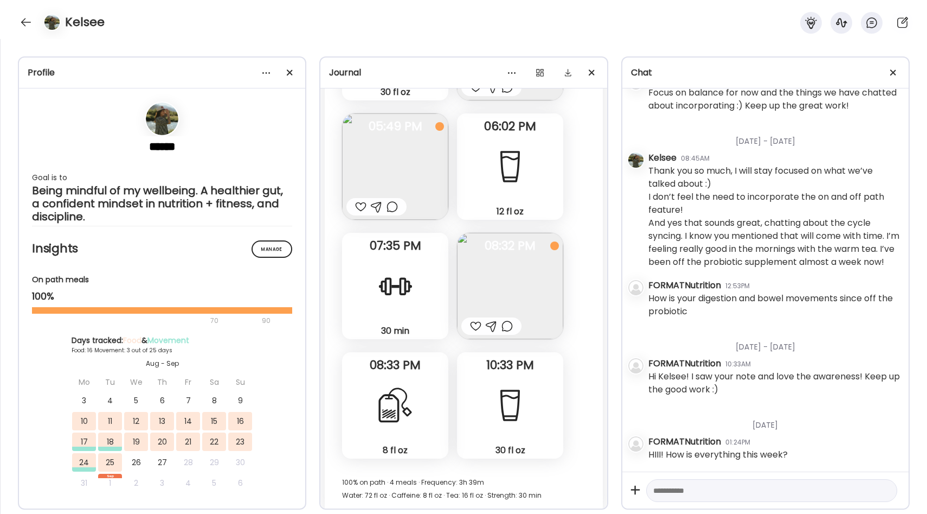
click at [515, 264] on img at bounding box center [510, 286] width 106 height 106
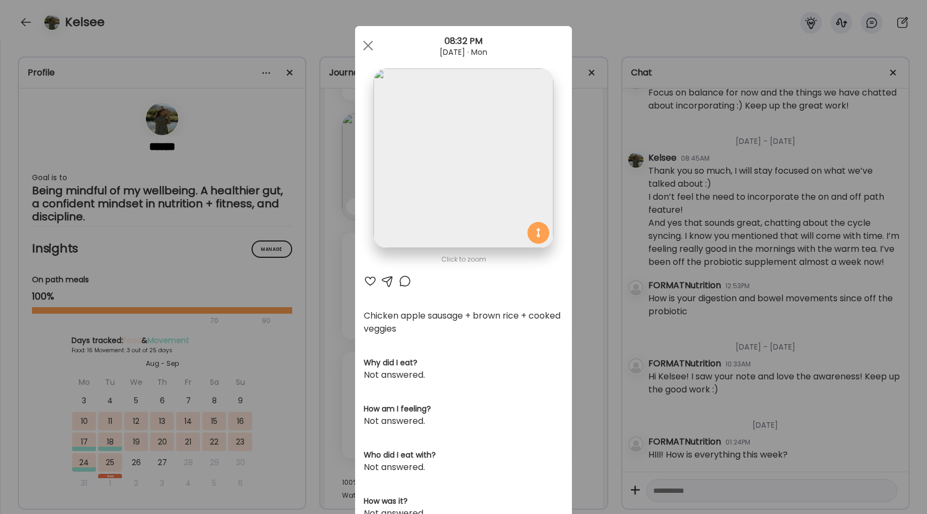
click at [596, 238] on div "Ate Coach Dashboard Wahoo! It’s official Take a moment to set up your Coach Pro…" at bounding box center [463, 257] width 927 height 514
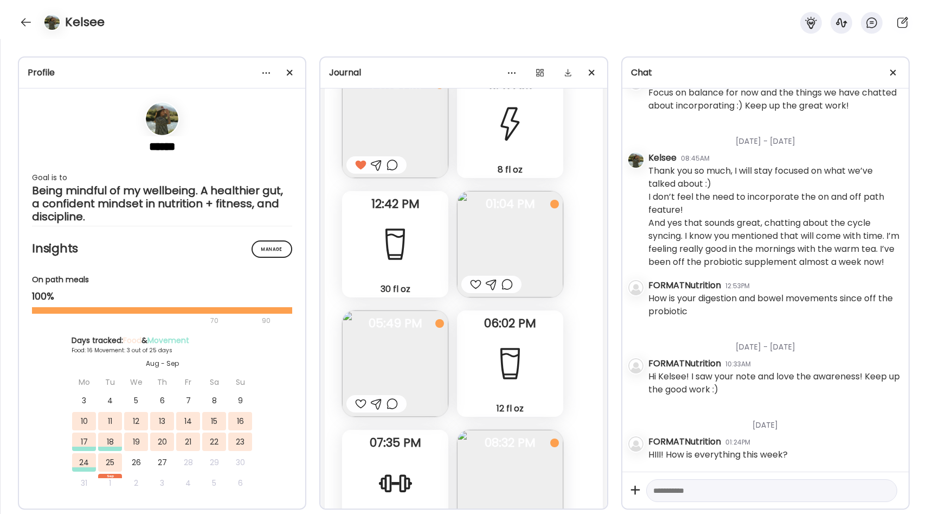
scroll to position [7441, 0]
click at [491, 248] on img at bounding box center [510, 246] width 106 height 106
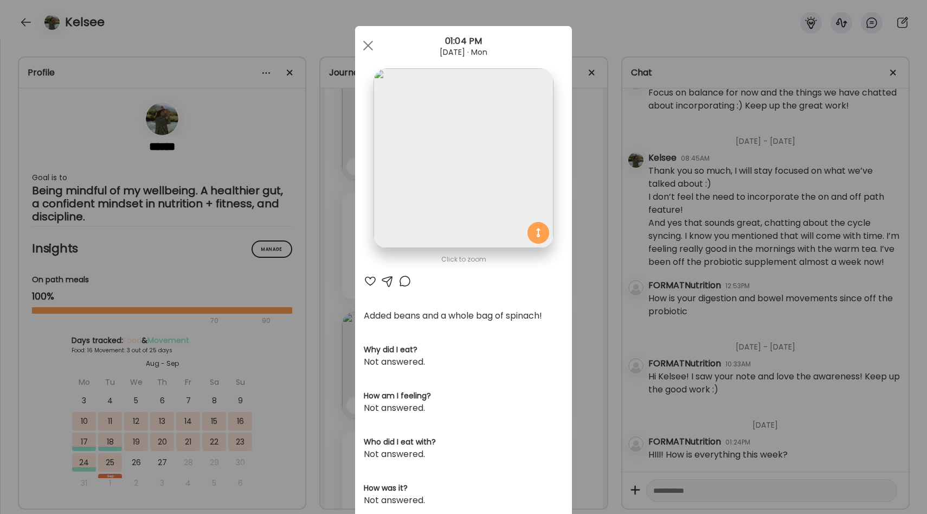
click at [368, 279] on div at bounding box center [370, 280] width 13 height 13
click at [575, 249] on div "Ate Coach Dashboard Wahoo! It’s official Take a moment to set up your Coach Pro…" at bounding box center [463, 257] width 927 height 514
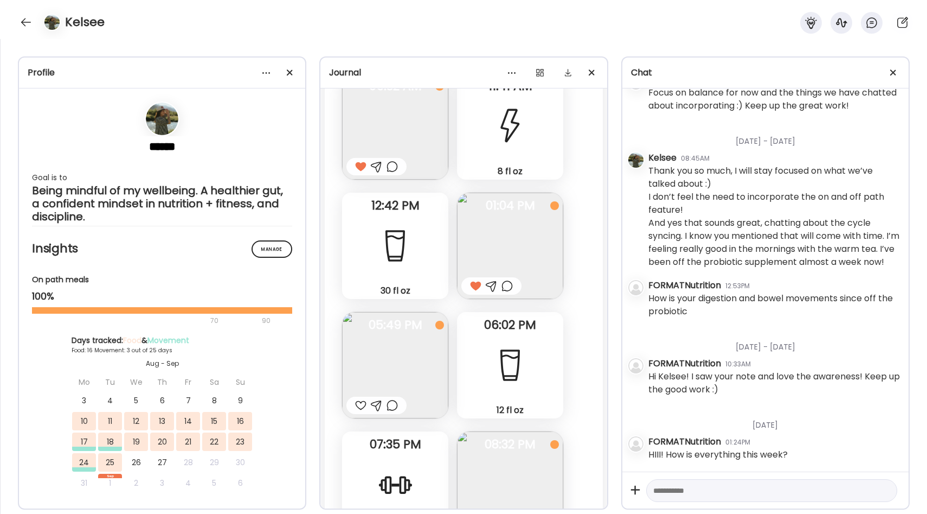
click at [399, 367] on img at bounding box center [395, 365] width 106 height 106
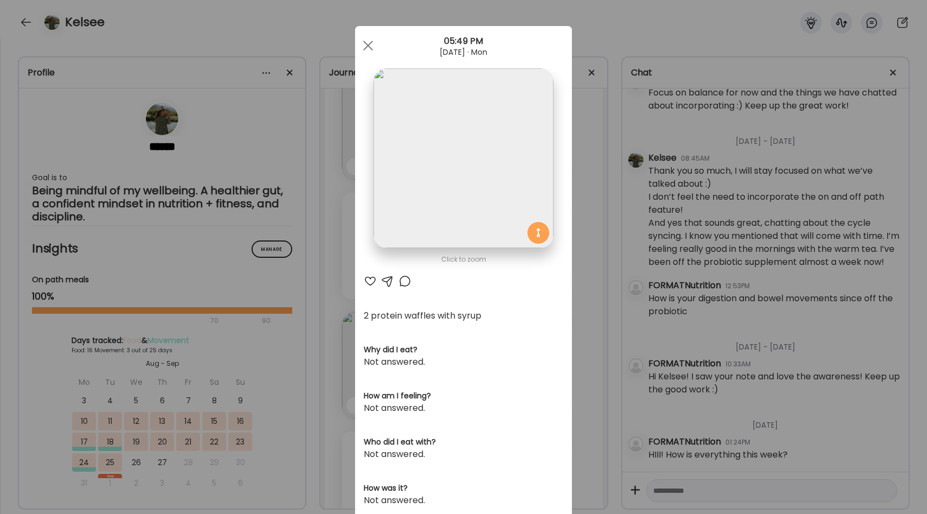
click at [580, 312] on div "Ate Coach Dashboard Wahoo! It’s official Take a moment to set up your Coach Pro…" at bounding box center [463, 257] width 927 height 514
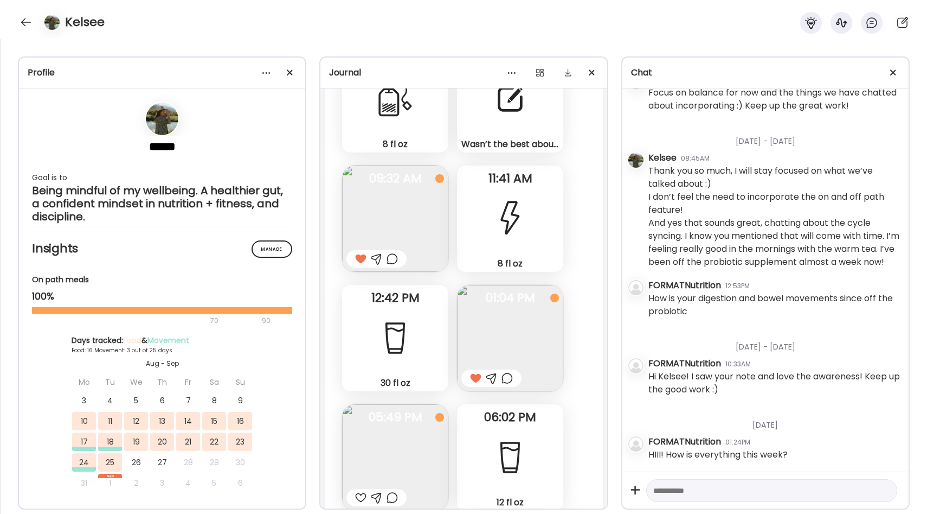
scroll to position [7347, 0]
click at [497, 238] on div at bounding box center [510, 220] width 39 height 39
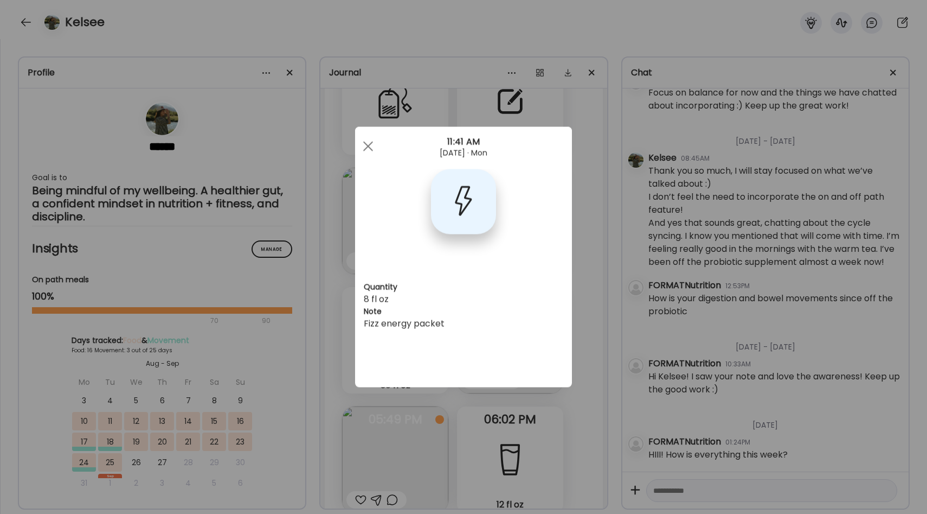
click at [593, 238] on div "Ate Coach Dashboard Wahoo! It’s official Take a moment to set up your Coach Pro…" at bounding box center [463, 257] width 927 height 514
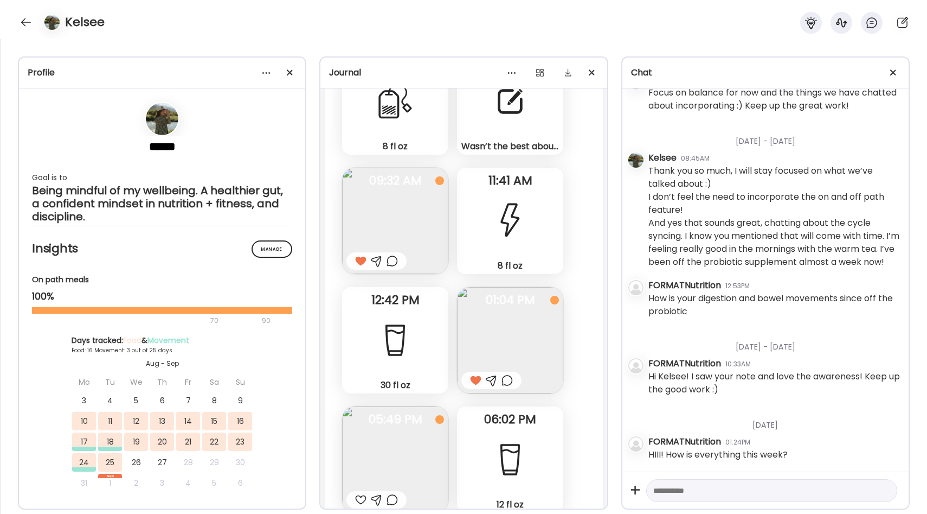
click at [407, 336] on div at bounding box center [395, 340] width 39 height 39
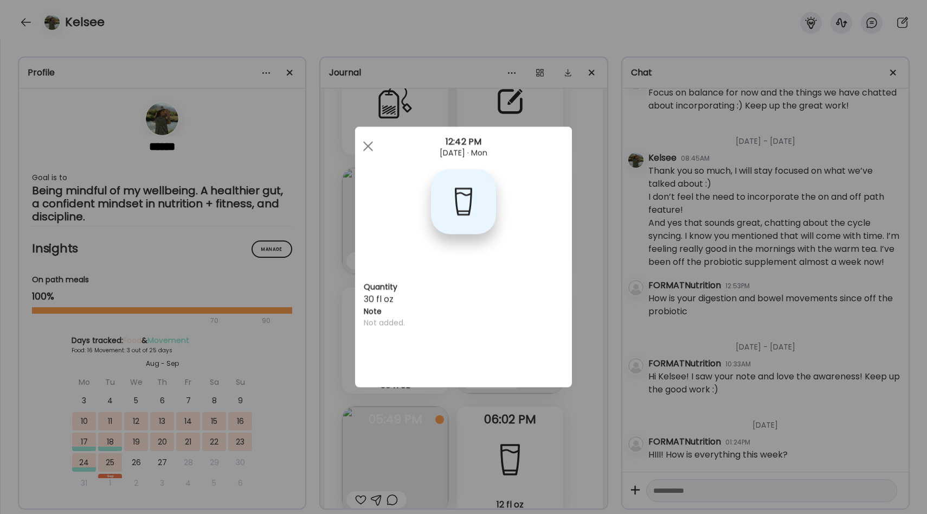
click at [581, 279] on div "Ate Coach Dashboard Wahoo! It’s official Take a moment to set up your Coach Pro…" at bounding box center [463, 257] width 927 height 514
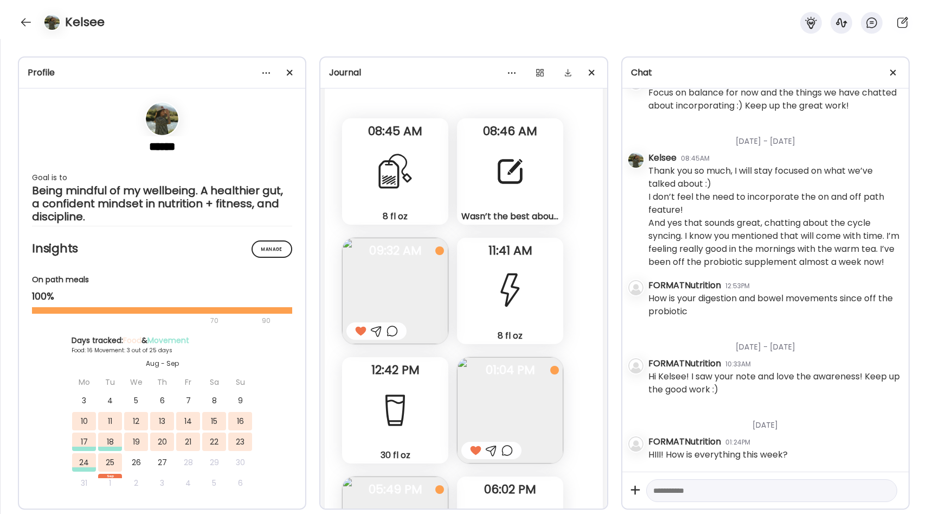
scroll to position [7275, 0]
click at [522, 184] on div at bounding box center [510, 172] width 39 height 39
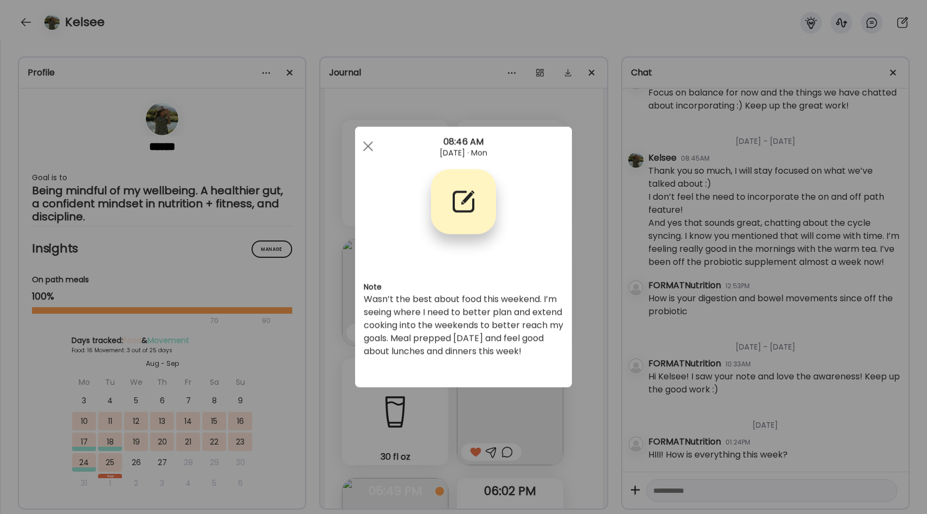
click at [578, 323] on div "Ate Coach Dashboard Wahoo! It’s official Take a moment to set up your Coach Pro…" at bounding box center [463, 257] width 927 height 514
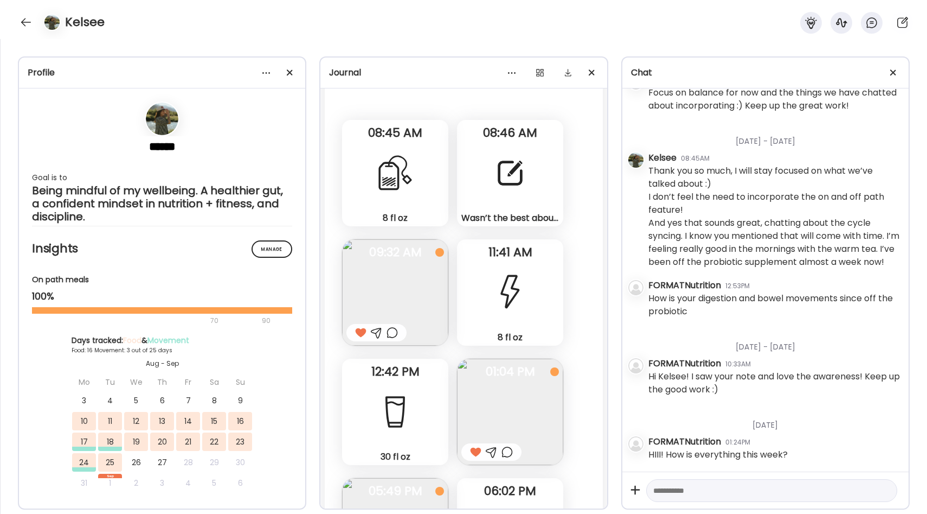
click at [415, 277] on img at bounding box center [395, 292] width 106 height 106
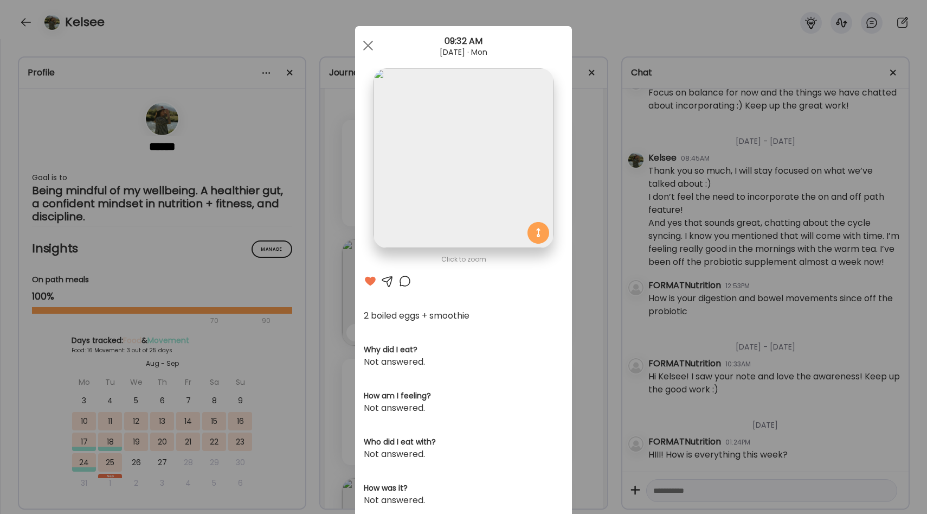
click at [586, 254] on div "Ate Coach Dashboard Wahoo! It’s official Take a moment to set up your Coach Pro…" at bounding box center [463, 257] width 927 height 514
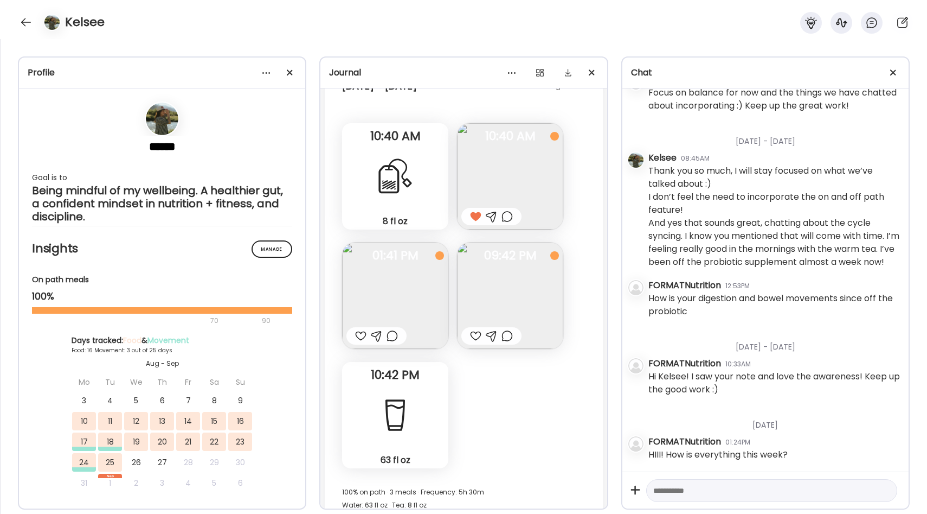
scroll to position [6244, 0]
click at [533, 273] on img at bounding box center [510, 295] width 106 height 106
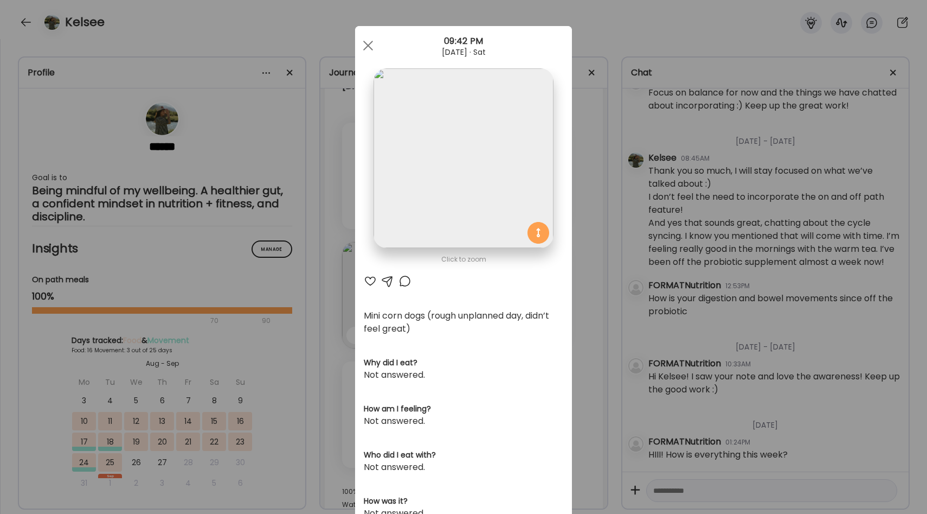
click at [585, 273] on div "Ate Coach Dashboard Wahoo! It’s official Take a moment to set up your Coach Pro…" at bounding box center [463, 257] width 927 height 514
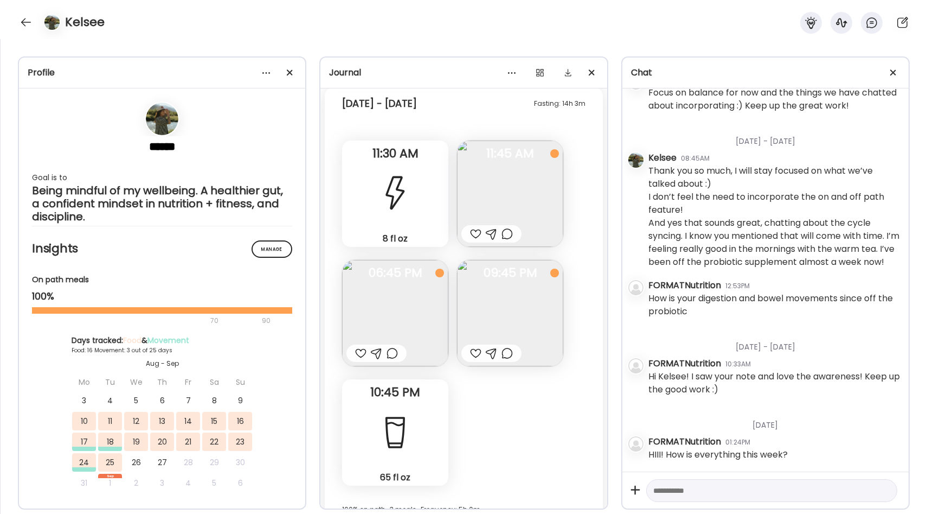
scroll to position [6695, 0]
click at [522, 195] on img at bounding box center [510, 192] width 106 height 106
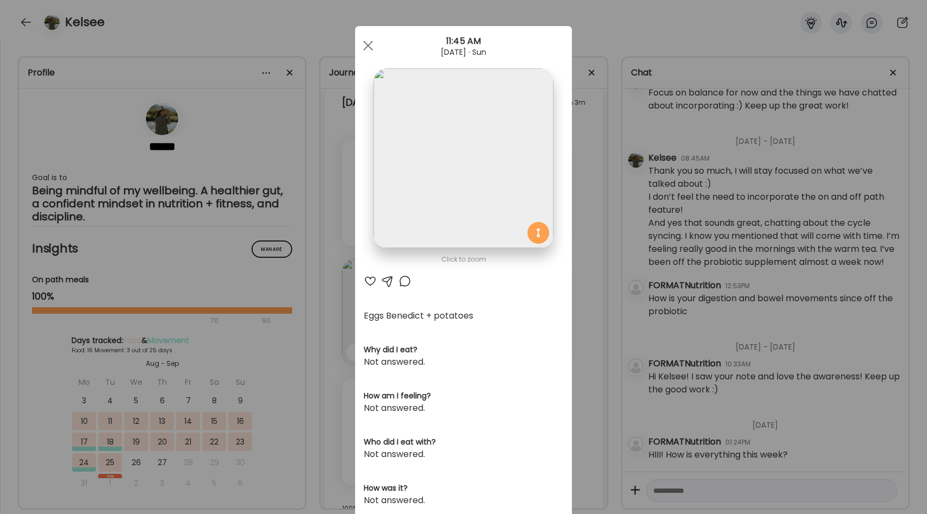
click at [584, 220] on div "Ate Coach Dashboard Wahoo! It’s official Take a moment to set up your Coach Pro…" at bounding box center [463, 257] width 927 height 514
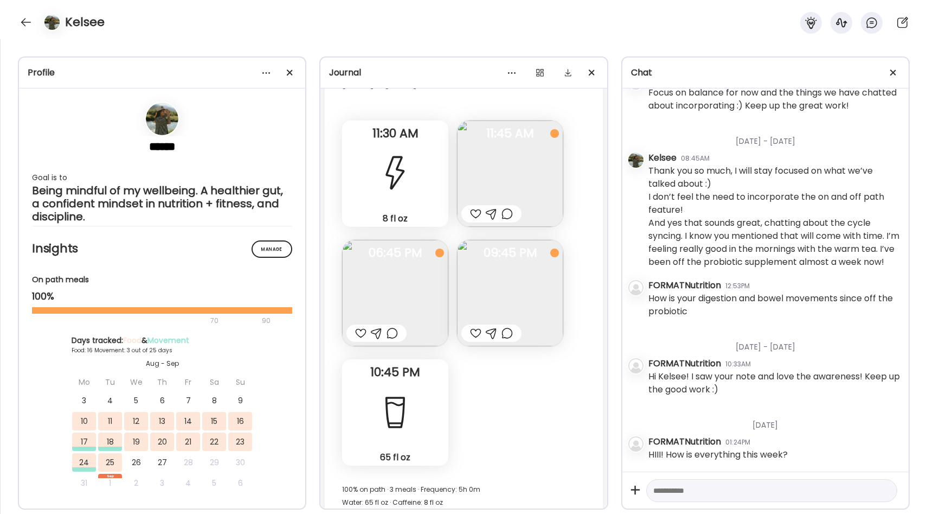
scroll to position [6717, 0]
click at [496, 287] on img at bounding box center [510, 289] width 106 height 106
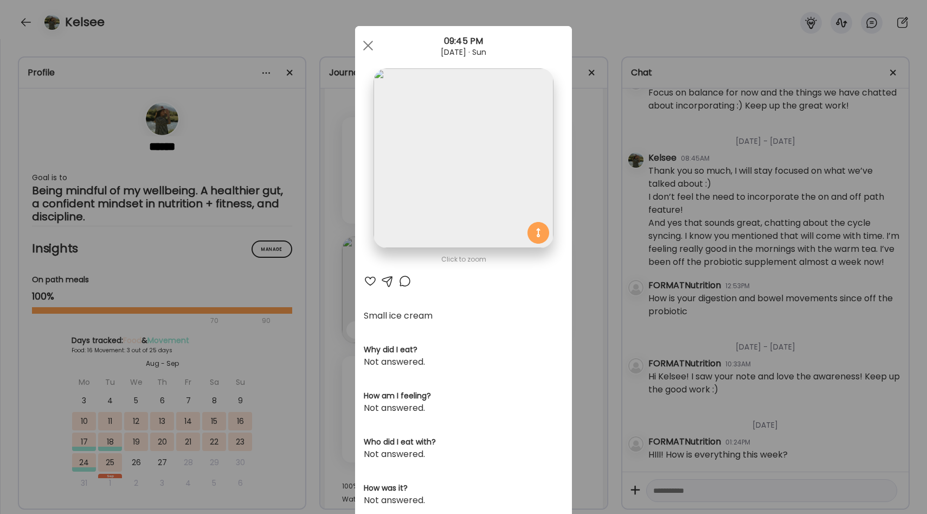
click at [585, 281] on div "Ate Coach Dashboard Wahoo! It’s official Take a moment to set up your Coach Pro…" at bounding box center [463, 257] width 927 height 514
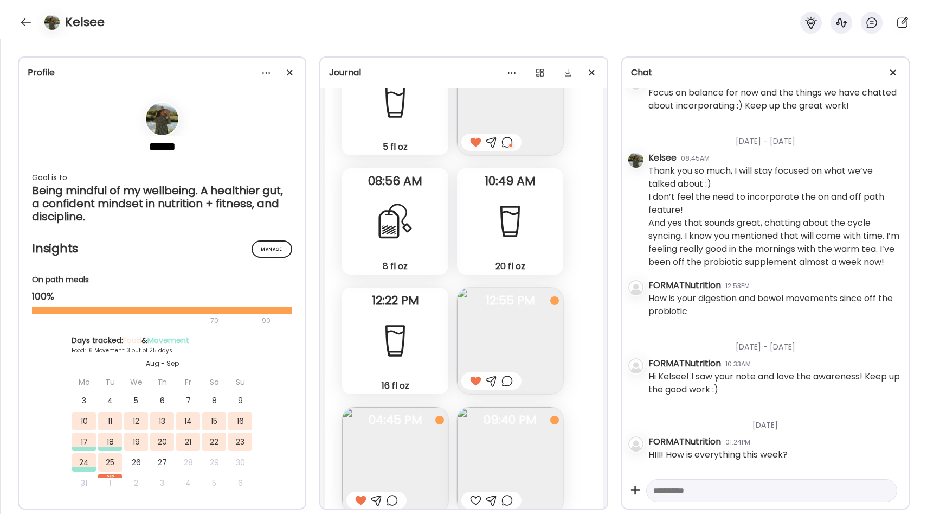
scroll to position [8586, 0]
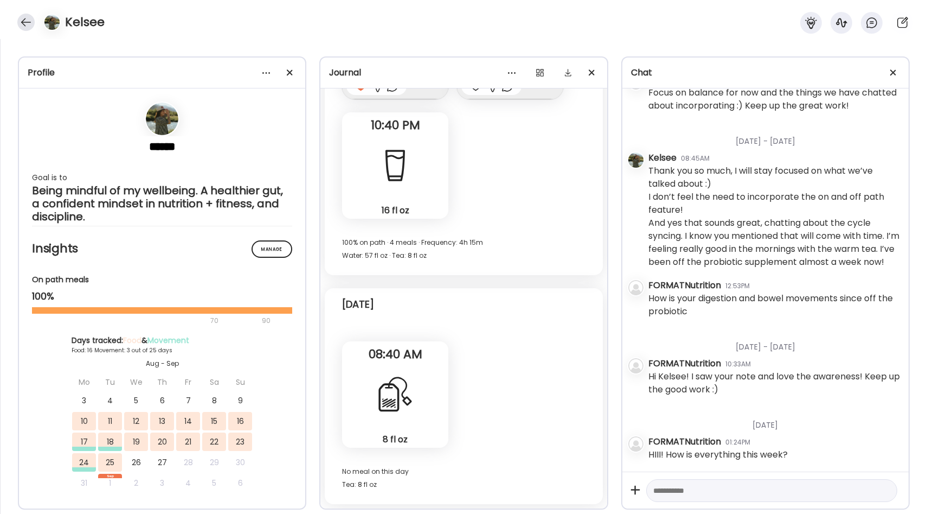
click at [22, 21] on div at bounding box center [25, 22] width 17 height 17
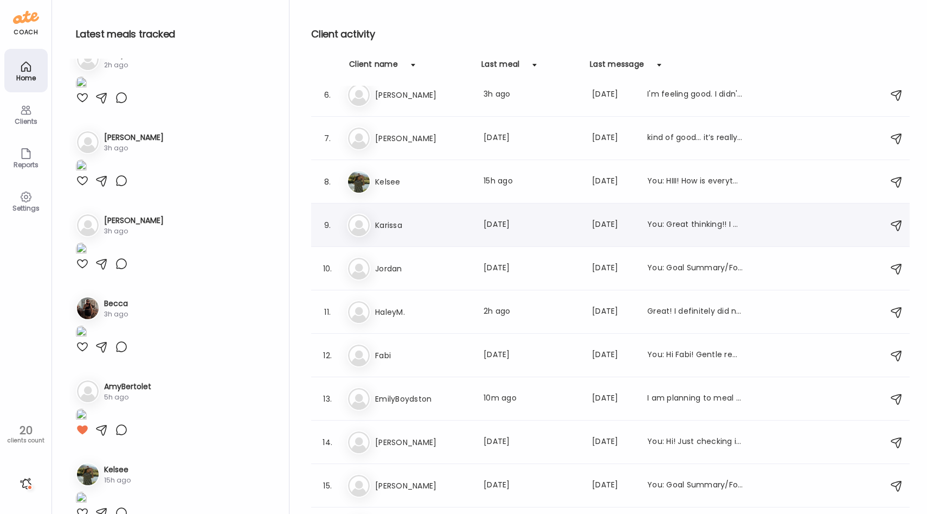
scroll to position [235, 0]
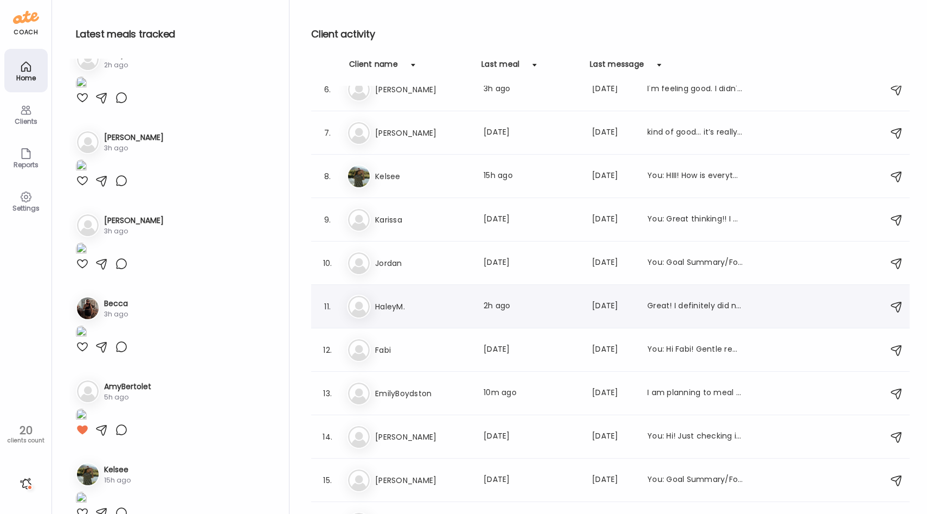
click at [428, 303] on h3 "HaleyM." at bounding box center [422, 306] width 95 height 13
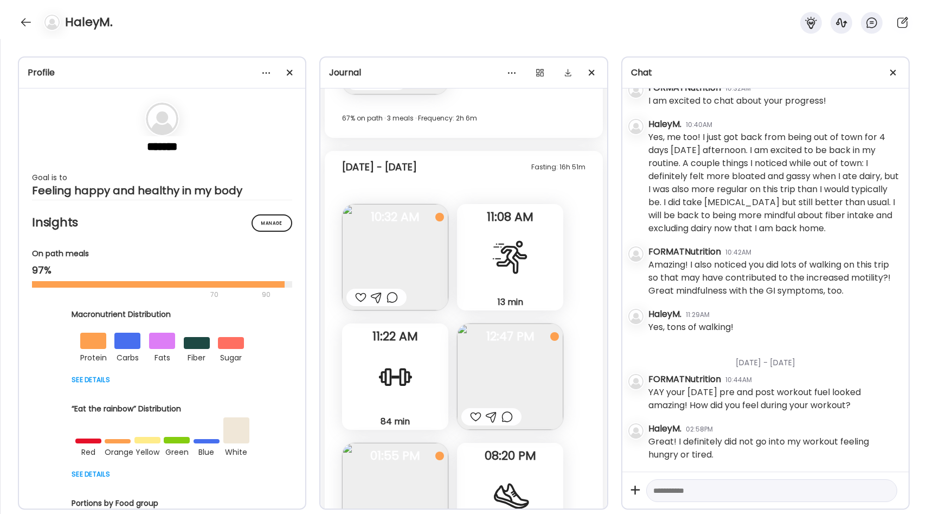
scroll to position [12917, 0]
click at [419, 268] on img at bounding box center [395, 257] width 106 height 106
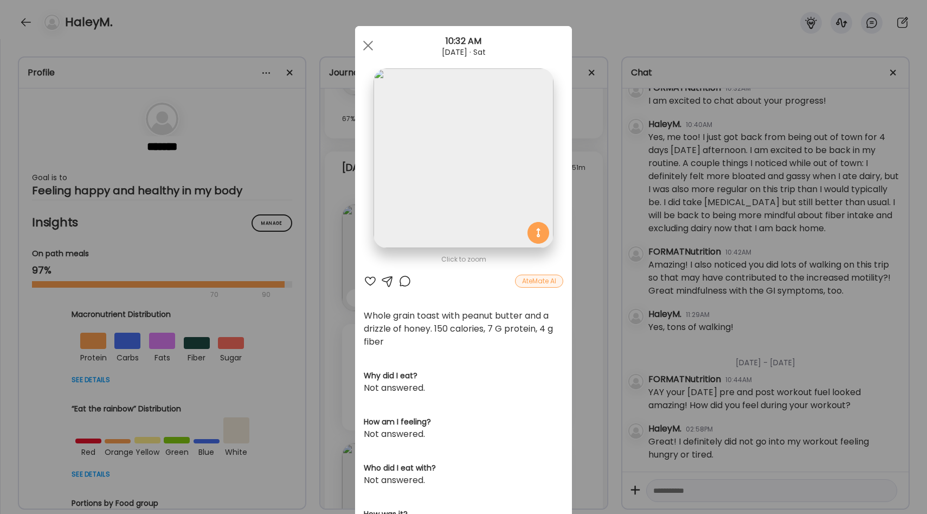
click at [582, 286] on div "Ate Coach Dashboard Wahoo! It’s official Take a moment to set up your Coach Pro…" at bounding box center [463, 257] width 927 height 514
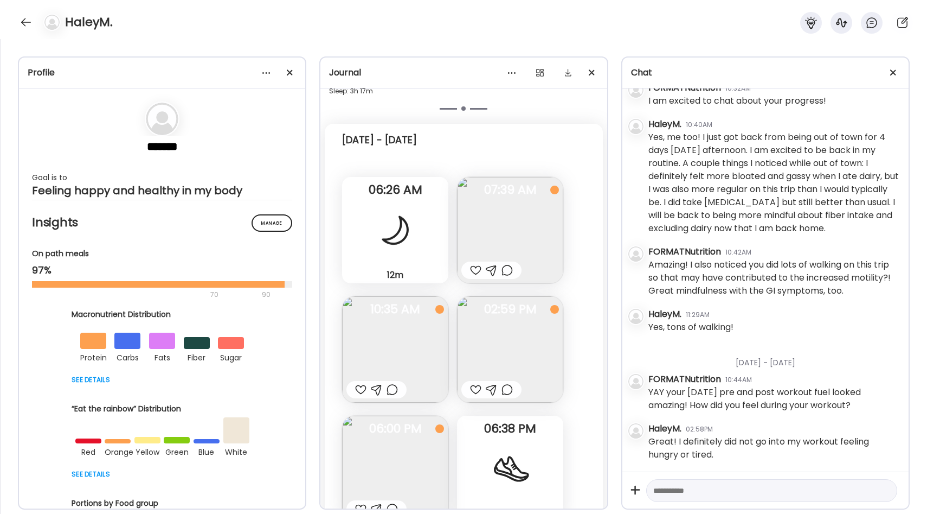
scroll to position [13894, 0]
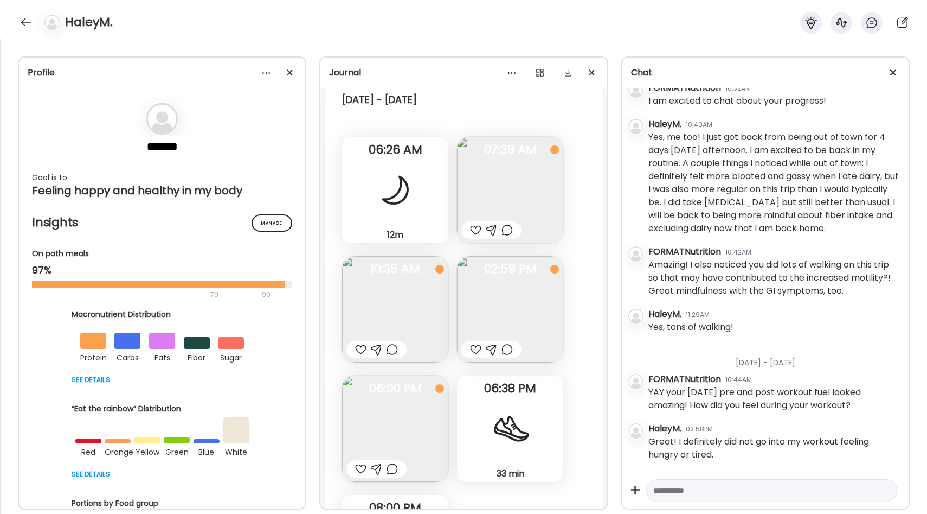
click at [477, 190] on img at bounding box center [510, 190] width 106 height 106
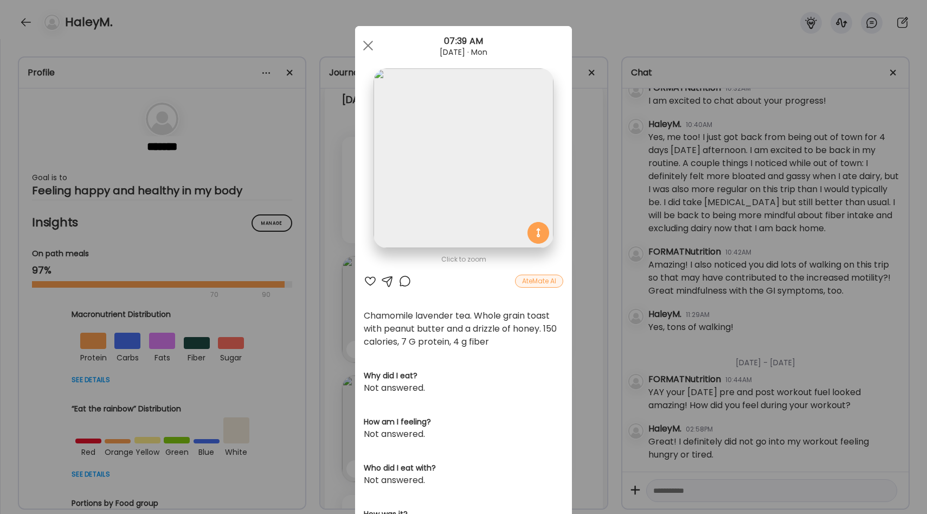
click at [370, 282] on div at bounding box center [370, 280] width 13 height 13
click at [347, 298] on div "Ate Coach Dashboard Wahoo! It’s official Take a moment to set up your Coach Pro…" at bounding box center [463, 257] width 927 height 514
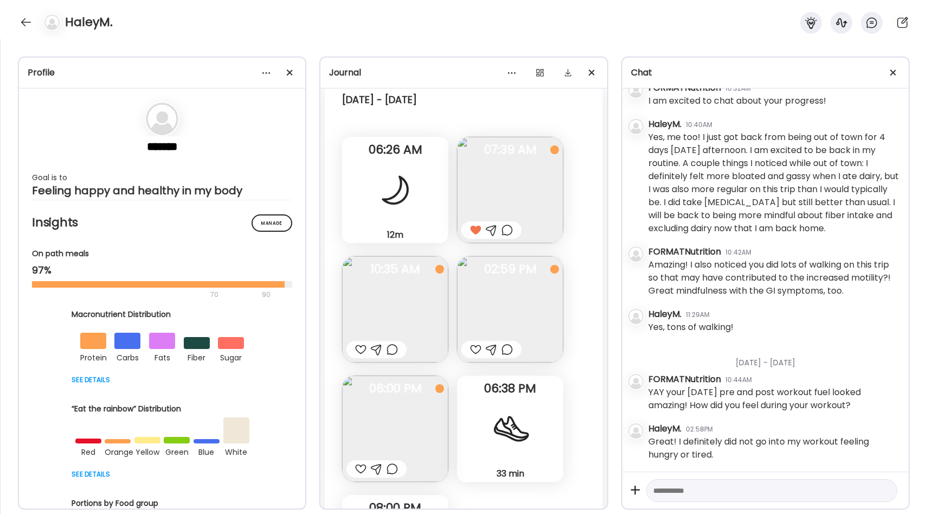
click at [393, 297] on img at bounding box center [395, 309] width 106 height 106
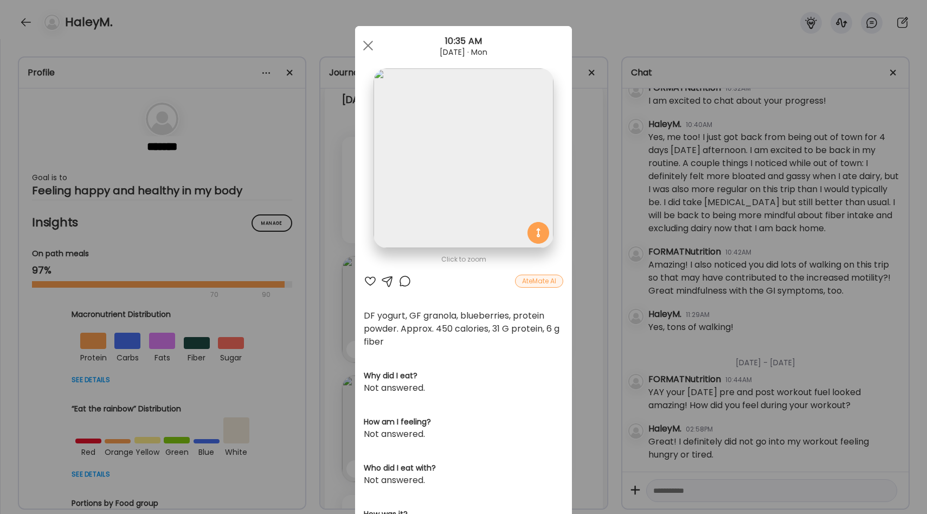
click at [584, 285] on div "Ate Coach Dashboard Wahoo! It’s official Take a moment to set up your Coach Pro…" at bounding box center [463, 257] width 927 height 514
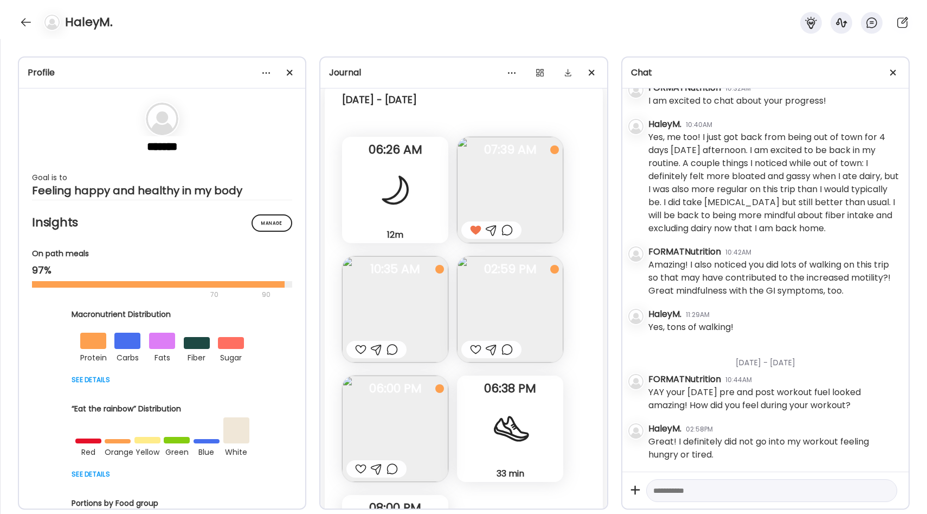
click at [408, 288] on img at bounding box center [395, 309] width 106 height 106
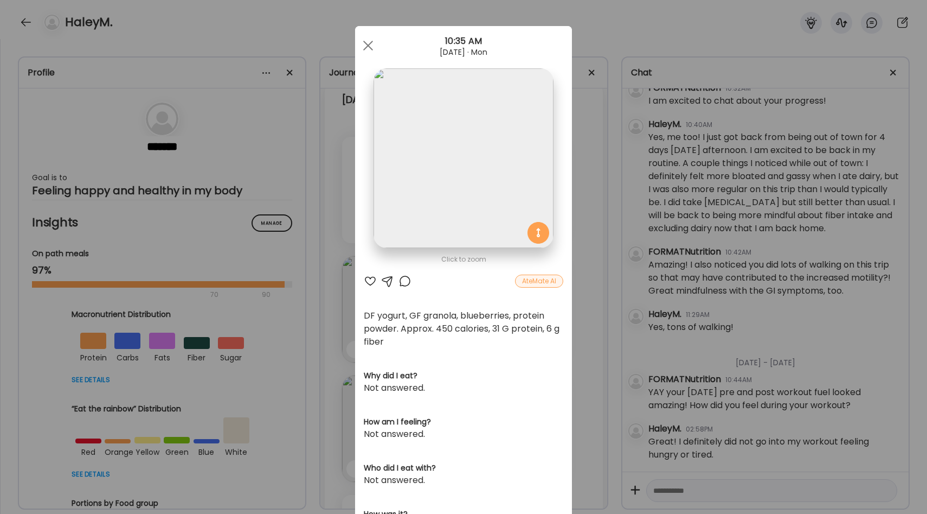
click at [371, 278] on div at bounding box center [370, 280] width 13 height 13
click at [335, 298] on div "Ate Coach Dashboard Wahoo! It’s official Take a moment to set up your Coach Pro…" at bounding box center [463, 257] width 927 height 514
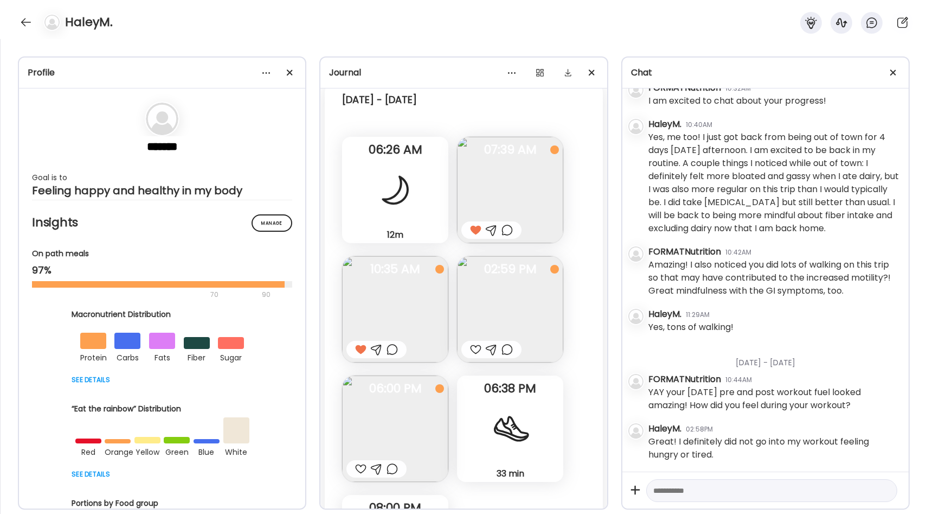
click at [509, 290] on img at bounding box center [510, 309] width 106 height 106
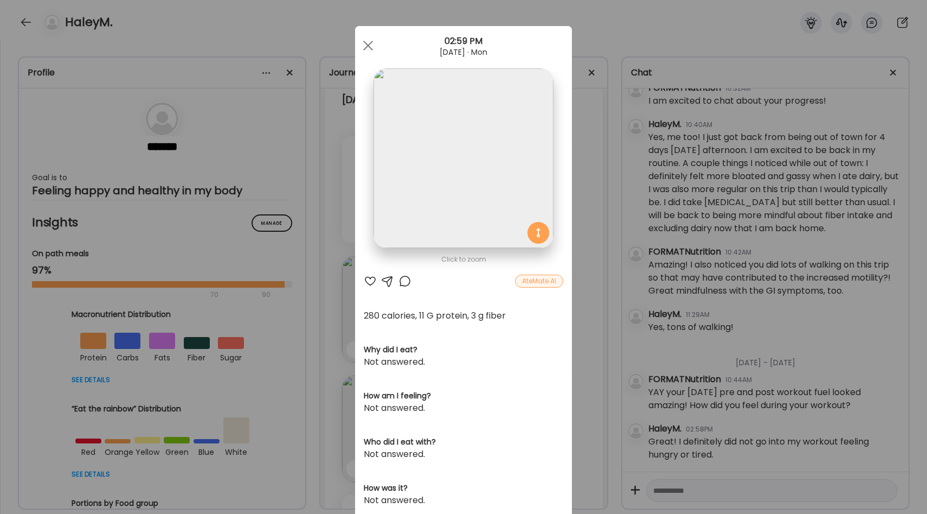
click at [579, 288] on div "Ate Coach Dashboard Wahoo! It’s official Take a moment to set up your Coach Pro…" at bounding box center [463, 257] width 927 height 514
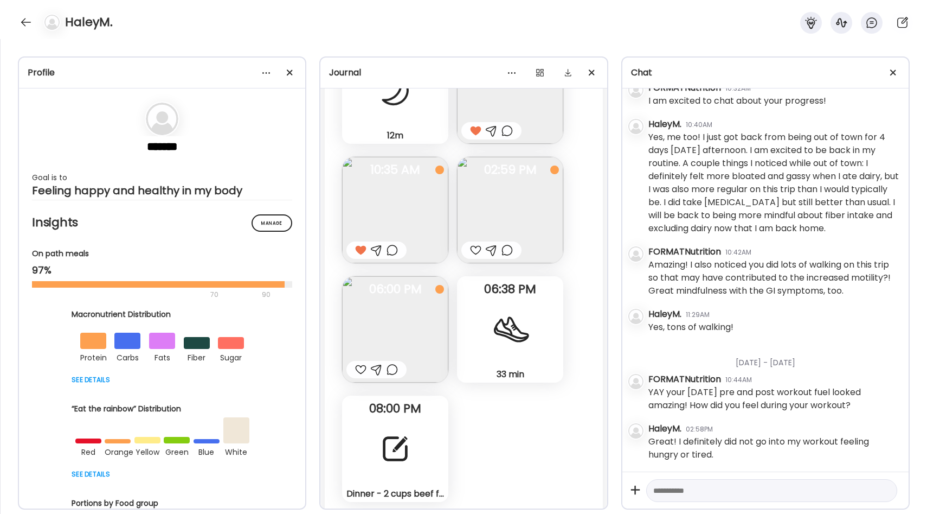
scroll to position [13994, 0]
click at [405, 322] on img at bounding box center [395, 328] width 106 height 106
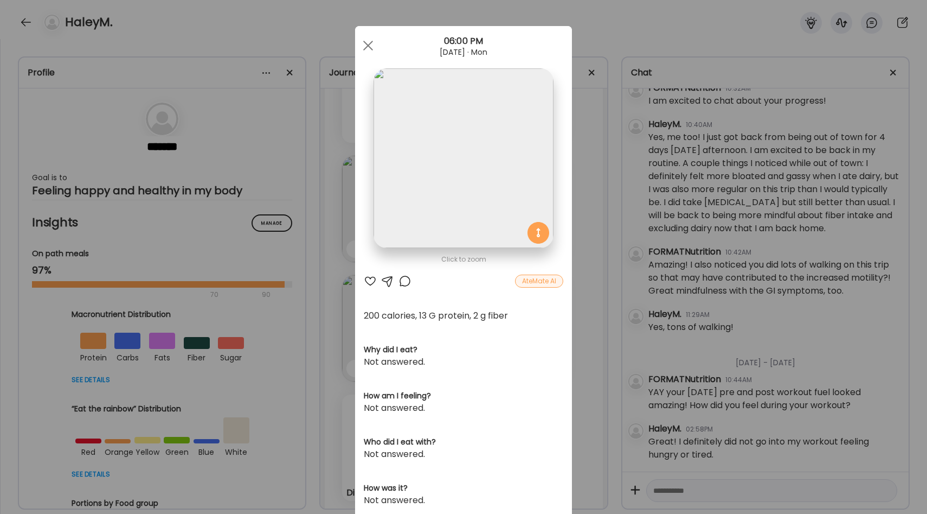
click at [587, 309] on div "Ate Coach Dashboard Wahoo! It’s official Take a moment to set up your Coach Pro…" at bounding box center [463, 257] width 927 height 514
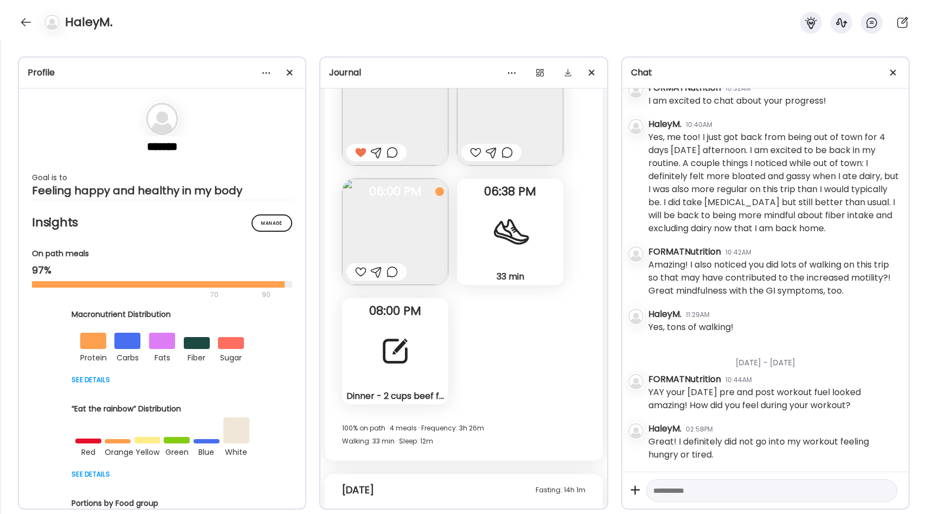
scroll to position [14094, 0]
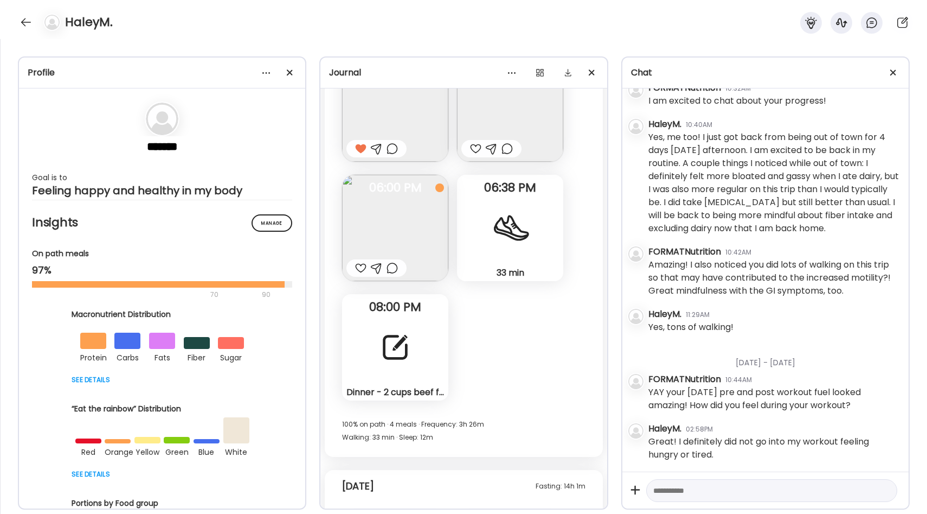
click at [495, 249] on div "33 min Walking" at bounding box center [510, 228] width 106 height 106
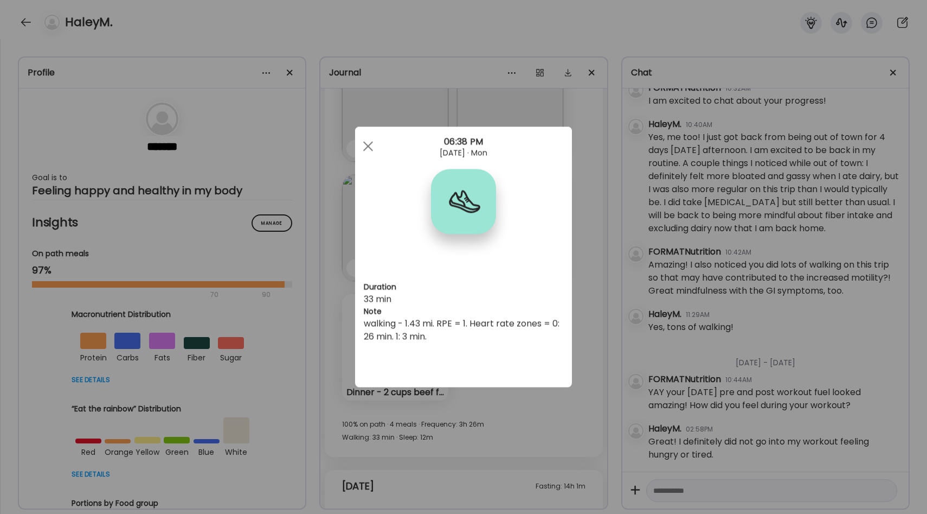
click at [579, 276] on div "Ate Coach Dashboard Wahoo! It’s official Take a moment to set up your Coach Pro…" at bounding box center [463, 257] width 927 height 514
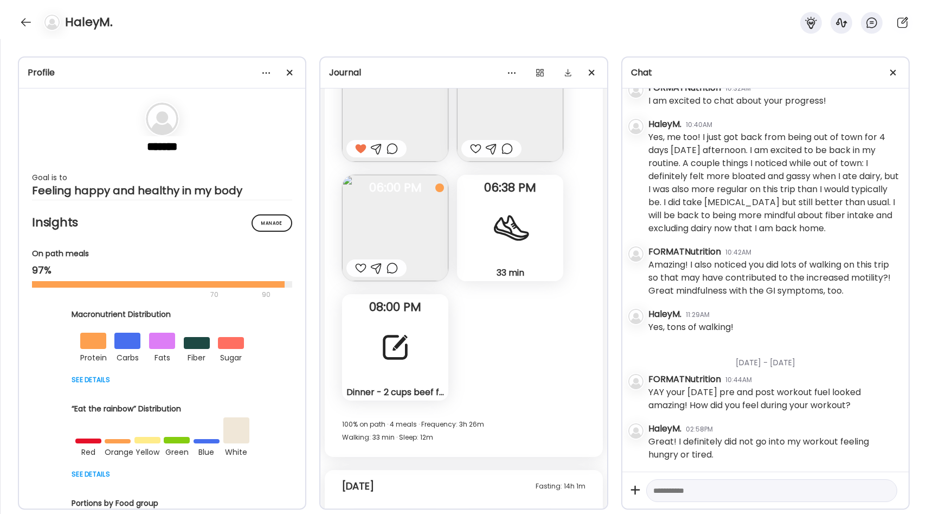
click at [500, 254] on div "33 min Walking" at bounding box center [510, 228] width 106 height 106
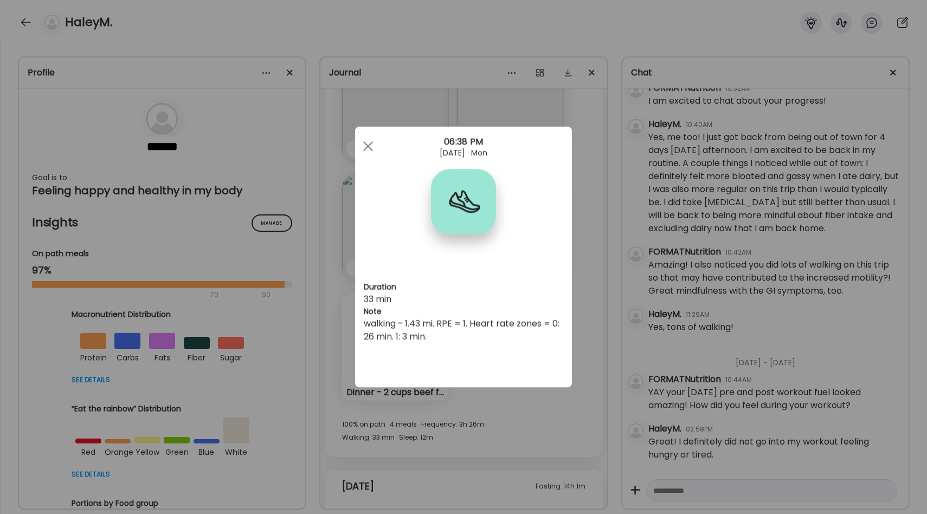
click at [594, 223] on div "Ate Coach Dashboard Wahoo! It’s official Take a moment to set up your Coach Pro…" at bounding box center [463, 257] width 927 height 514
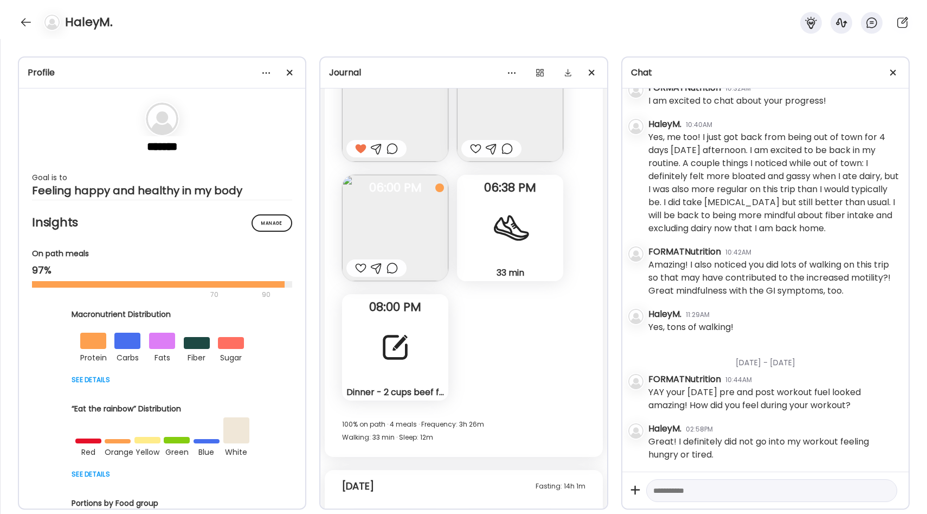
click at [431, 335] on div "Dinner - 2 cups beef fried rice Note" at bounding box center [395, 347] width 106 height 106
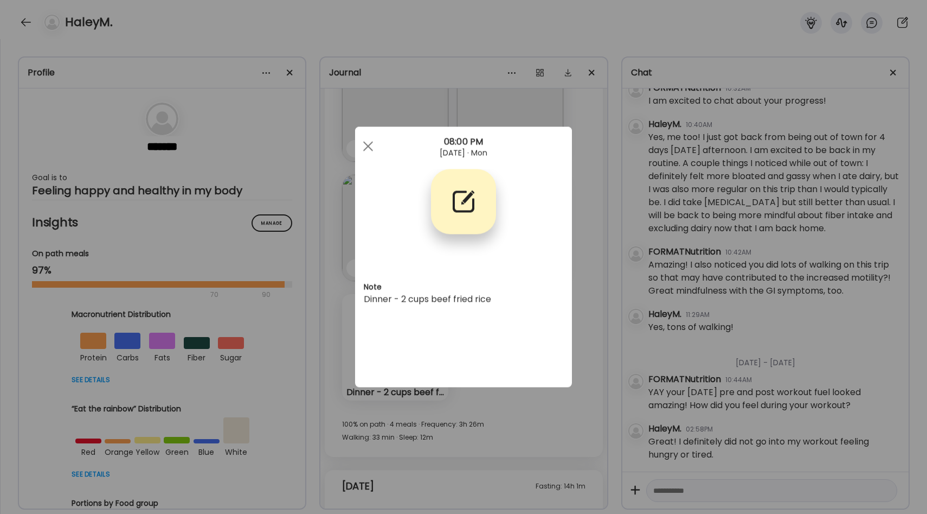
click at [578, 299] on div "Ate Coach Dashboard Wahoo! It’s official Take a moment to set up your Coach Pro…" at bounding box center [463, 257] width 927 height 514
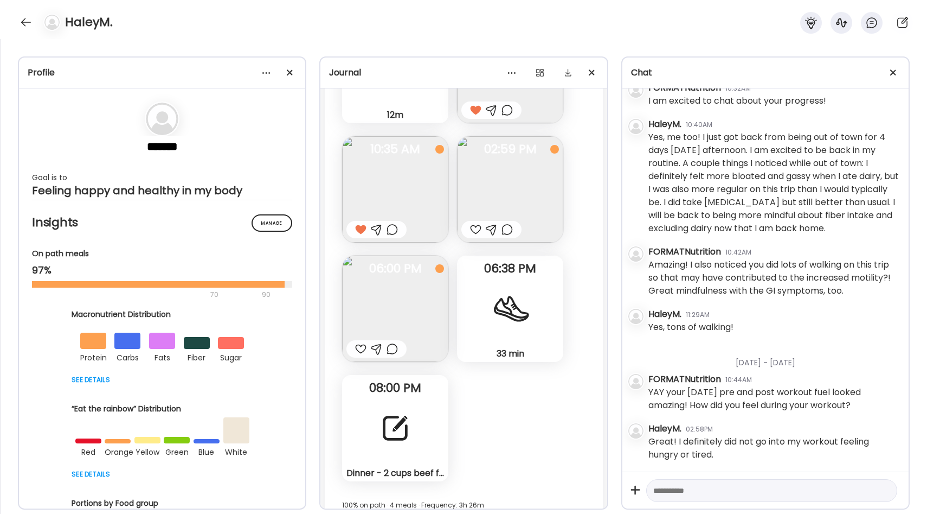
scroll to position [14010, 0]
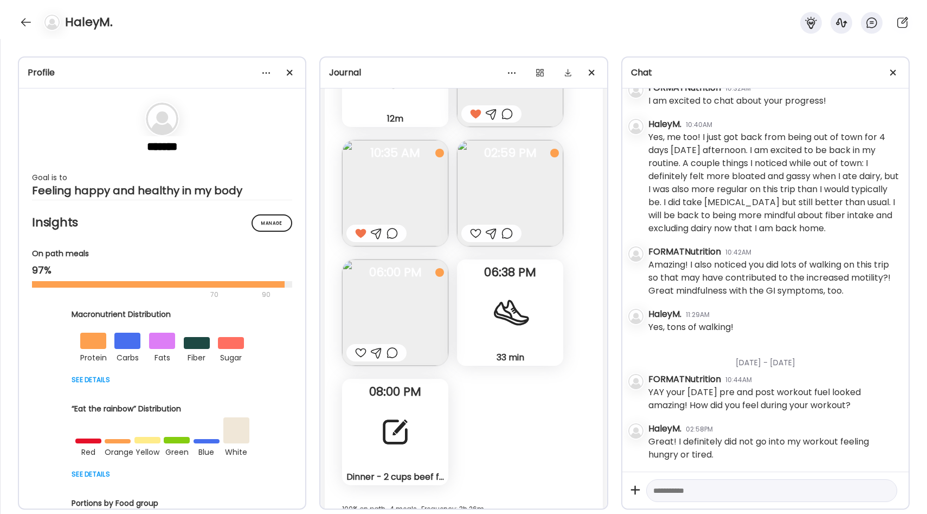
click at [396, 308] on img at bounding box center [395, 312] width 106 height 106
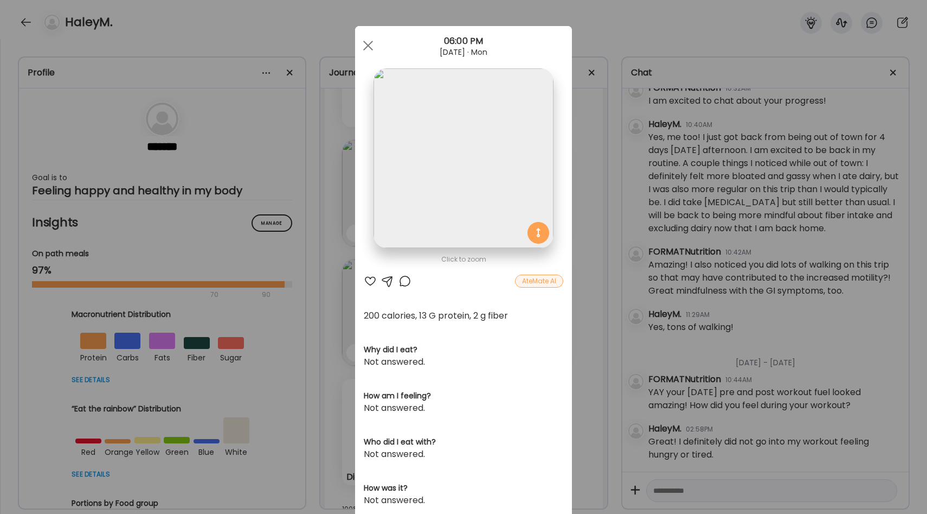
click at [596, 286] on div "Ate Coach Dashboard Wahoo! It’s official Take a moment to set up your Coach Pro…" at bounding box center [463, 257] width 927 height 514
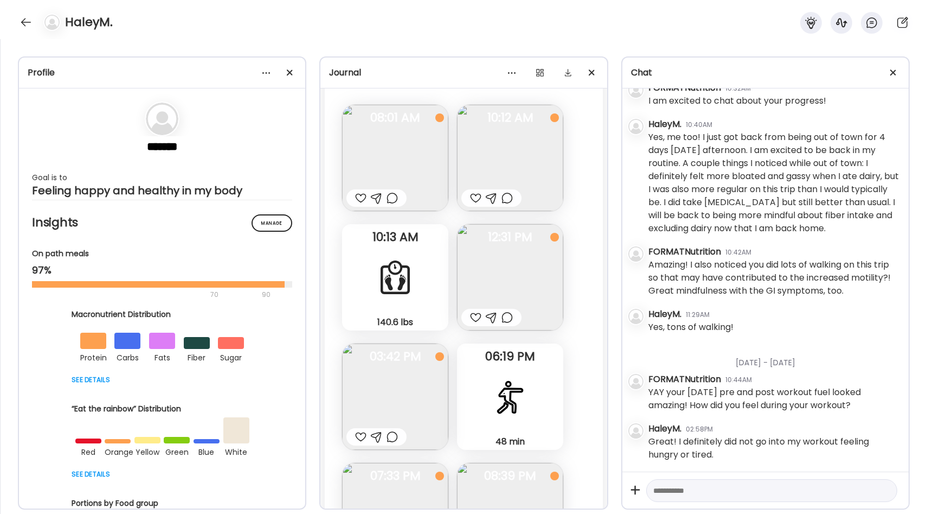
scroll to position [14524, 0]
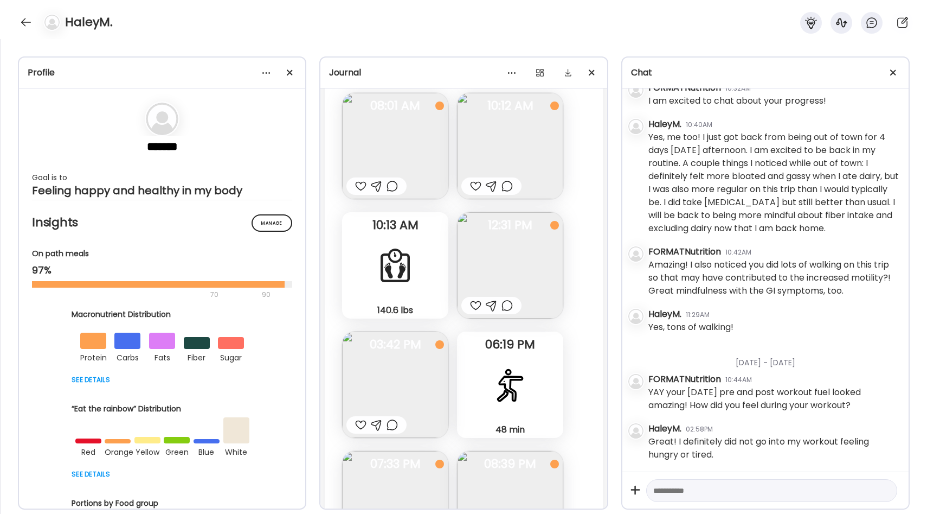
click at [419, 155] on img at bounding box center [395, 146] width 106 height 106
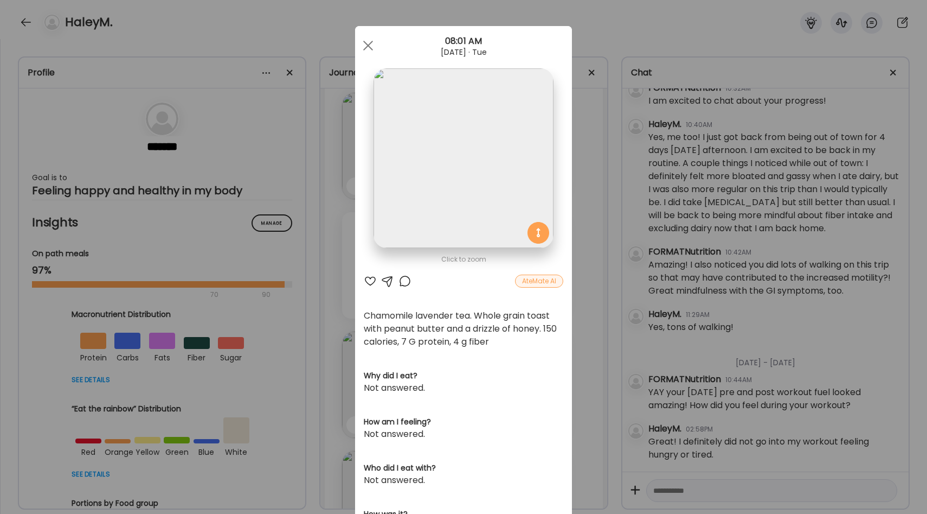
click at [572, 216] on section at bounding box center [463, 170] width 217 height 204
click at [571, 175] on section at bounding box center [463, 170] width 217 height 204
click at [365, 48] on span at bounding box center [368, 46] width 10 height 10
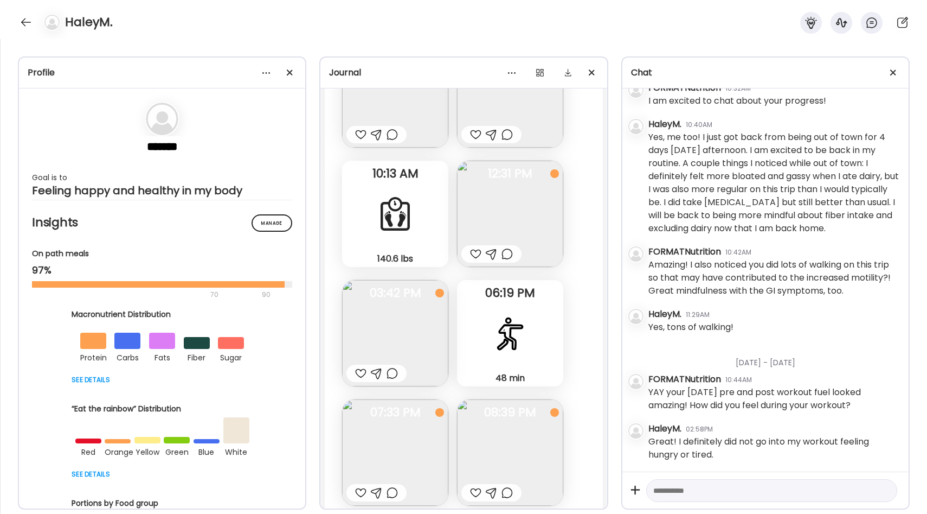
scroll to position [14577, 0]
click at [482, 197] on img at bounding box center [510, 212] width 106 height 106
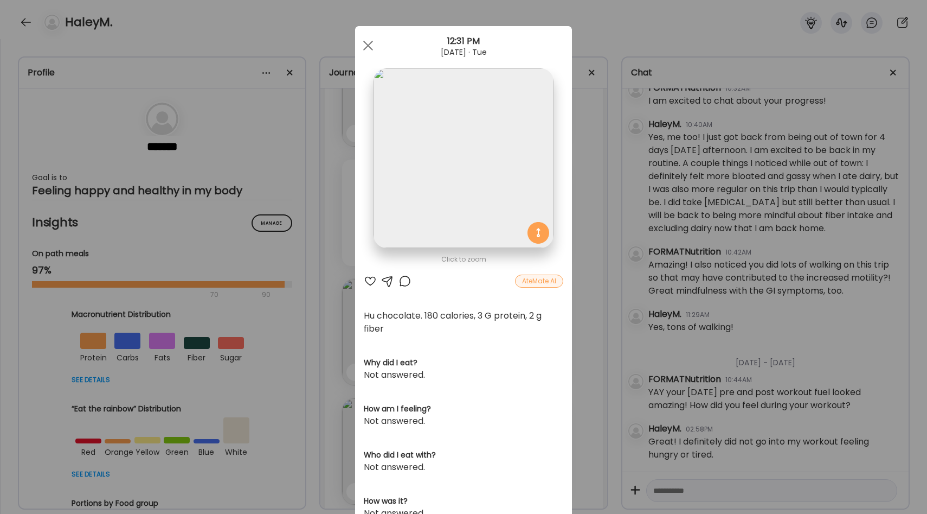
click at [604, 217] on div "Ate Coach Dashboard Wahoo! It’s official Take a moment to set up your Coach Pro…" at bounding box center [463, 257] width 927 height 514
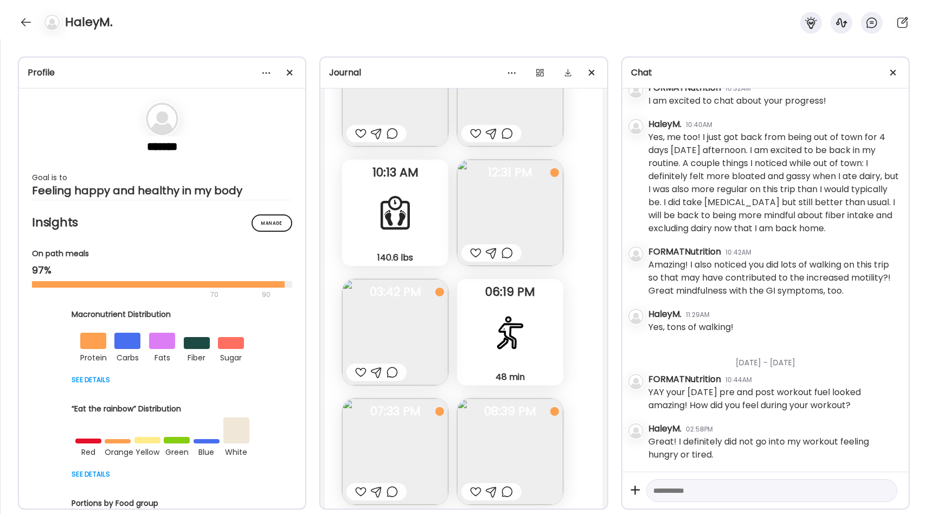
click at [407, 311] on img at bounding box center [395, 332] width 106 height 106
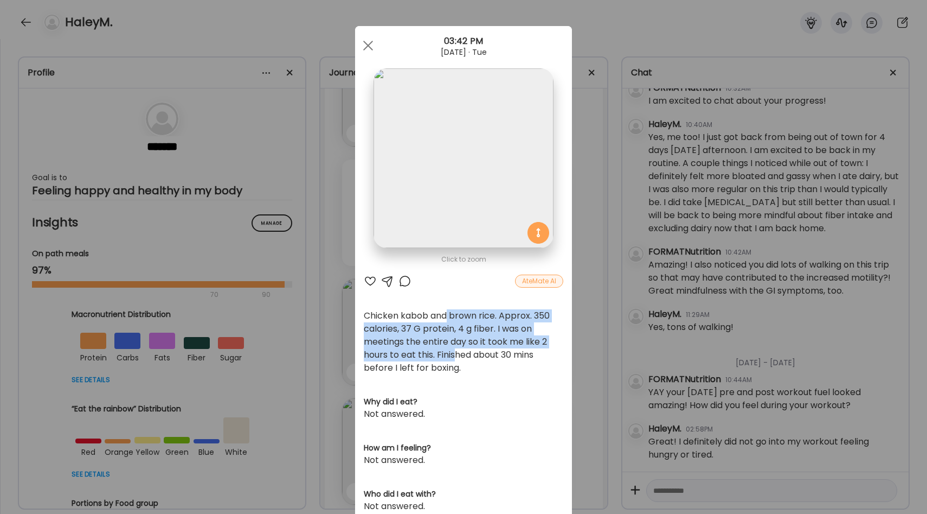
drag, startPoint x: 449, startPoint y: 317, endPoint x: 454, endPoint y: 355, distance: 38.4
click at [454, 355] on div "Chicken kabob and brown rice. Approx. 350 calories, 37 G protein, 4 g fiber. I …" at bounding box center [464, 341] width 200 height 65
click at [438, 333] on div "Chicken kabob and brown rice. Approx. 350 calories, 37 G protein, 4 g fiber. I …" at bounding box center [464, 341] width 200 height 65
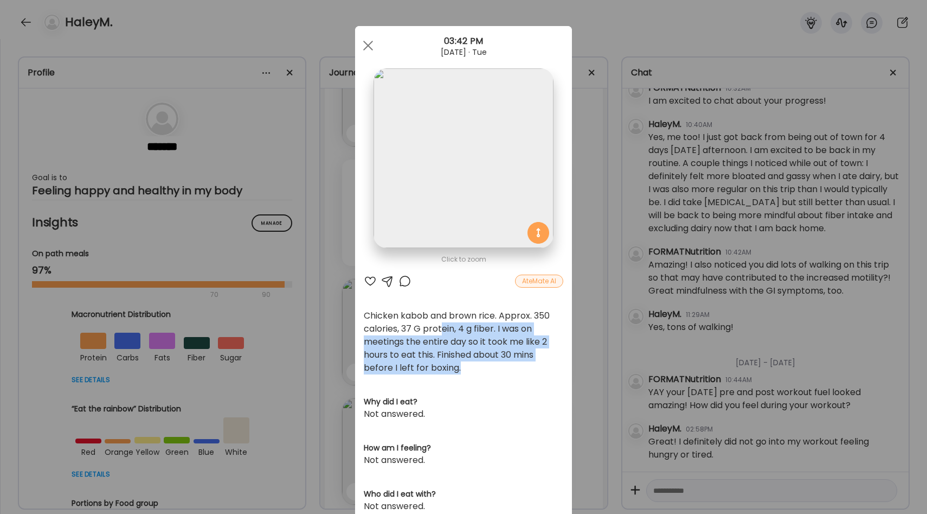
drag, startPoint x: 441, startPoint y: 331, endPoint x: 461, endPoint y: 369, distance: 42.7
click at [461, 369] on div "Chicken kabob and brown rice. Approx. 350 calories, 37 G protein, 4 g fiber. I …" at bounding box center [464, 341] width 200 height 65
click at [458, 367] on div "Chicken kabob and brown rice. Approx. 350 calories, 37 G protein, 4 g fiber. I …" at bounding box center [464, 341] width 200 height 65
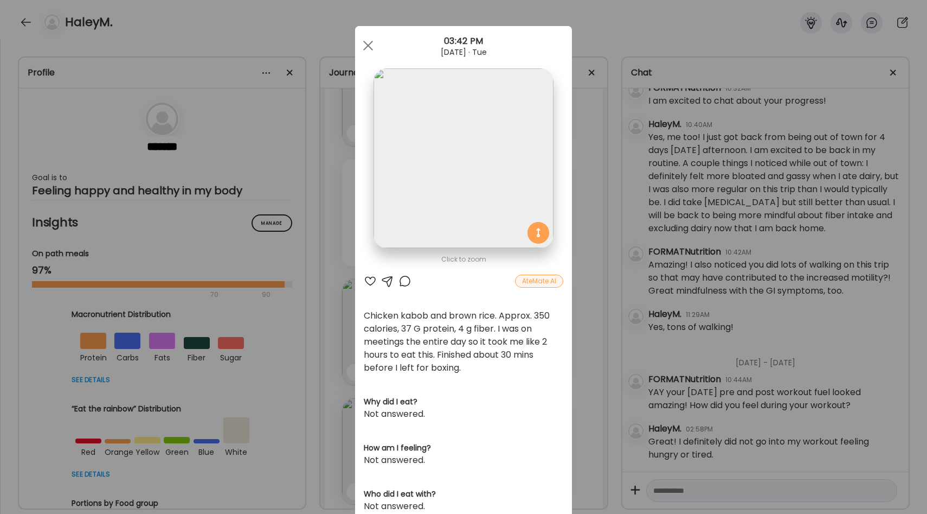
click at [370, 281] on div at bounding box center [370, 280] width 13 height 13
click at [324, 268] on div "Ate Coach Dashboard Wahoo! It’s official Take a moment to set up your Coach Pro…" at bounding box center [463, 257] width 927 height 514
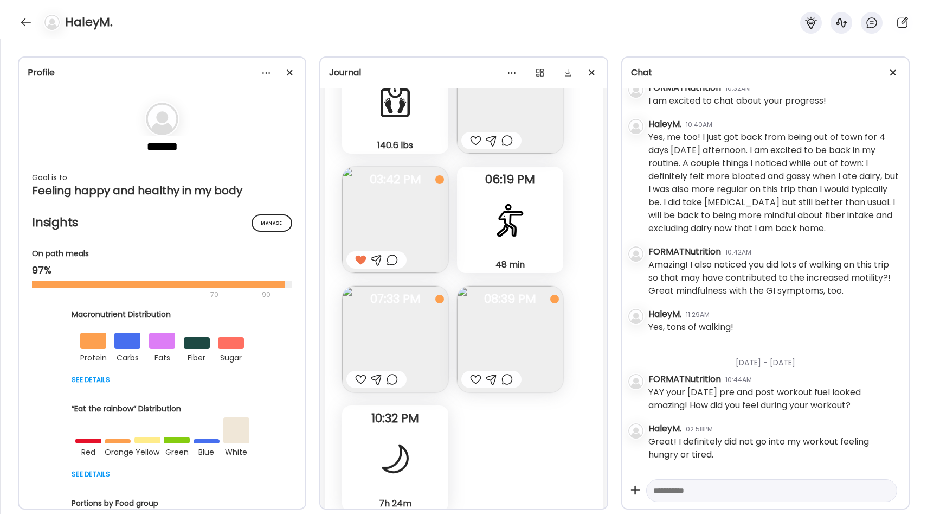
scroll to position [14690, 0]
click at [476, 200] on div "48 min Boxing" at bounding box center [510, 218] width 106 height 106
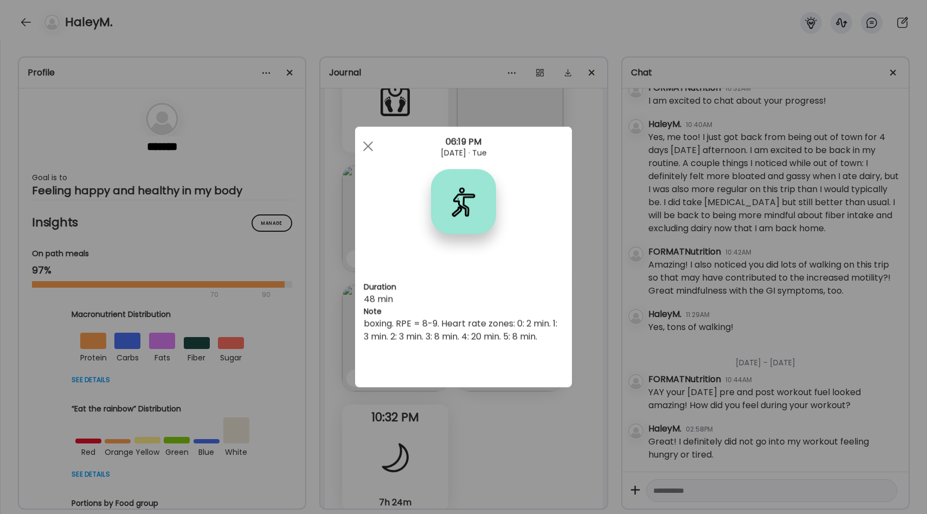
click at [588, 239] on div "Ate Coach Dashboard Wahoo! It’s official Take a moment to set up your Coach Pro…" at bounding box center [463, 257] width 927 height 514
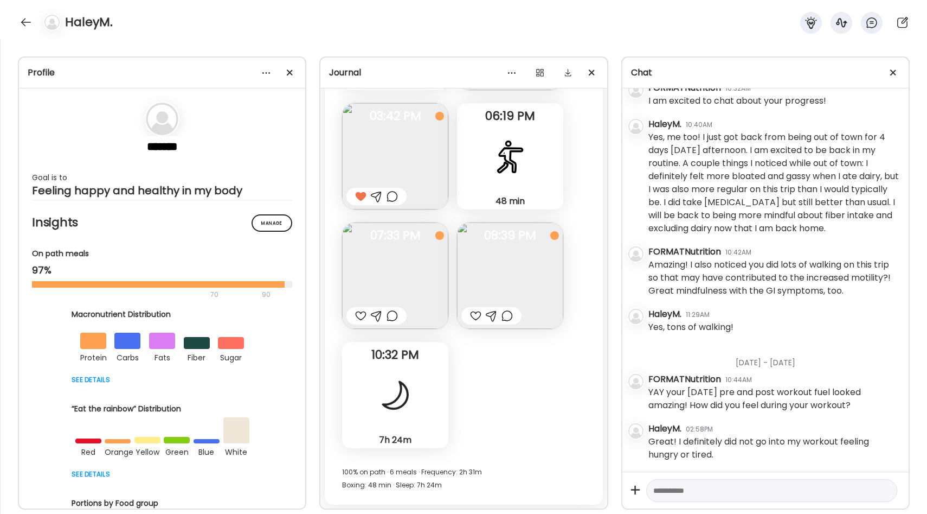
scroll to position [14763, 0]
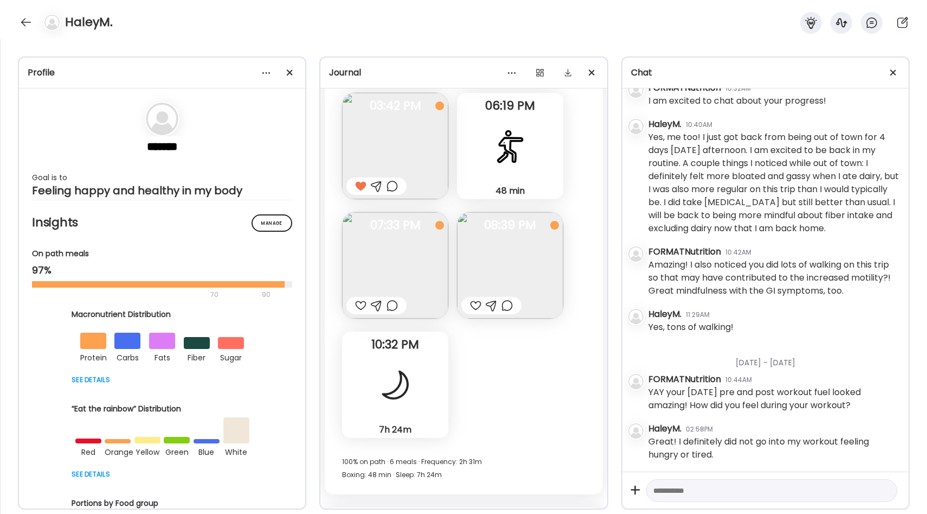
click at [428, 252] on img at bounding box center [395, 265] width 106 height 106
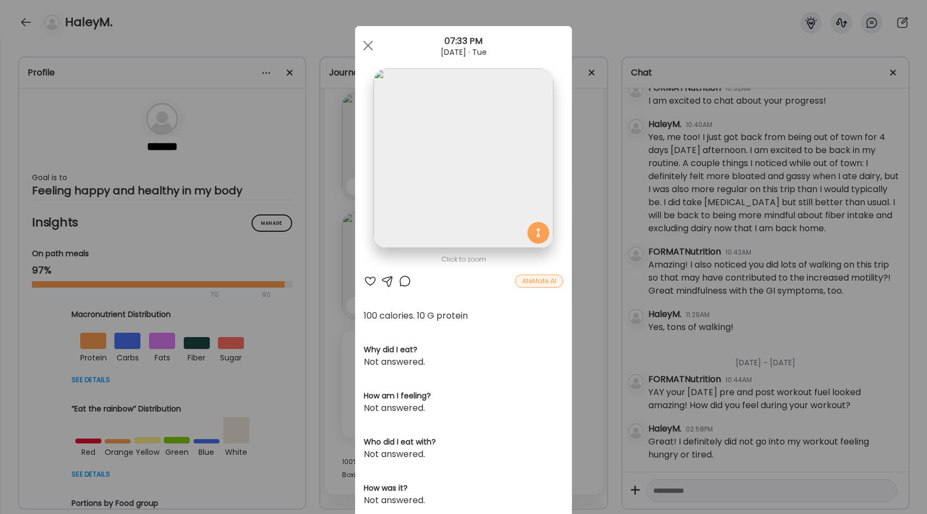
click at [611, 237] on div "Ate Coach Dashboard Wahoo! It’s official Take a moment to set up your Coach Pro…" at bounding box center [463, 257] width 927 height 514
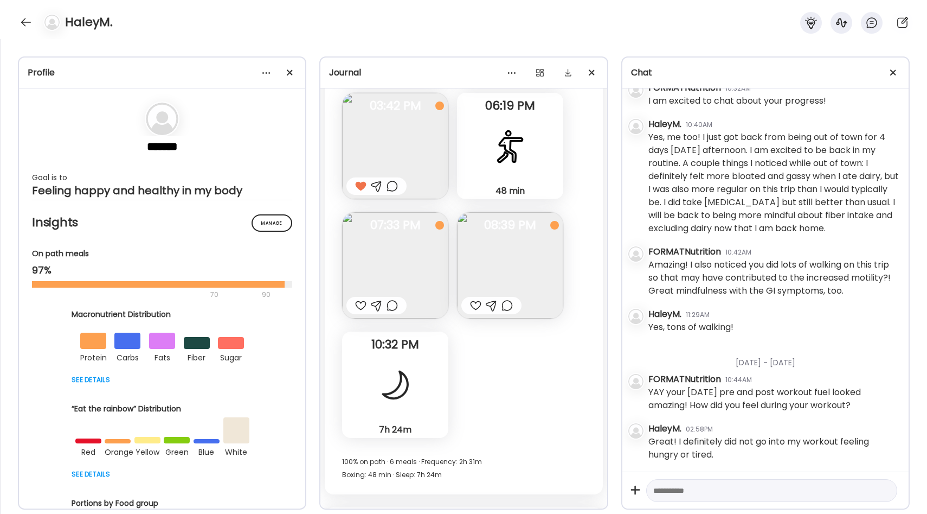
click at [544, 251] on img at bounding box center [510, 265] width 106 height 106
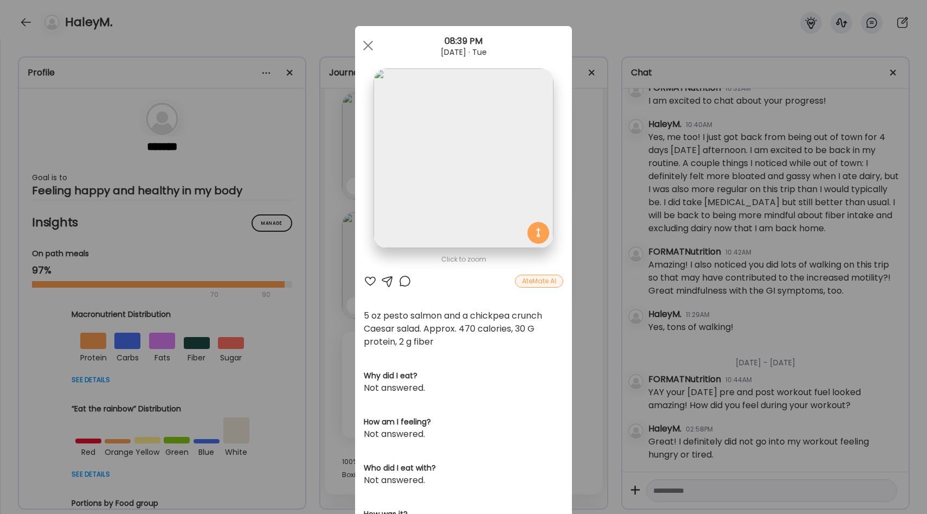
click at [366, 276] on div at bounding box center [370, 280] width 13 height 13
click at [406, 279] on div at bounding box center [405, 280] width 13 height 13
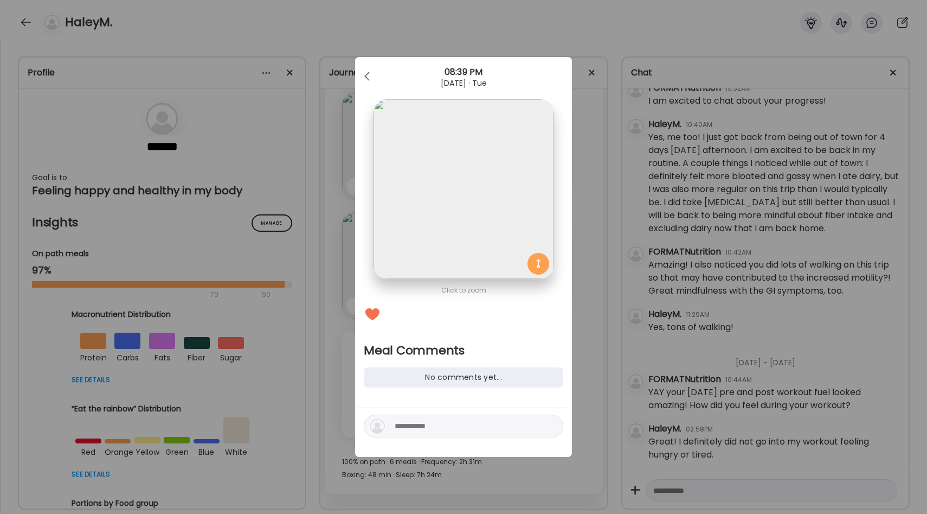
click at [447, 431] on textarea at bounding box center [468, 425] width 146 height 13
type textarea "***"
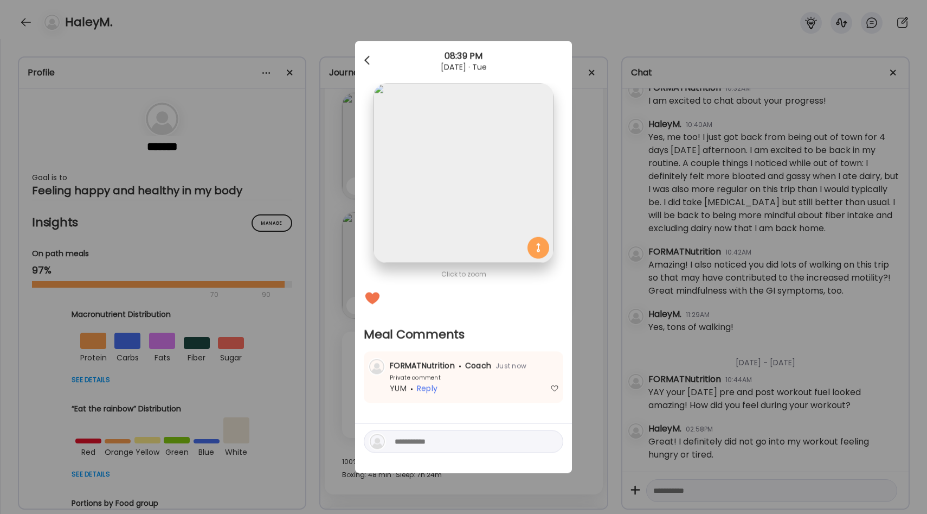
click at [372, 62] on div at bounding box center [368, 61] width 22 height 22
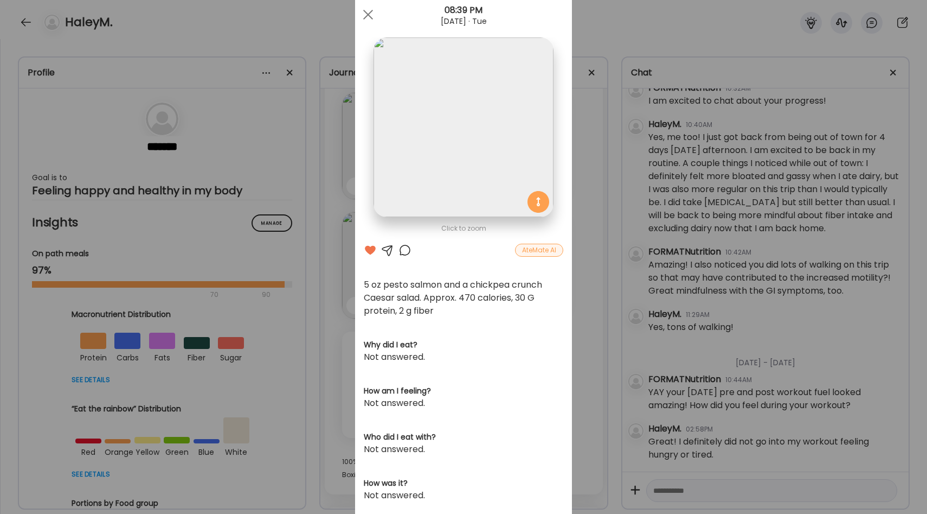
scroll to position [33, 0]
click at [585, 274] on div "Ate Coach Dashboard Wahoo! It’s official Take a moment to set up your Coach Pro…" at bounding box center [463, 257] width 927 height 514
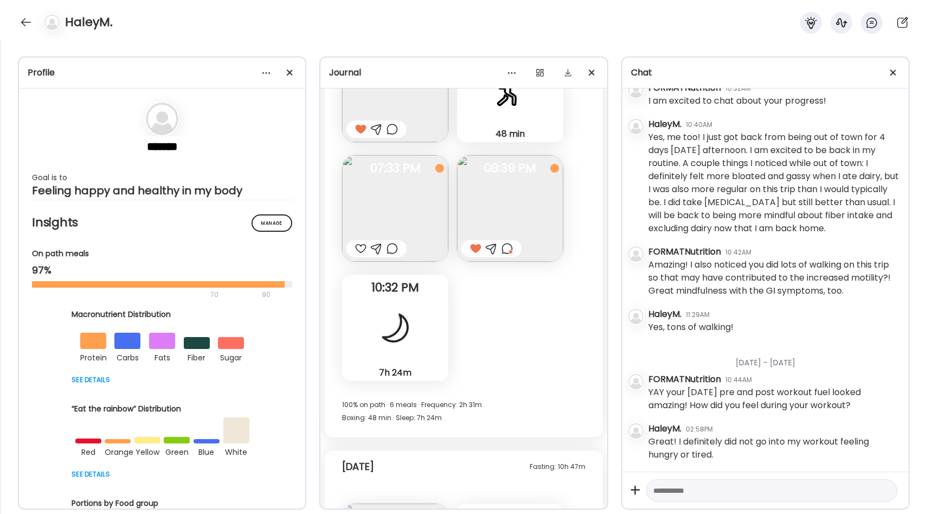
scroll to position [14821, 0]
click at [389, 213] on img at bounding box center [395, 207] width 106 height 106
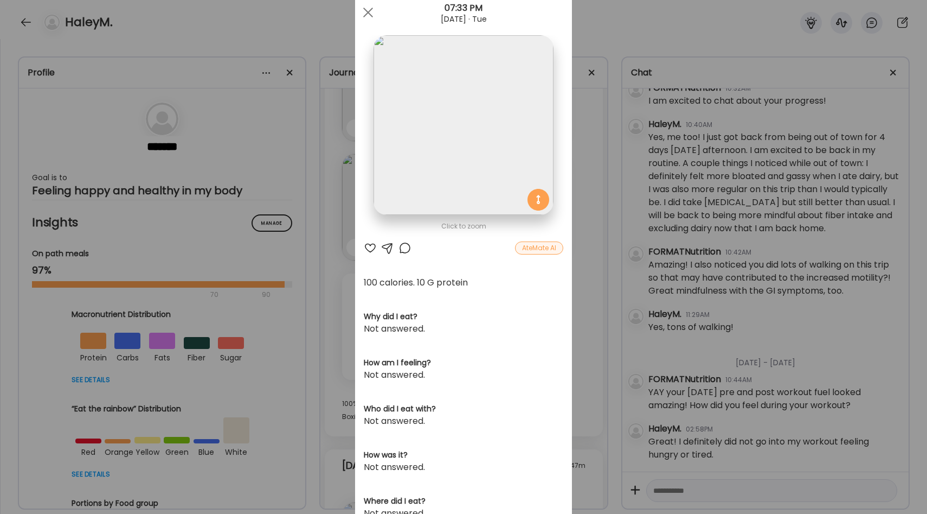
click at [591, 289] on div "Ate Coach Dashboard Wahoo! It’s official Take a moment to set up your Coach Pro…" at bounding box center [463, 257] width 927 height 514
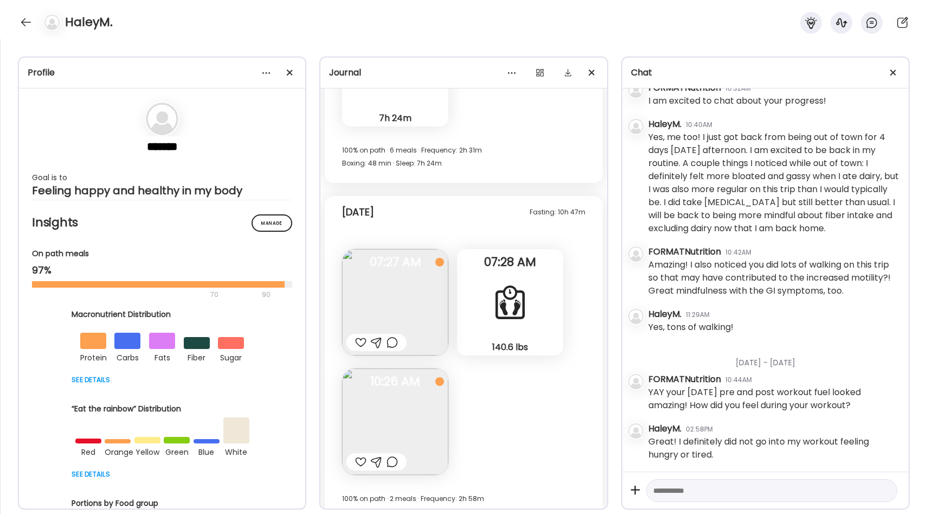
scroll to position [15088, 0]
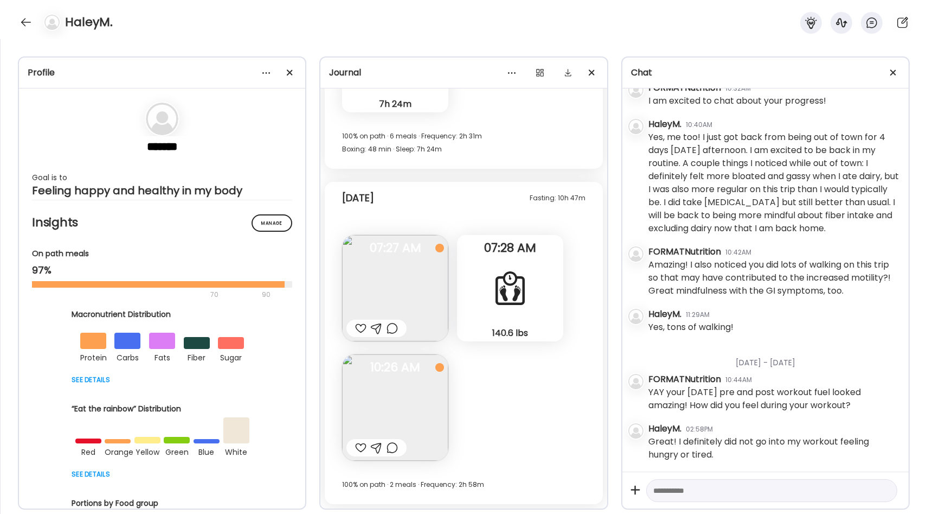
click at [392, 285] on img at bounding box center [395, 288] width 106 height 106
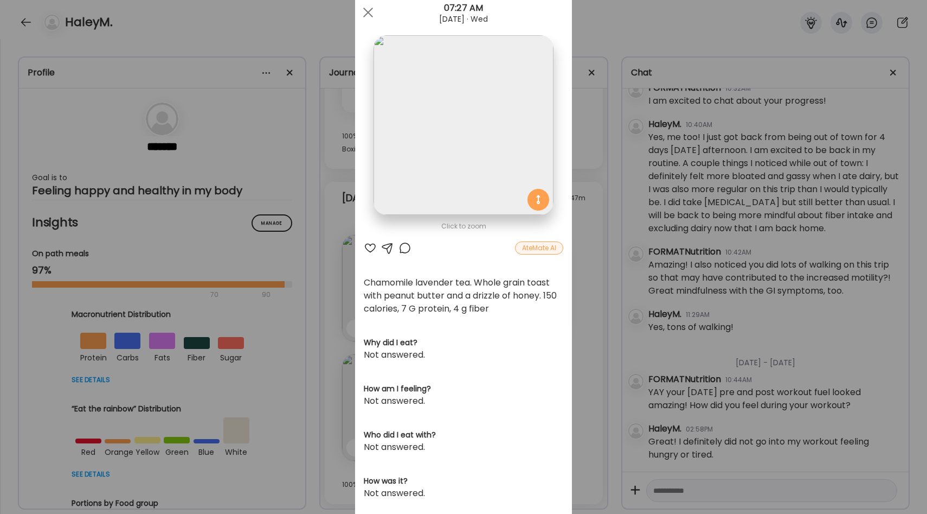
click at [591, 277] on div "Ate Coach Dashboard Wahoo! It’s official Take a moment to set up your Coach Pro…" at bounding box center [463, 257] width 927 height 514
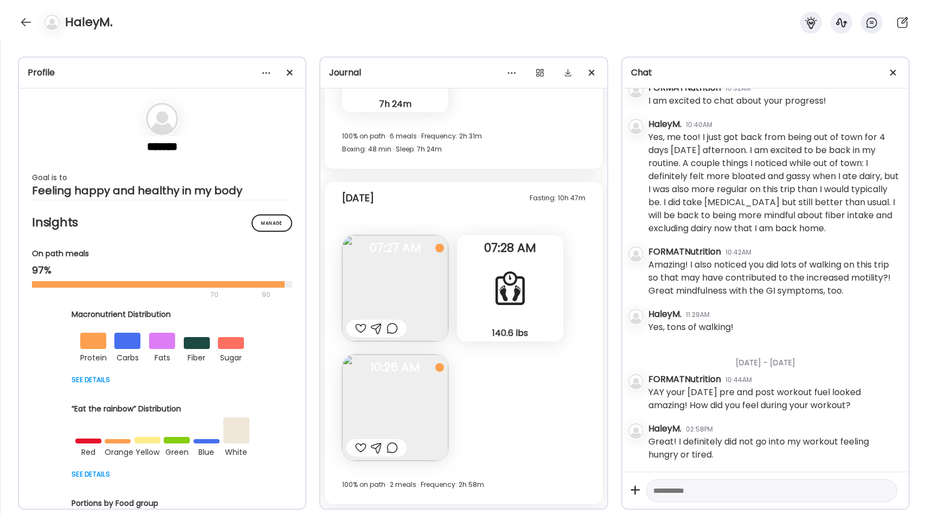
click at [415, 388] on img at bounding box center [395, 407] width 106 height 106
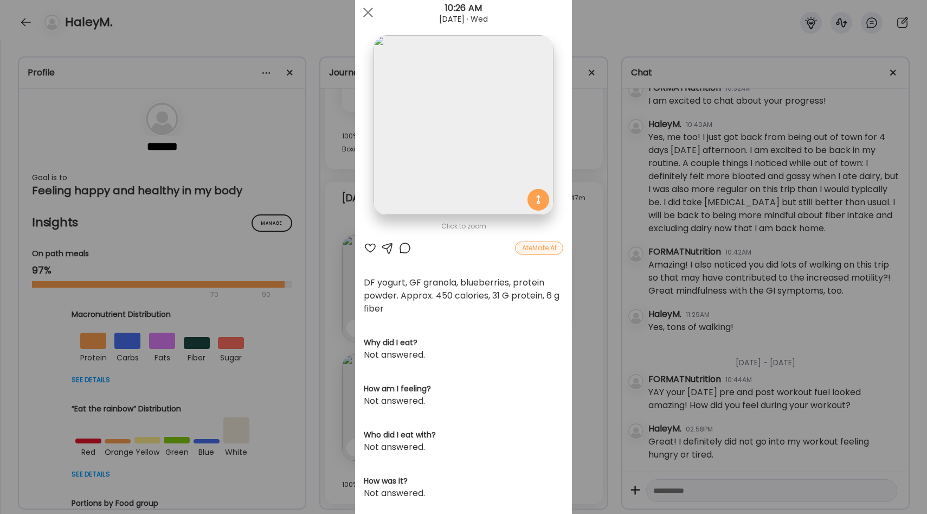
click at [578, 298] on div "Ate Coach Dashboard Wahoo! It’s official Take a moment to set up your Coach Pro…" at bounding box center [463, 257] width 927 height 514
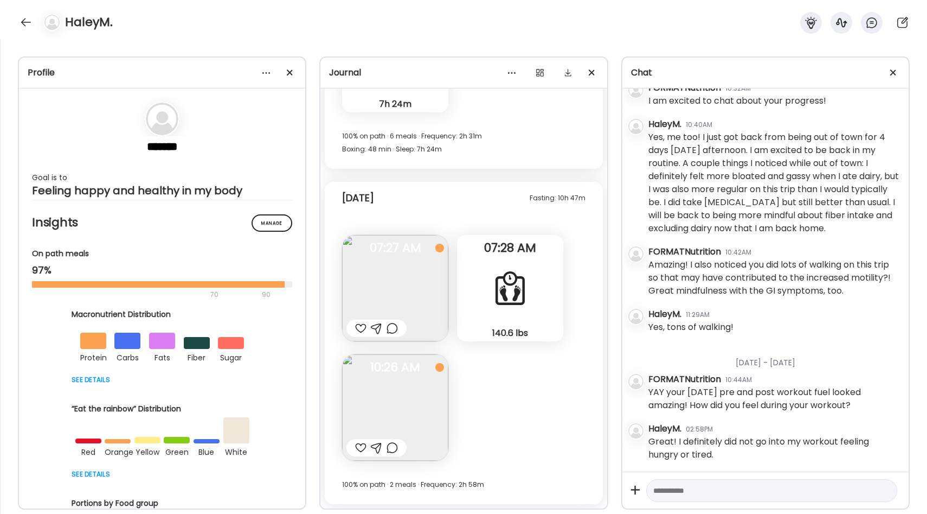
click at [507, 295] on div at bounding box center [510, 287] width 39 height 39
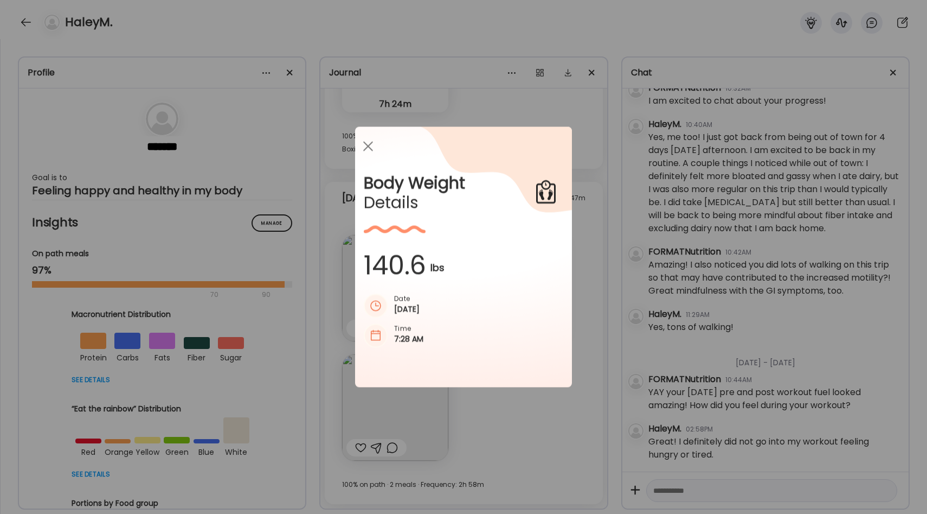
scroll to position [0, 0]
click at [576, 270] on div "Ate Coach Dashboard Wahoo! It’s official Take a moment to set up your Coach Pro…" at bounding box center [463, 257] width 927 height 514
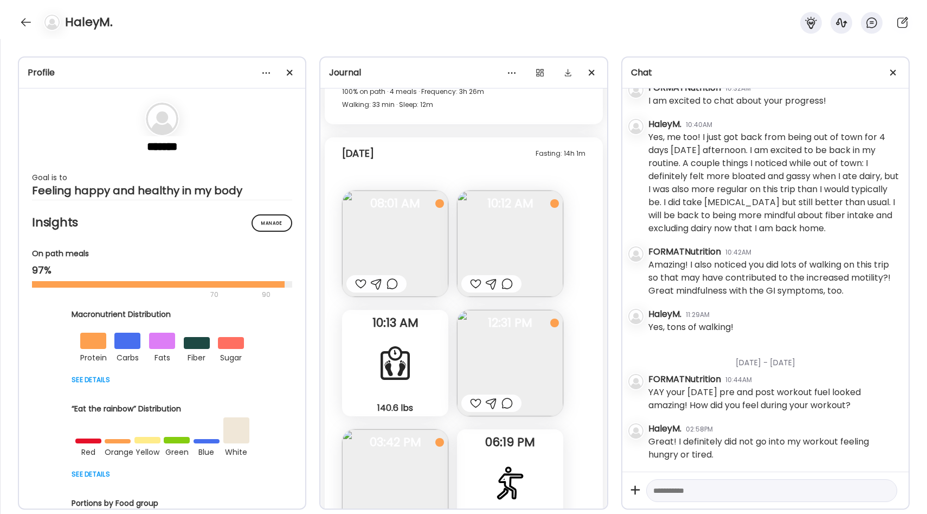
scroll to position [15385, 0]
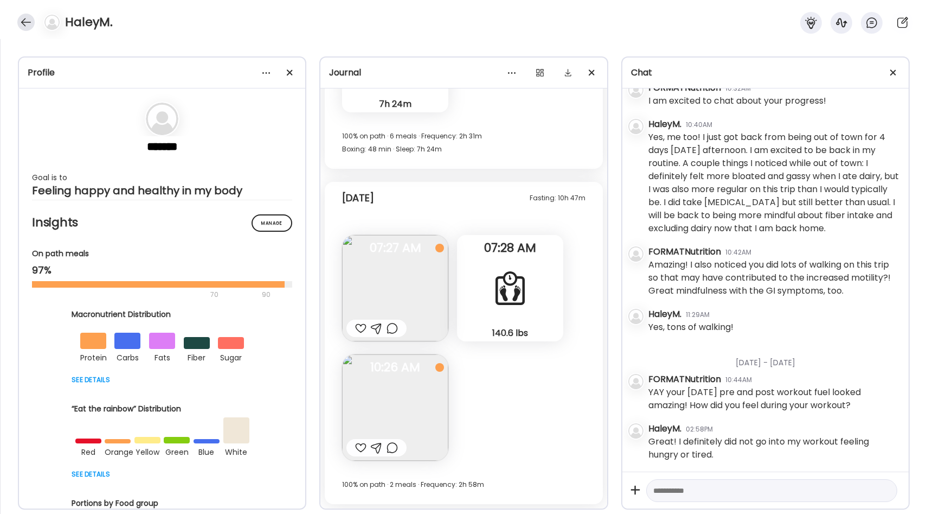
click at [27, 22] on div at bounding box center [25, 22] width 17 height 17
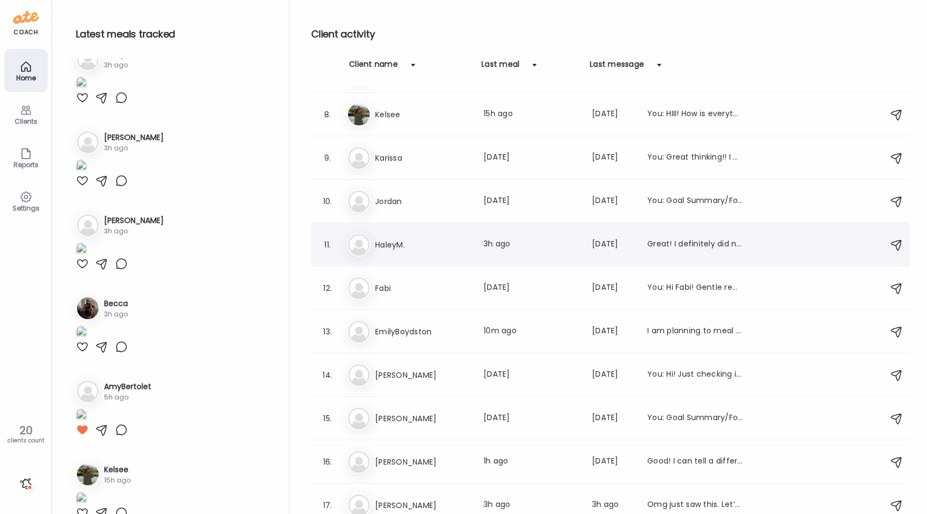
scroll to position [307, 0]
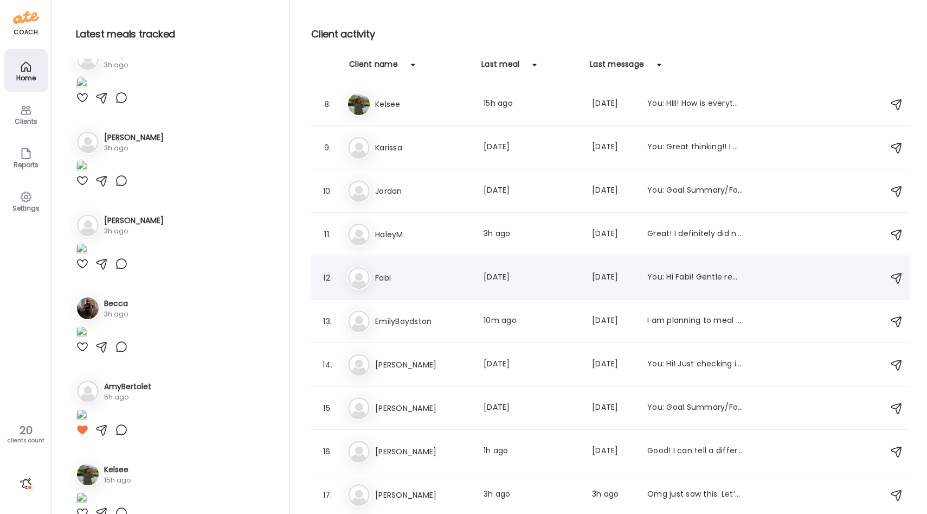
click at [432, 278] on h3 "Fabi" at bounding box center [422, 277] width 95 height 13
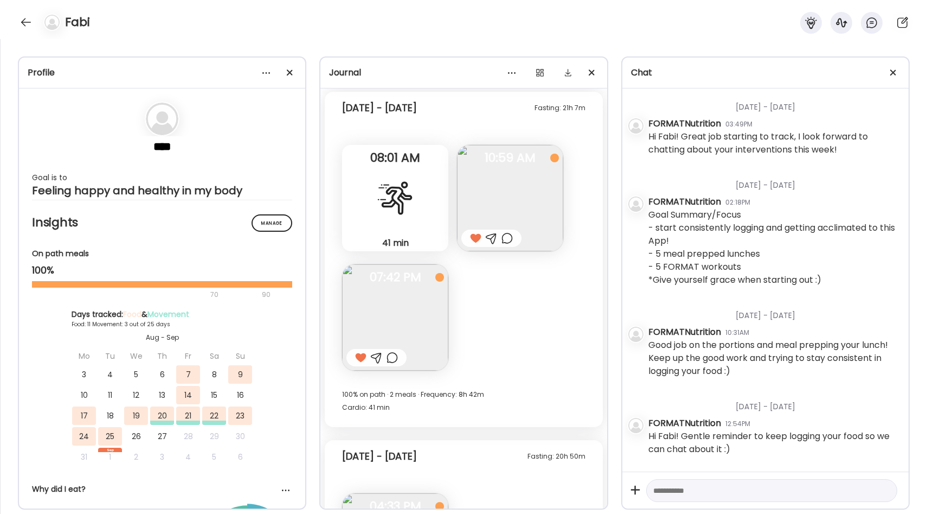
scroll to position [2331, 0]
click at [409, 293] on img at bounding box center [395, 319] width 106 height 106
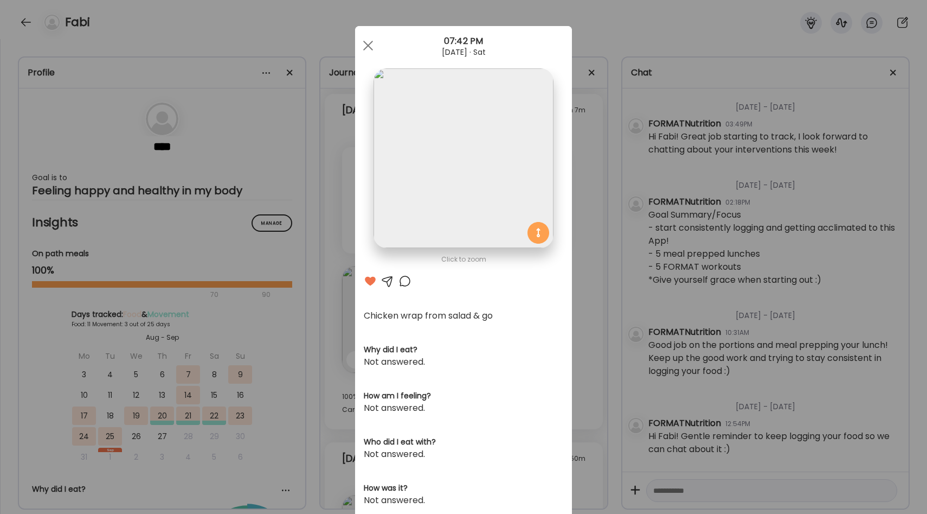
click at [608, 273] on div "Ate Coach Dashboard Wahoo! It’s official Take a moment to set up your Coach Pro…" at bounding box center [463, 257] width 927 height 514
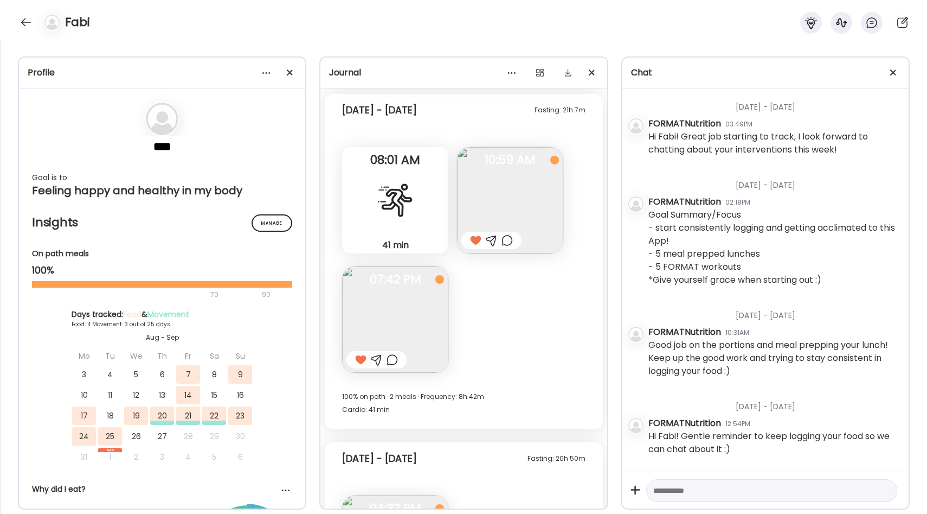
click at [412, 226] on div "41 min Cardio" at bounding box center [395, 200] width 106 height 106
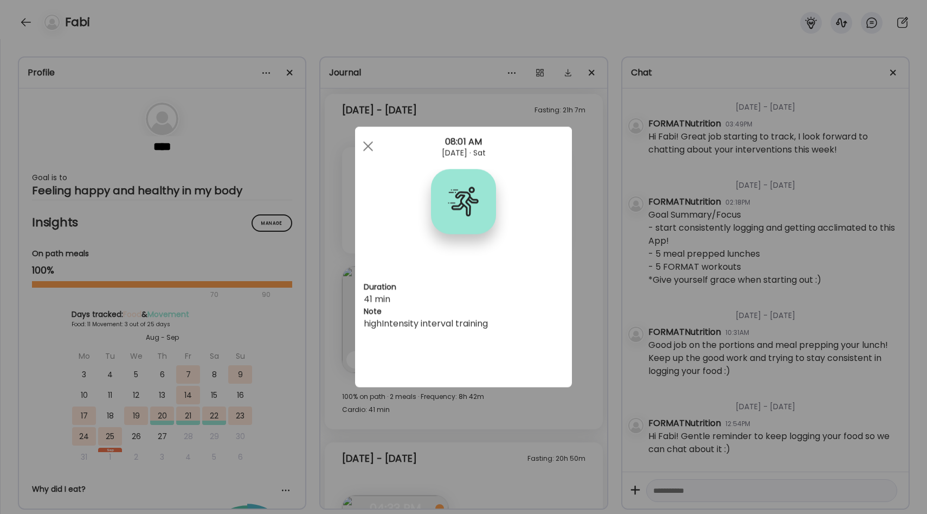
click at [591, 266] on div "Ate Coach Dashboard Wahoo! It’s official Take a moment to set up your Coach Pro…" at bounding box center [463, 257] width 927 height 514
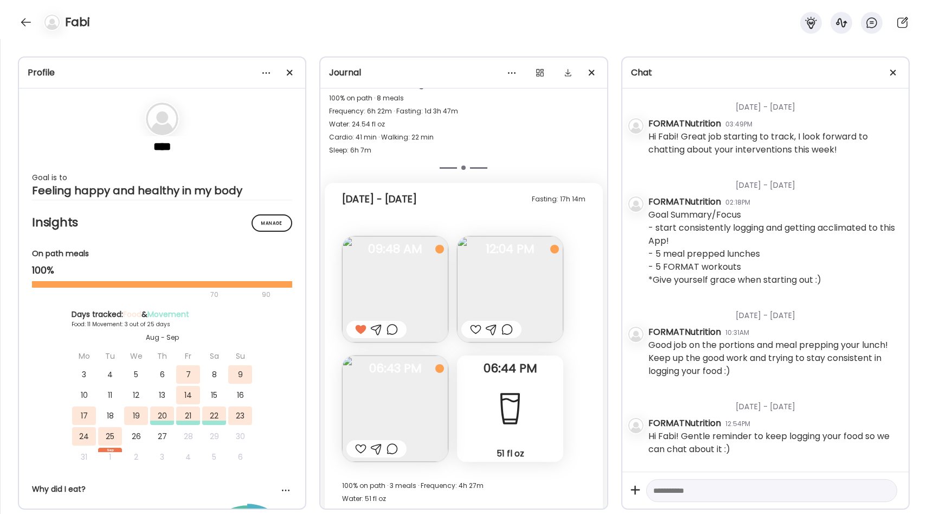
scroll to position [2918, 0]
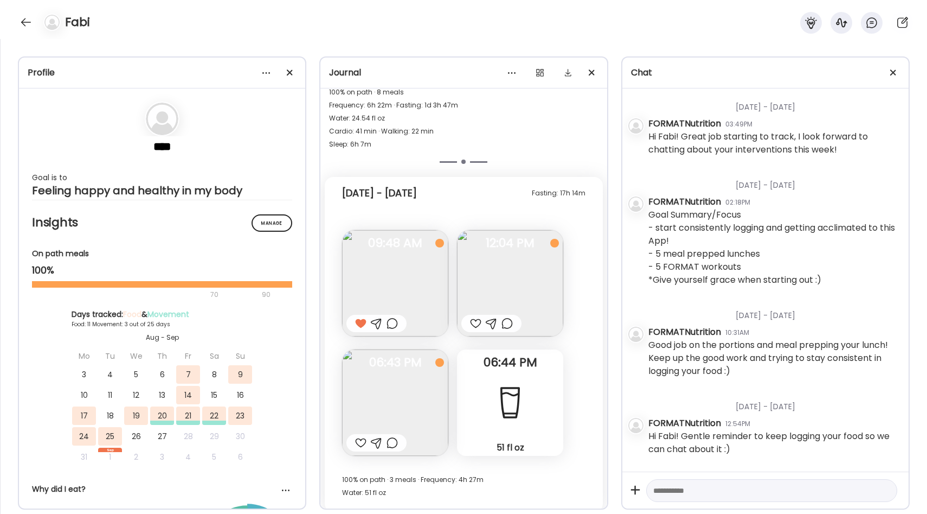
click at [426, 281] on img at bounding box center [395, 283] width 106 height 106
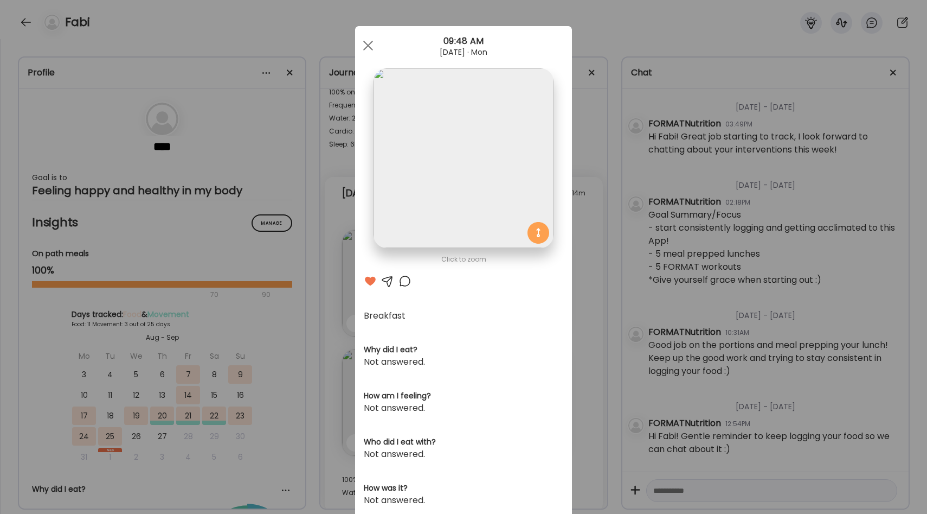
click at [578, 260] on div "Ate Coach Dashboard Wahoo! It’s official Take a moment to set up your Coach Pro…" at bounding box center [463, 257] width 927 height 514
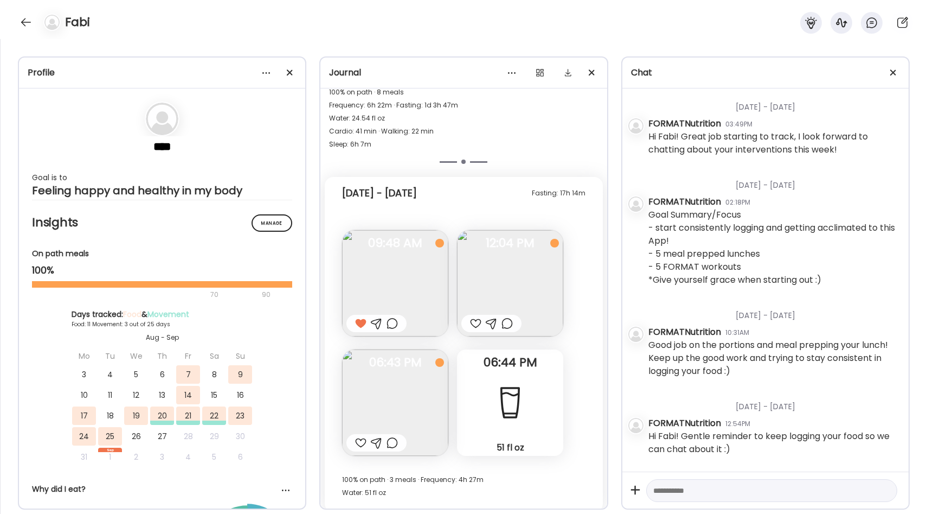
click at [516, 265] on img at bounding box center [510, 283] width 106 height 106
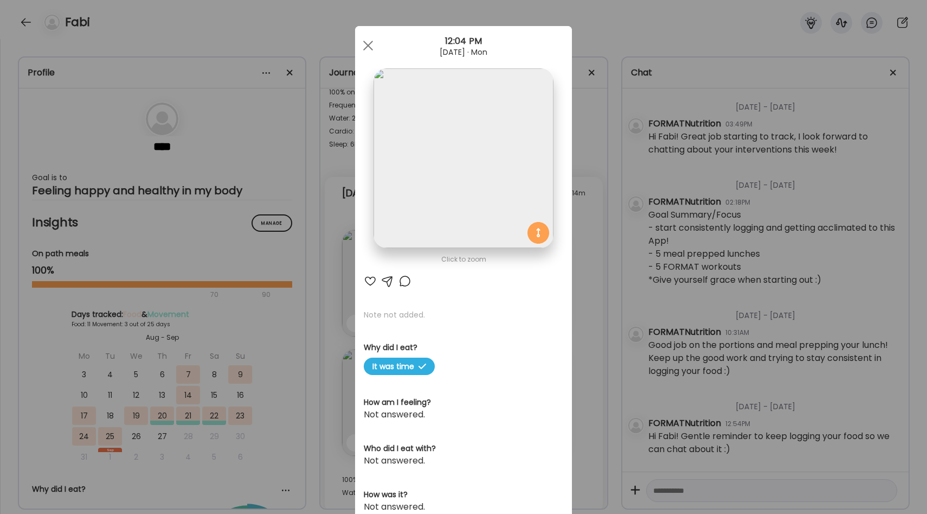
click at [371, 279] on div at bounding box center [370, 280] width 13 height 13
click at [407, 282] on div at bounding box center [405, 280] width 13 height 13
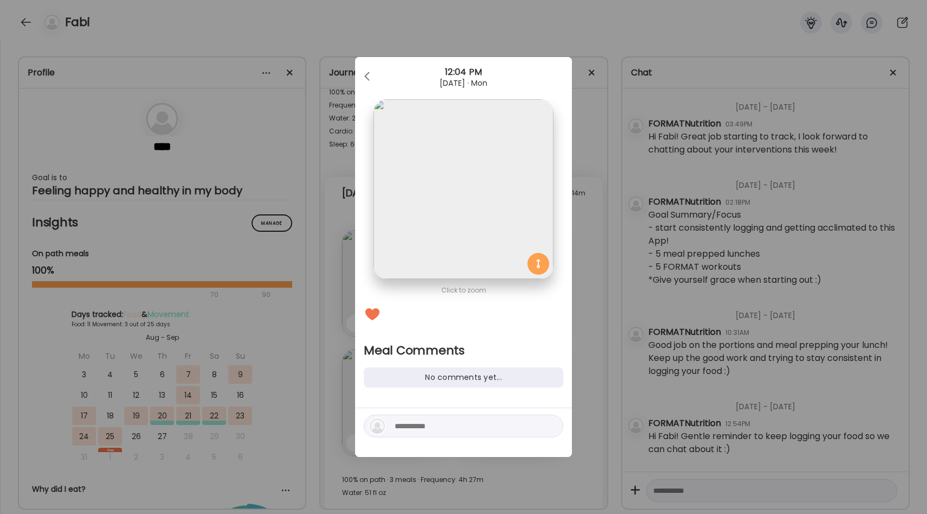
click at [436, 428] on textarea at bounding box center [468, 425] width 146 height 13
type textarea "**********"
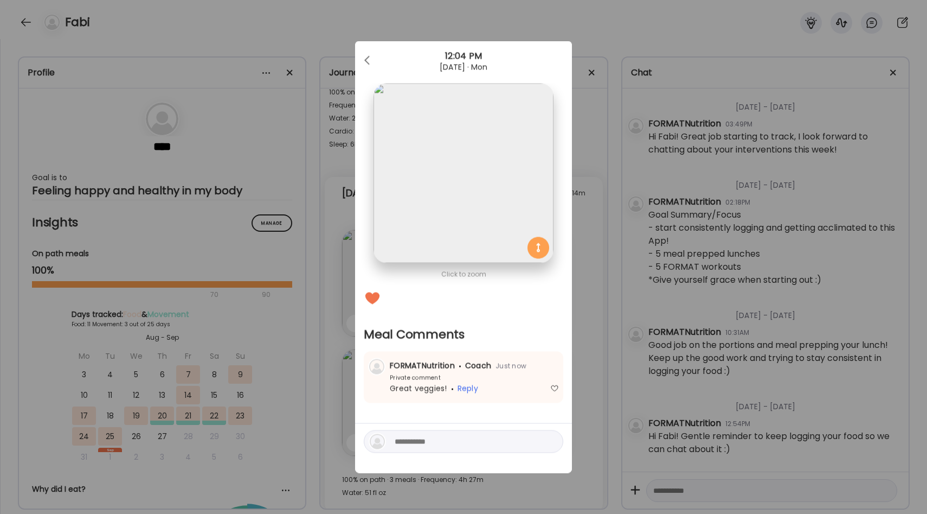
click at [588, 277] on div "Ate Coach Dashboard Wahoo! It’s official Take a moment to set up your Coach Pro…" at bounding box center [463, 257] width 927 height 514
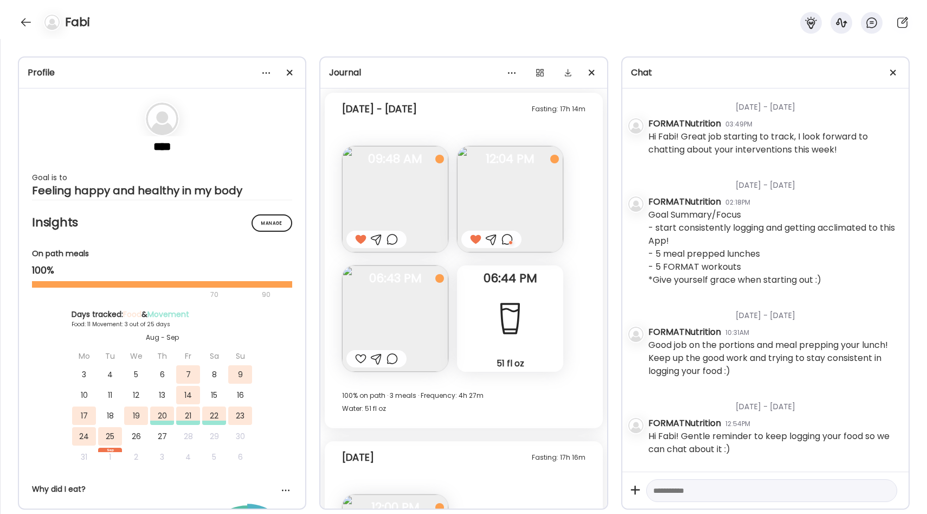
scroll to position [3016, 0]
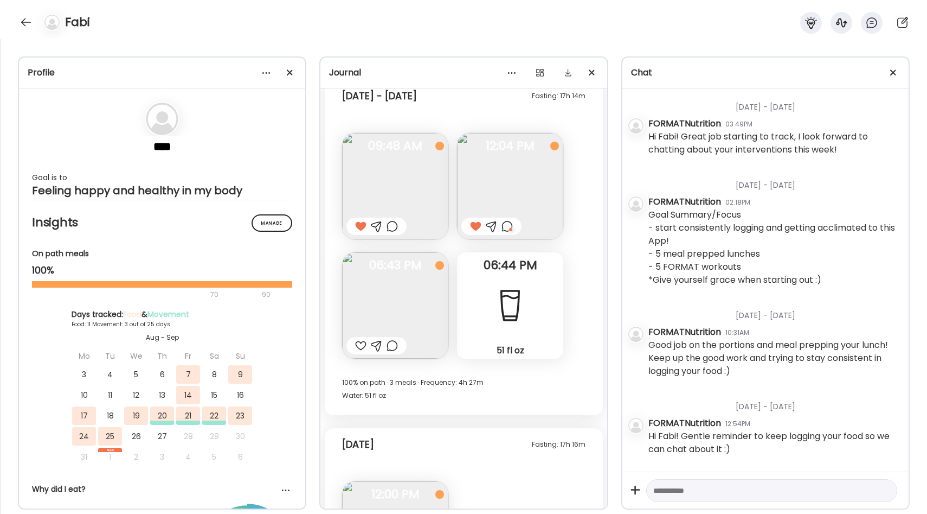
click at [401, 291] on img at bounding box center [395, 305] width 106 height 106
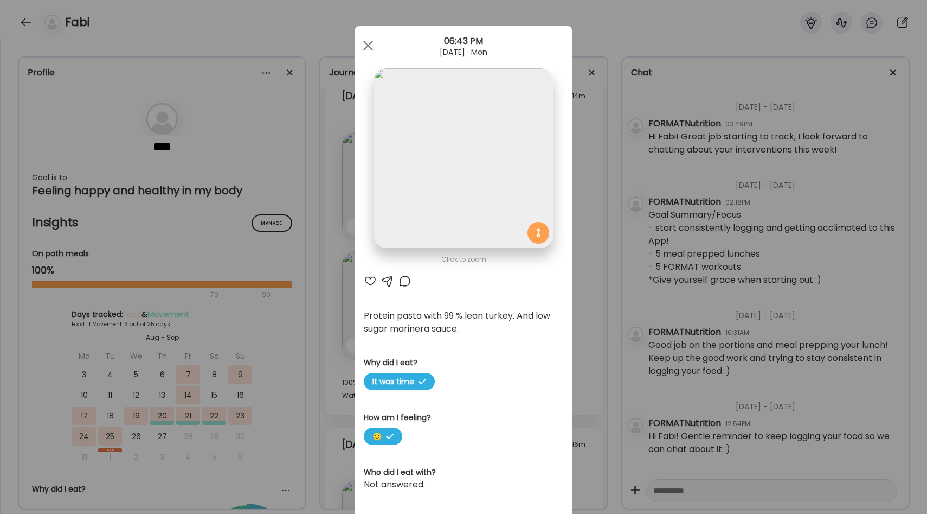
click at [370, 278] on div at bounding box center [370, 280] width 13 height 13
click at [587, 303] on div "Ate Coach Dashboard Wahoo! It’s official Take a moment to set up your Coach Pro…" at bounding box center [463, 257] width 927 height 514
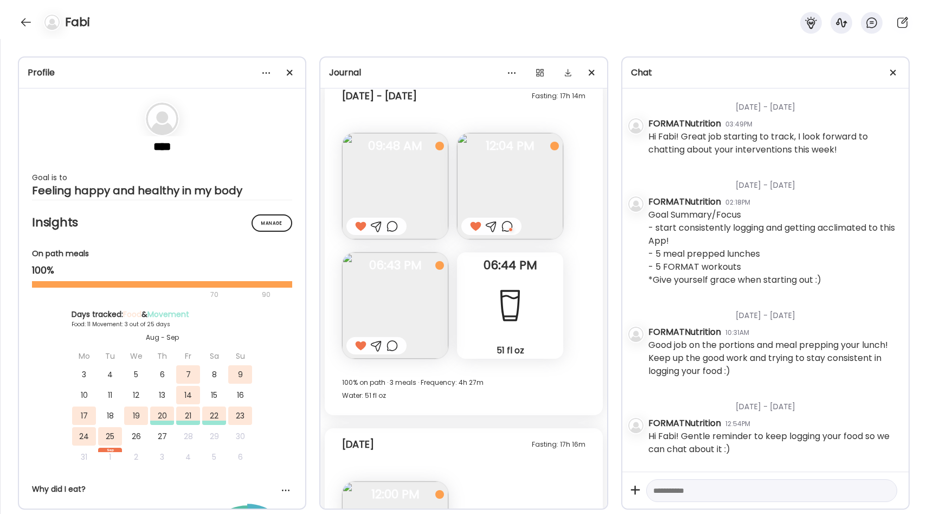
click at [520, 308] on div at bounding box center [510, 305] width 39 height 39
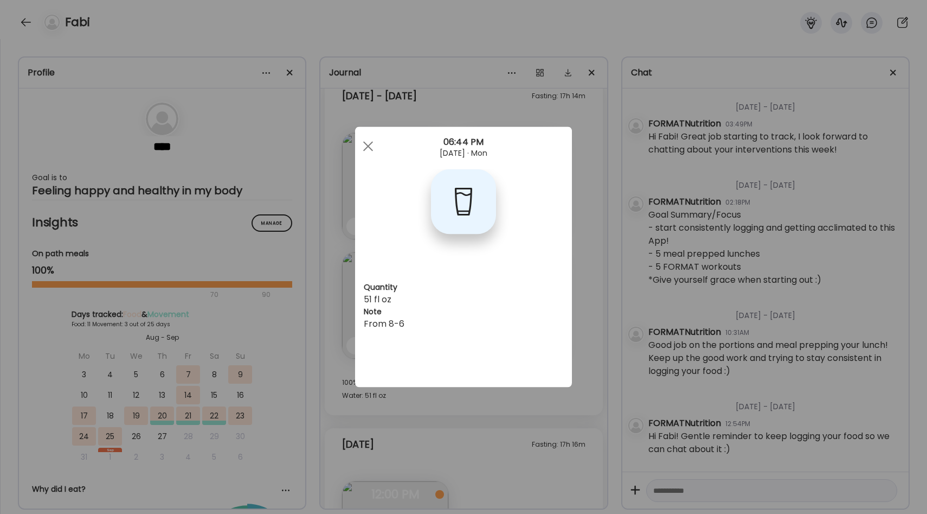
click at [592, 306] on div "Ate Coach Dashboard Wahoo! It’s official Take a moment to set up your Coach Pro…" at bounding box center [463, 257] width 927 height 514
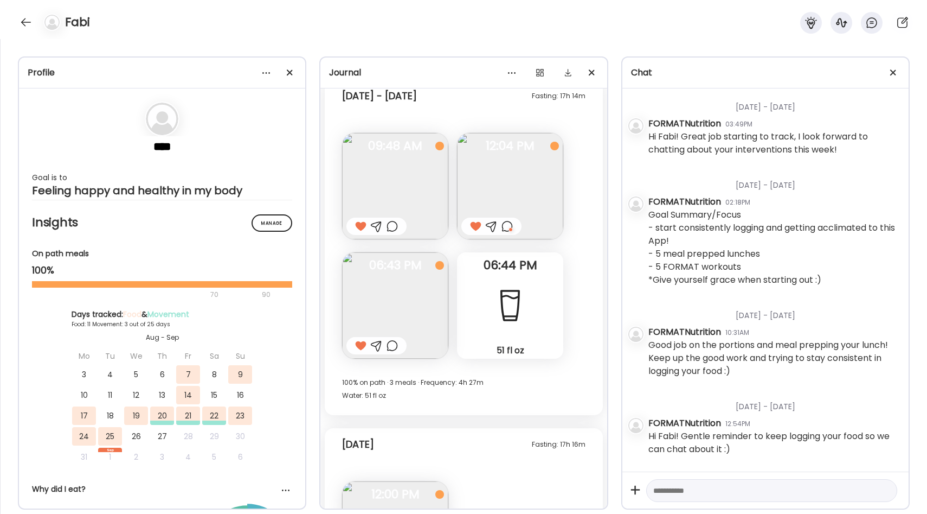
click at [551, 305] on div "51 fl oz Water" at bounding box center [510, 305] width 106 height 106
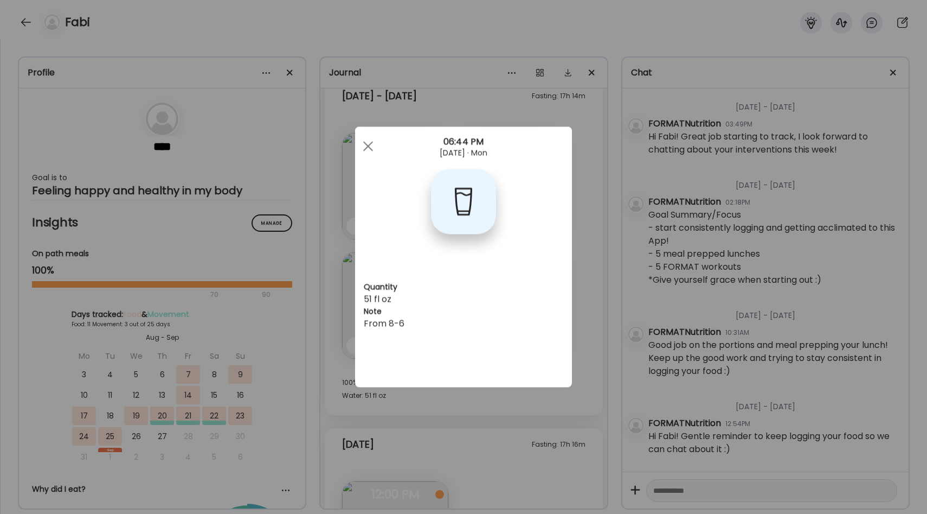
click at [584, 302] on div "Ate Coach Dashboard Wahoo! It’s official Take a moment to set up your Coach Pro…" at bounding box center [463, 257] width 927 height 514
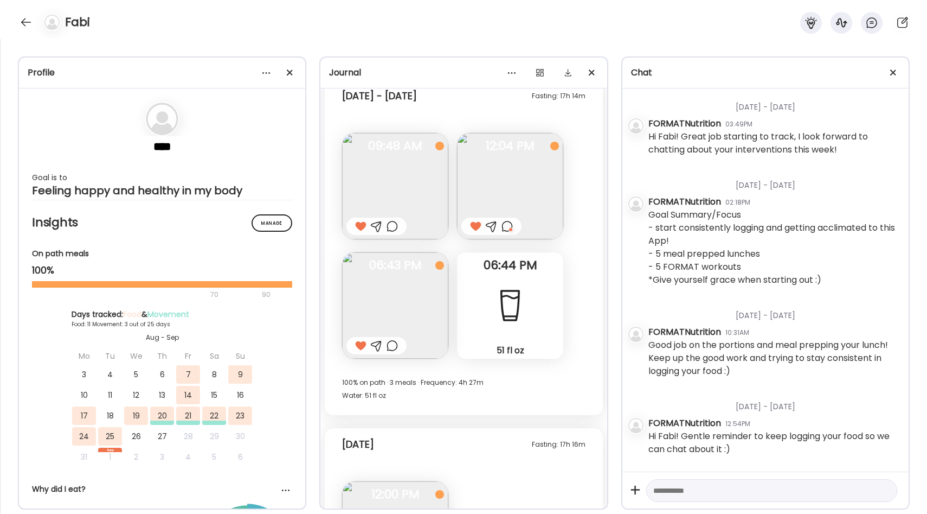
scroll to position [3142, 0]
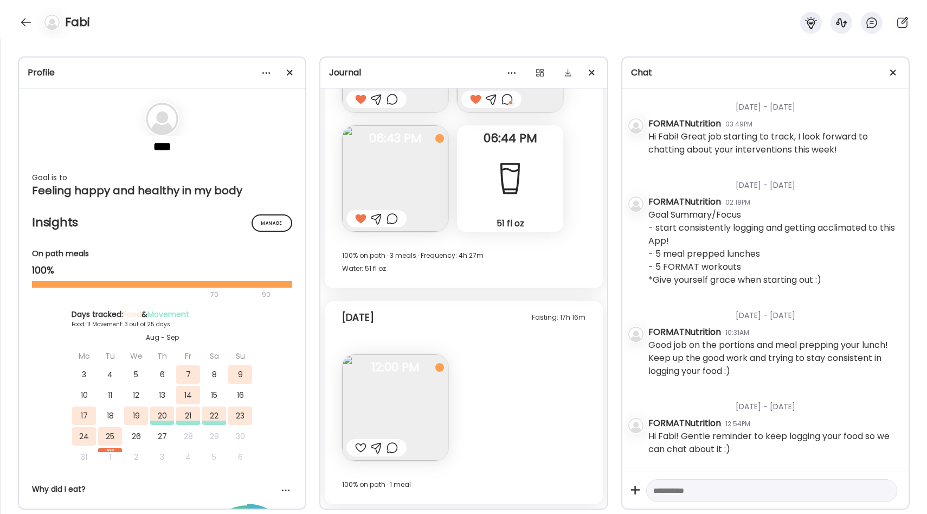
click at [403, 400] on img at bounding box center [395, 407] width 106 height 106
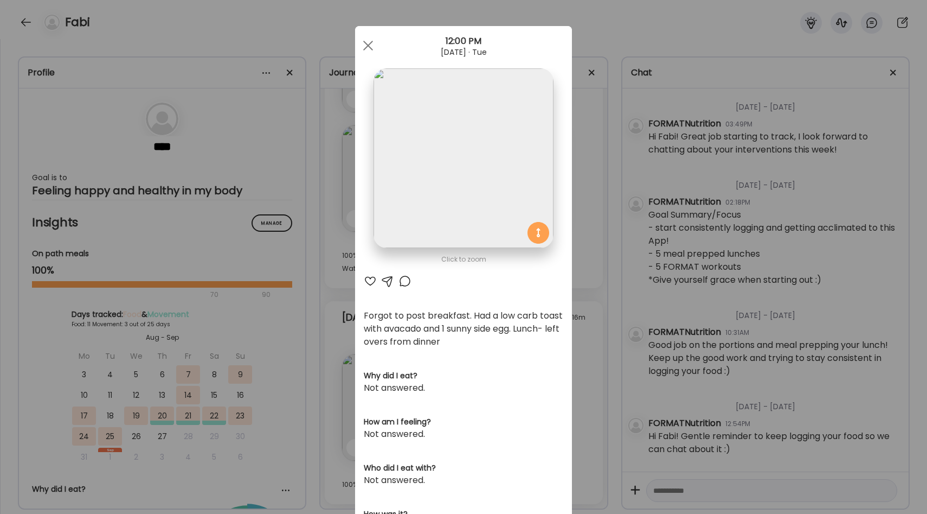
click at [584, 339] on div "Ate Coach Dashboard Wahoo! It’s official Take a moment to set up your Coach Pro…" at bounding box center [463, 257] width 927 height 514
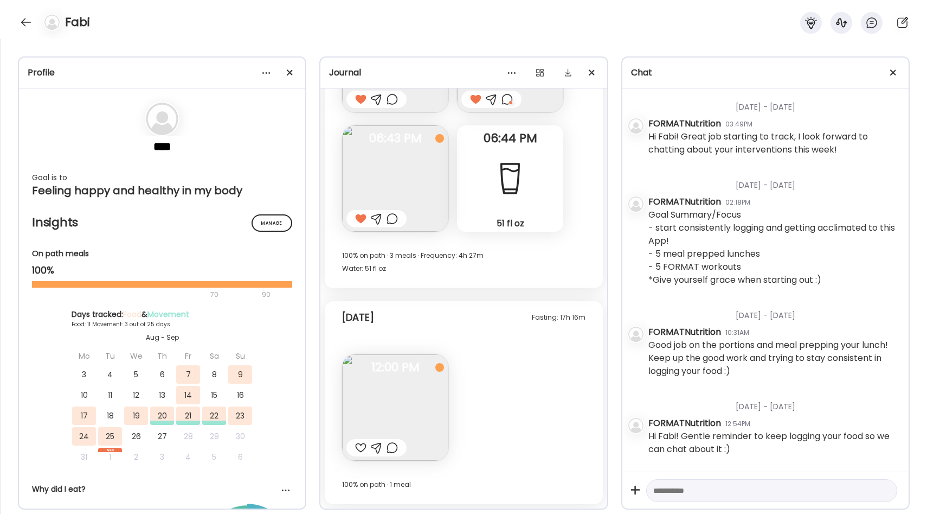
click at [356, 448] on div at bounding box center [360, 447] width 11 height 13
click at [665, 485] on textarea at bounding box center [762, 490] width 217 height 13
type textarea "**********"
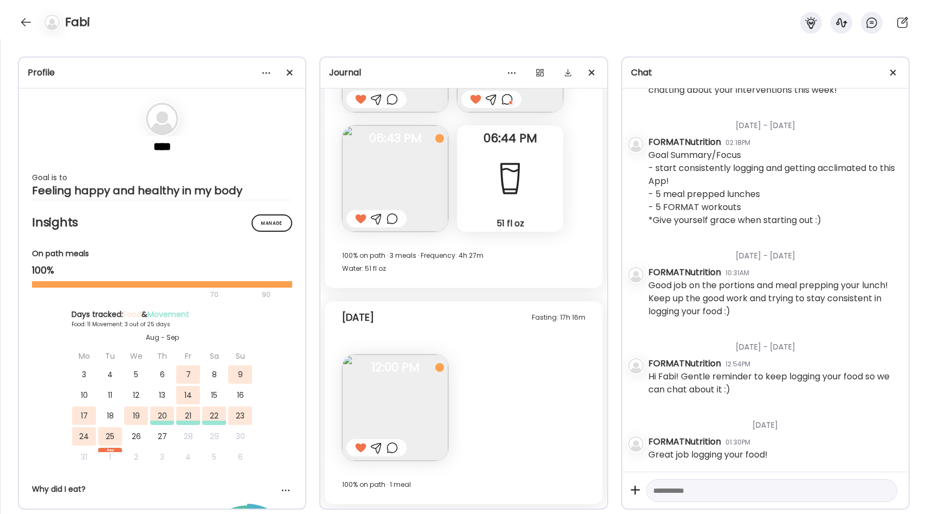
click at [683, 492] on textarea at bounding box center [762, 490] width 217 height 13
type textarea "*"
type textarea "**********"
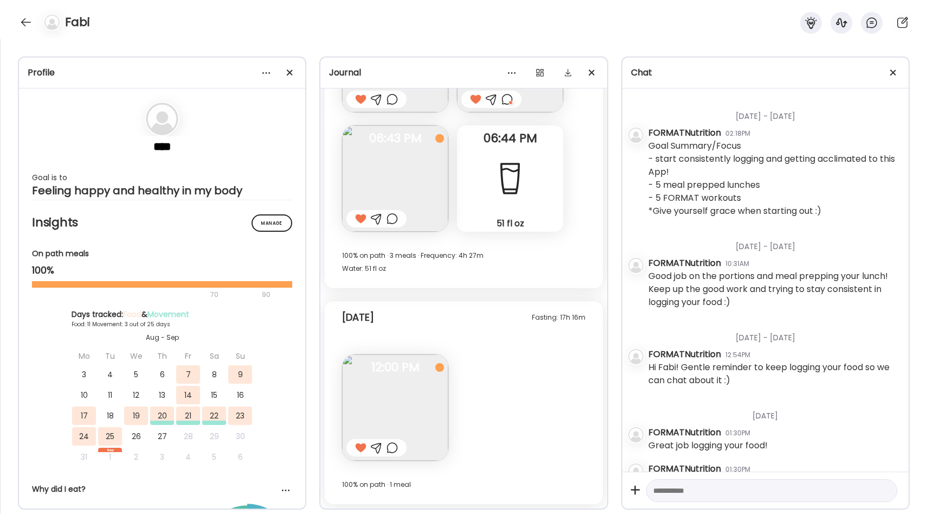
scroll to position [98, 0]
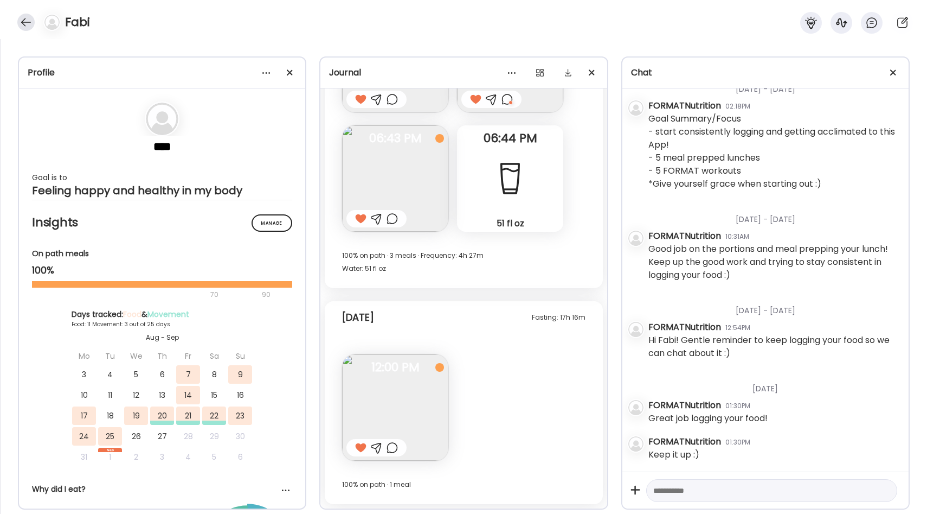
click at [28, 19] on div at bounding box center [25, 22] width 17 height 17
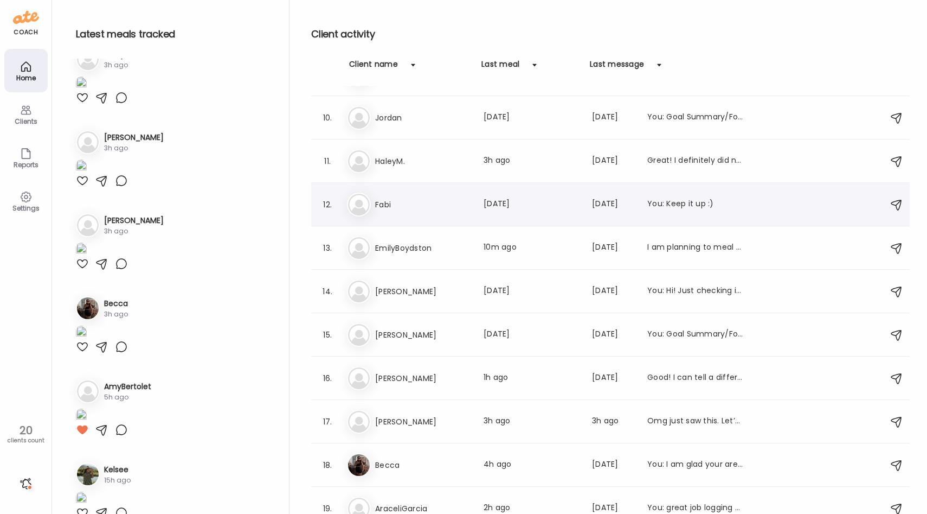
scroll to position [434, 0]
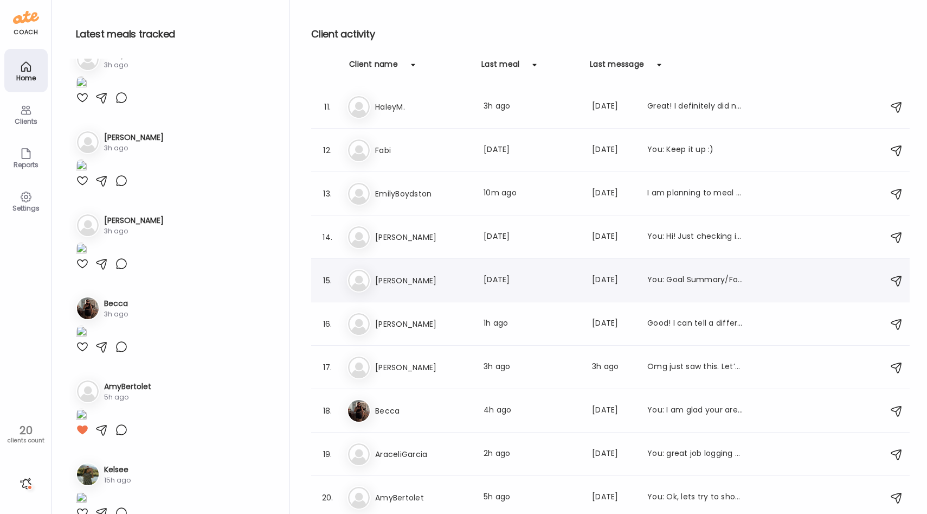
click at [398, 274] on h3 "[PERSON_NAME]" at bounding box center [422, 280] width 95 height 13
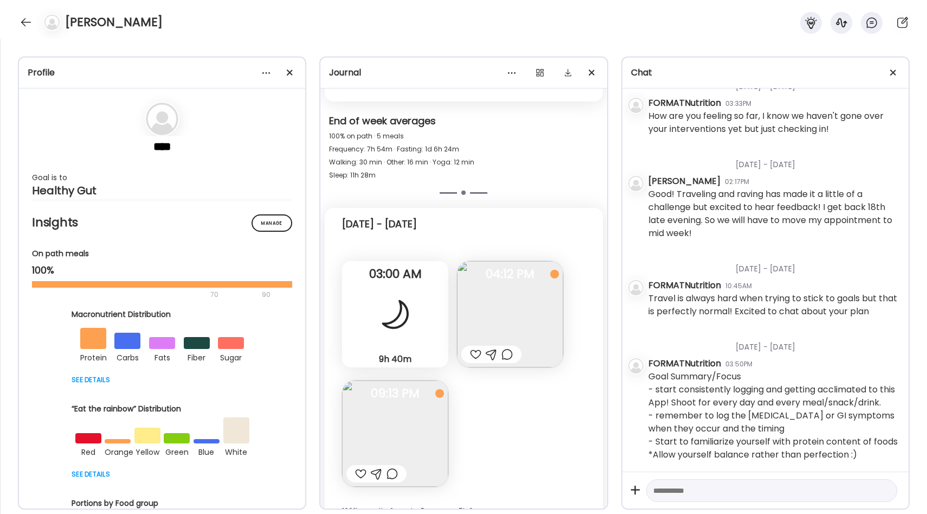
scroll to position [7262, 0]
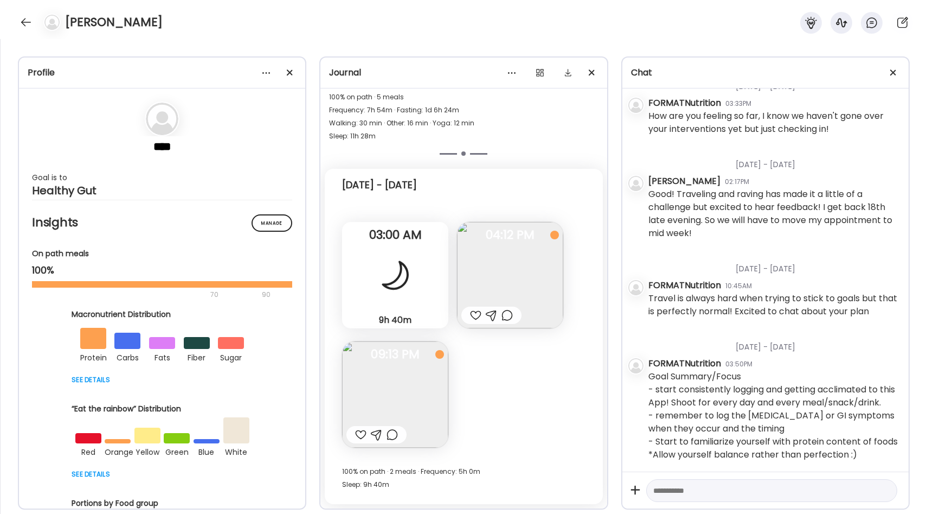
click at [501, 257] on img at bounding box center [510, 275] width 106 height 106
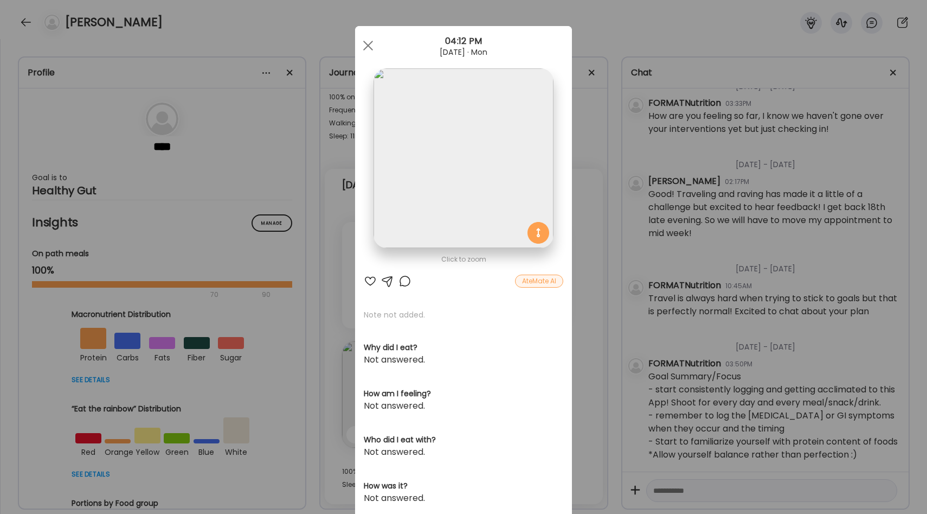
click at [591, 236] on div "Ate Coach Dashboard Wahoo! It’s official Take a moment to set up your Coach Pro…" at bounding box center [463, 257] width 927 height 514
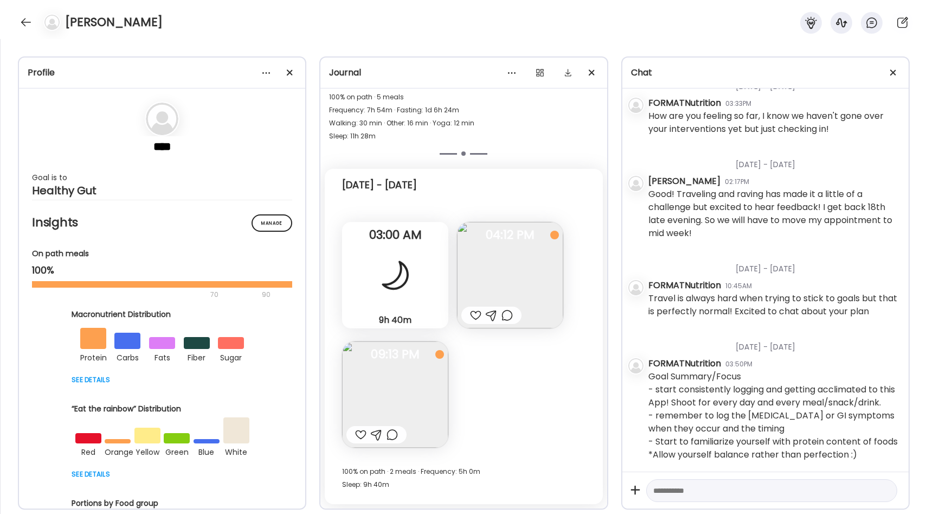
click at [420, 313] on div "9h 40m Sleep" at bounding box center [395, 275] width 106 height 106
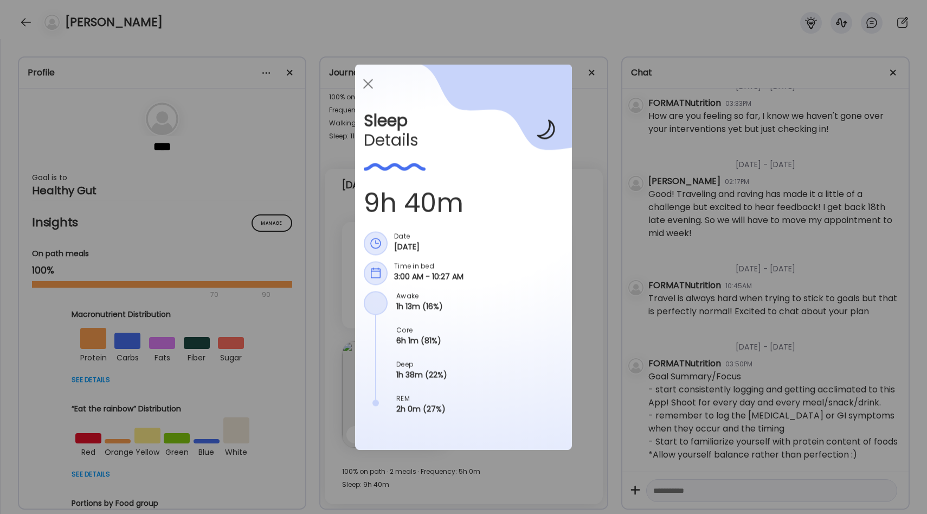
click at [569, 267] on icon at bounding box center [470, 172] width 203 height 215
click at [577, 352] on div "Ate Coach Dashboard Wahoo! It’s official Take a moment to set up your Coach Pro…" at bounding box center [463, 257] width 927 height 514
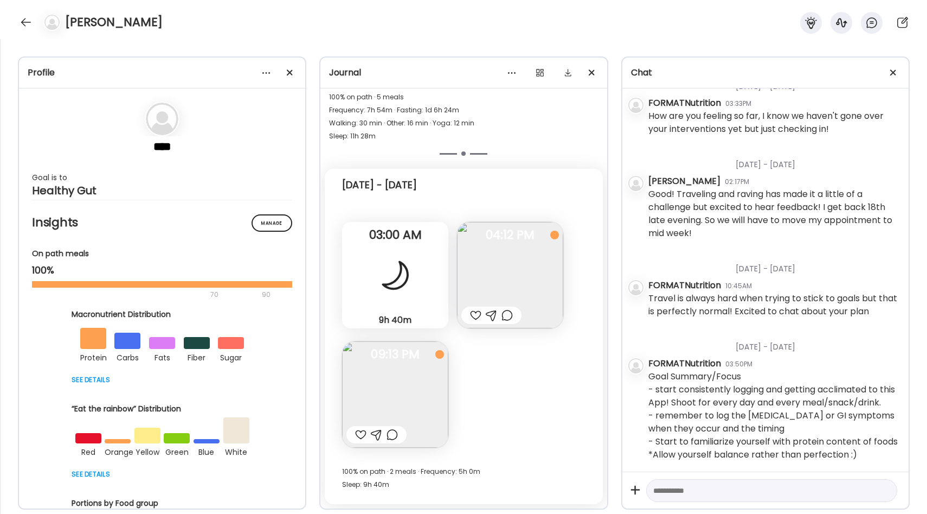
click at [390, 412] on img at bounding box center [395, 394] width 106 height 106
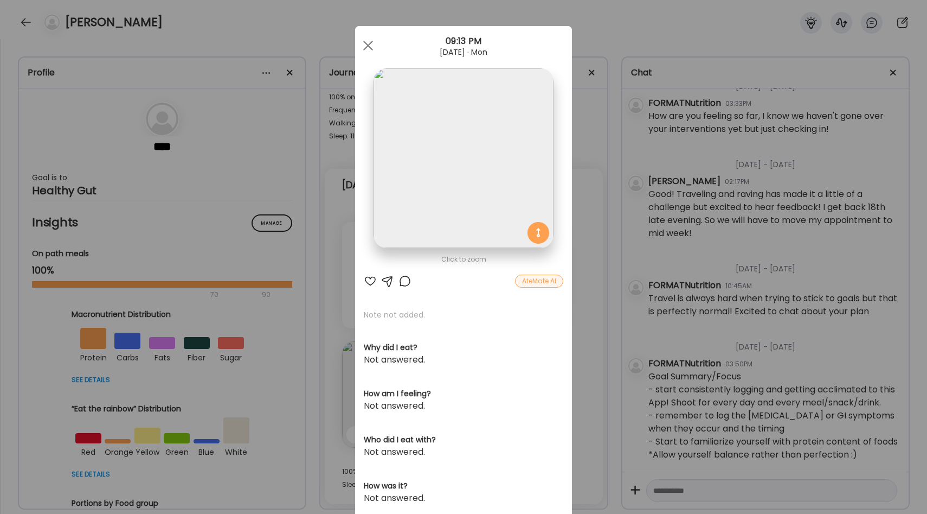
click at [574, 303] on div "Ate Coach Dashboard Wahoo! It’s official Take a moment to set up your Coach Pro…" at bounding box center [463, 257] width 927 height 514
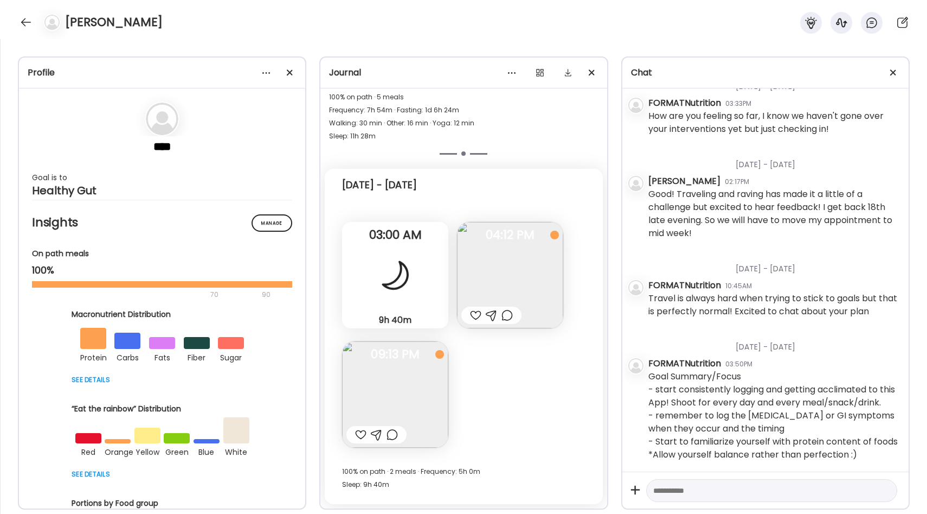
click at [488, 272] on img at bounding box center [510, 275] width 106 height 106
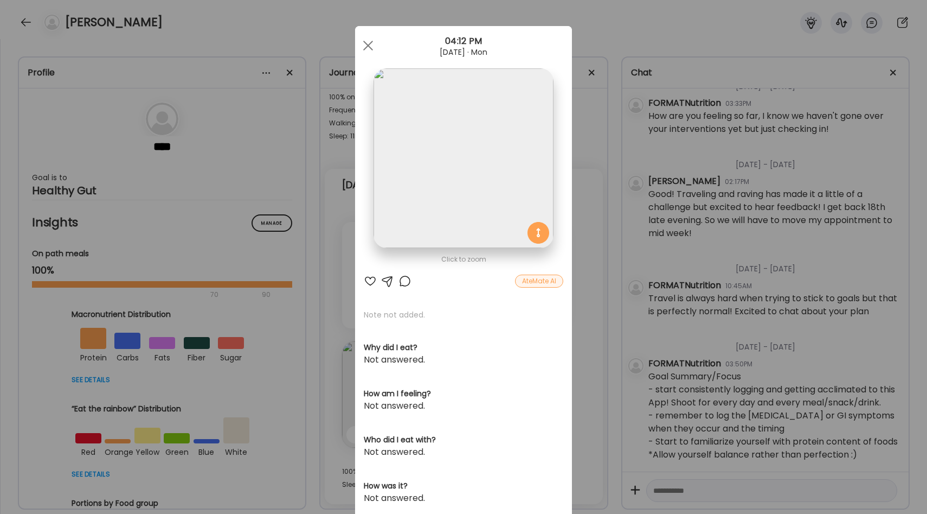
click at [586, 273] on div "Ate Coach Dashboard Wahoo! It’s official Take a moment to set up your Coach Pro…" at bounding box center [463, 257] width 927 height 514
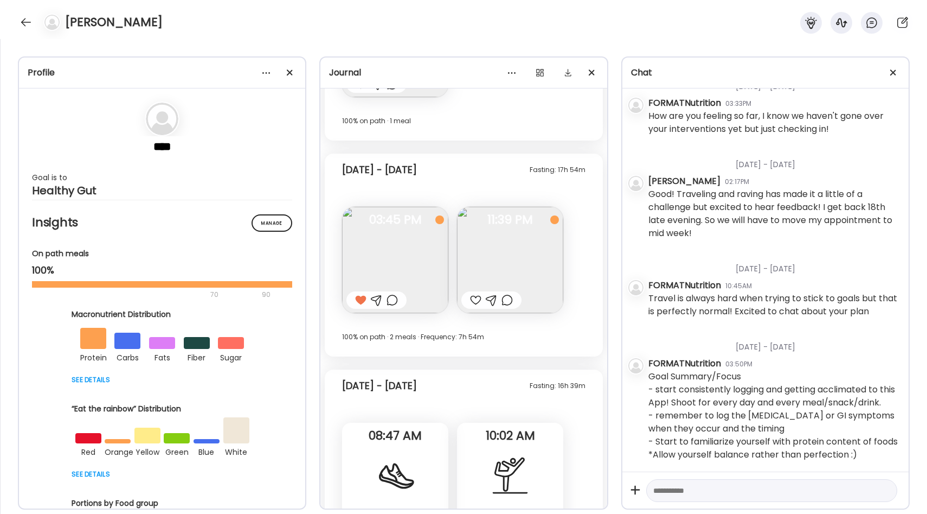
scroll to position [683, 0]
click at [24, 21] on div at bounding box center [25, 22] width 17 height 17
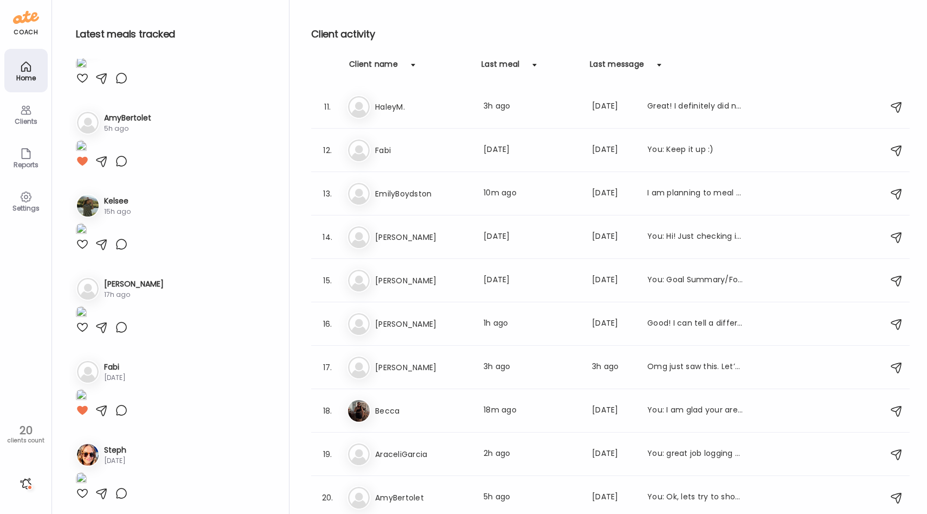
scroll to position [676, 0]
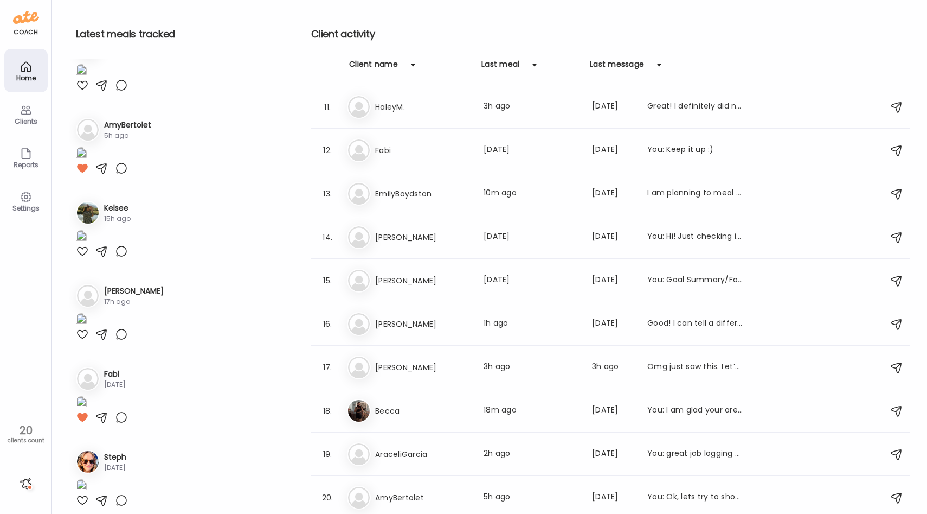
click at [29, 483] on div at bounding box center [25, 483] width 17 height 17
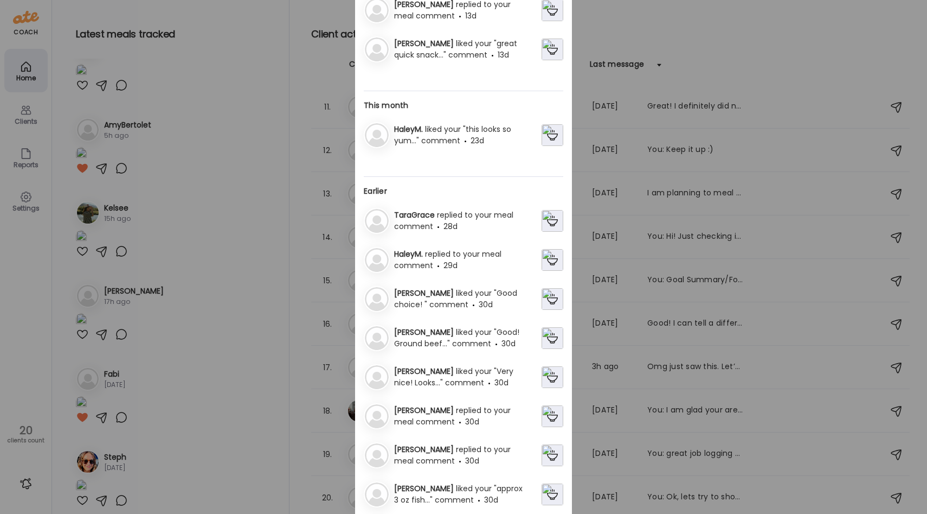
scroll to position [0, 0]
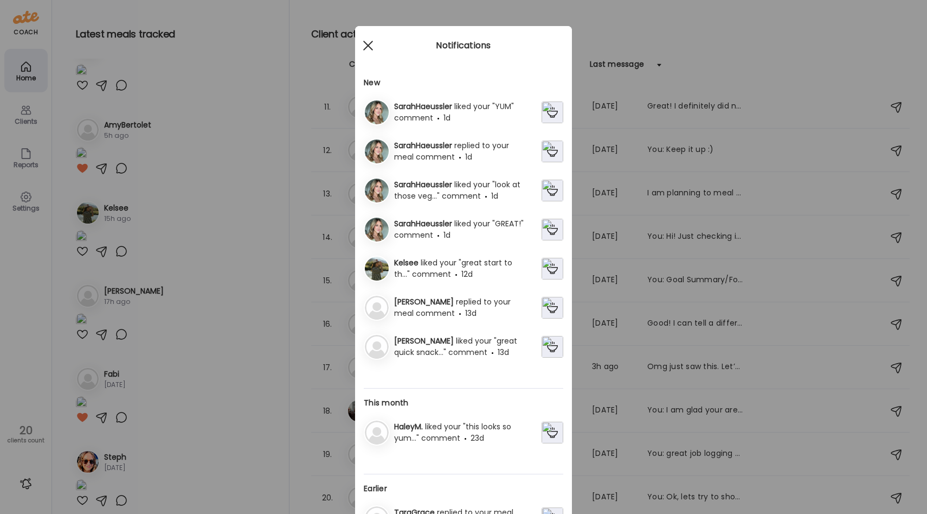
click at [371, 42] on span at bounding box center [368, 46] width 10 height 10
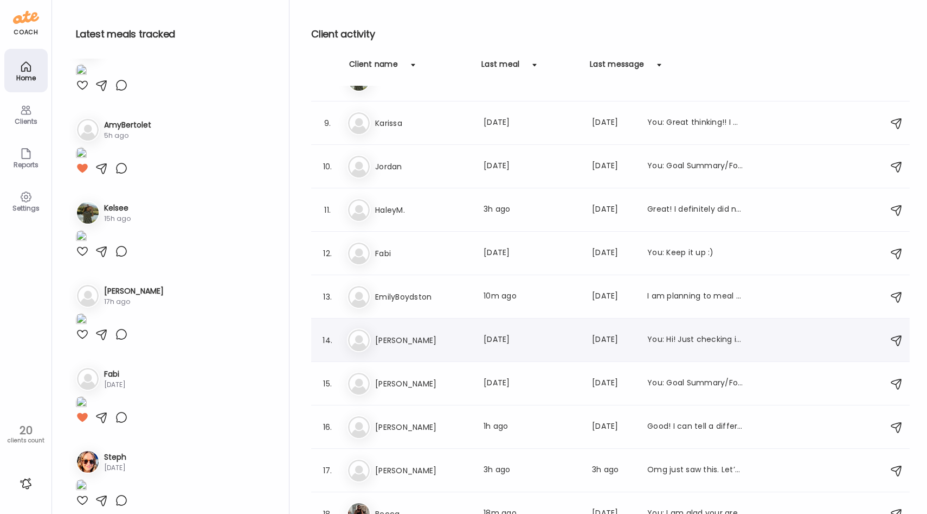
scroll to position [434, 0]
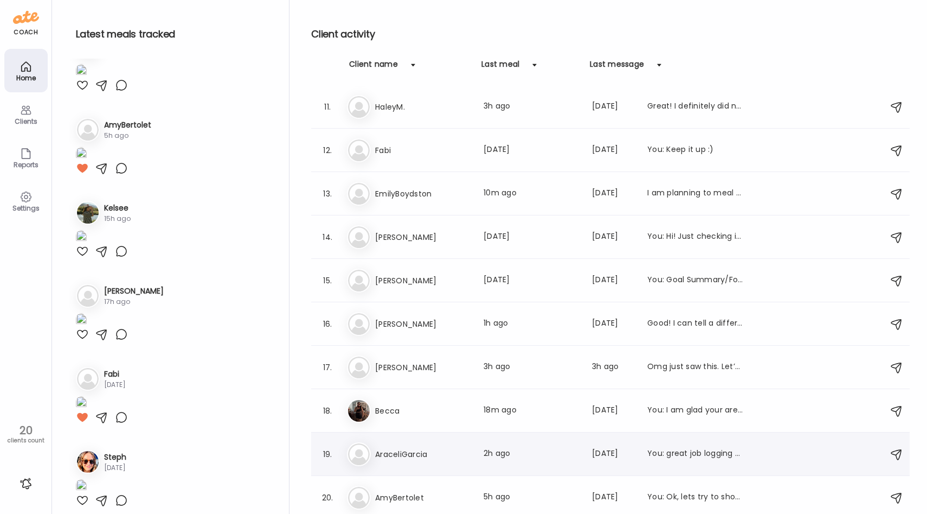
click at [436, 448] on h3 "AraceliGarcia" at bounding box center [422, 453] width 95 height 13
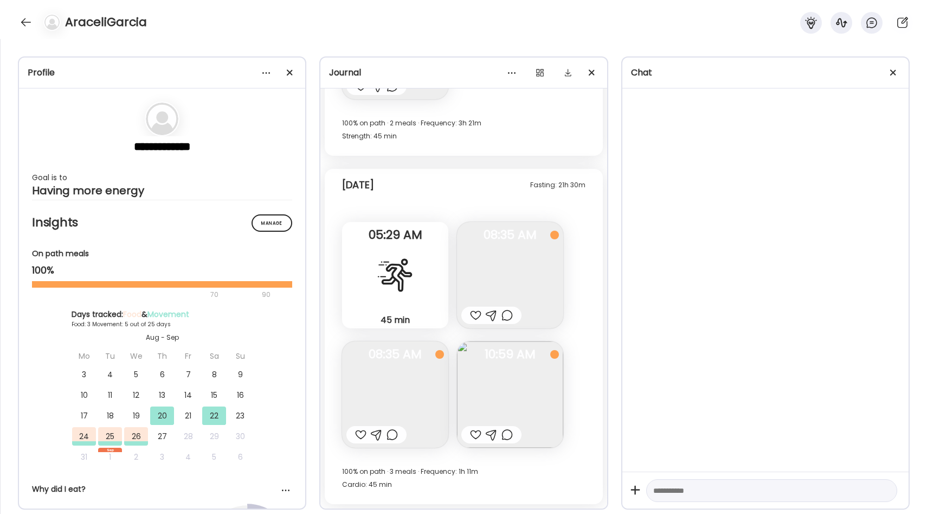
scroll to position [683, 0]
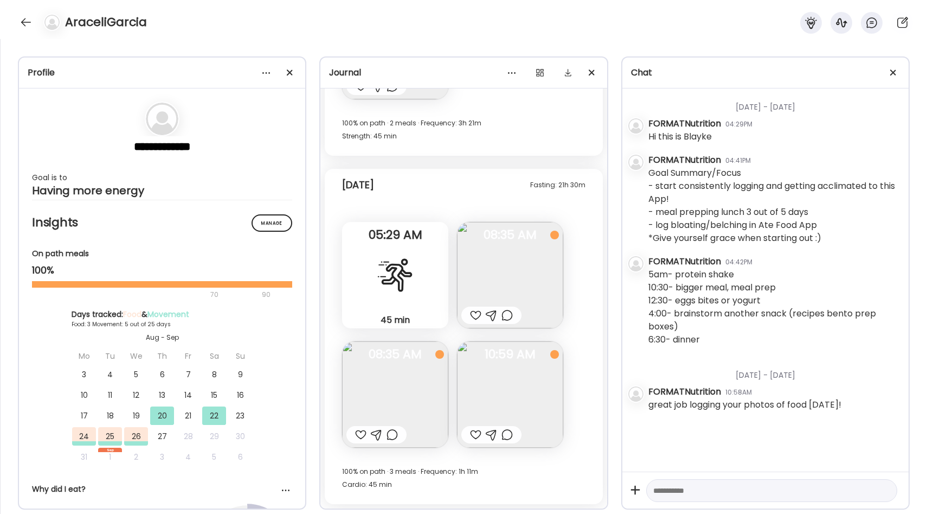
click at [501, 271] on img at bounding box center [510, 275] width 106 height 106
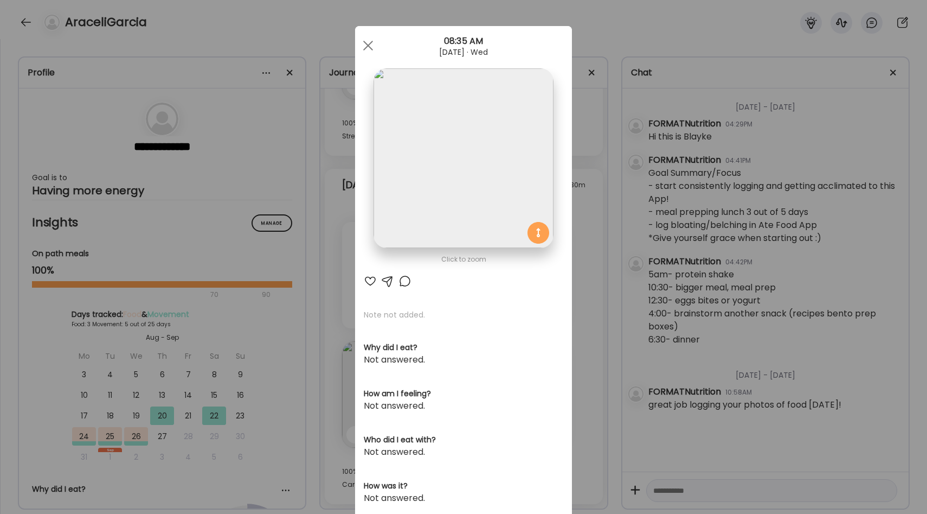
click at [589, 243] on div "Ate Coach Dashboard Wahoo! It’s official Take a moment to set up your Coach Pro…" at bounding box center [463, 257] width 927 height 514
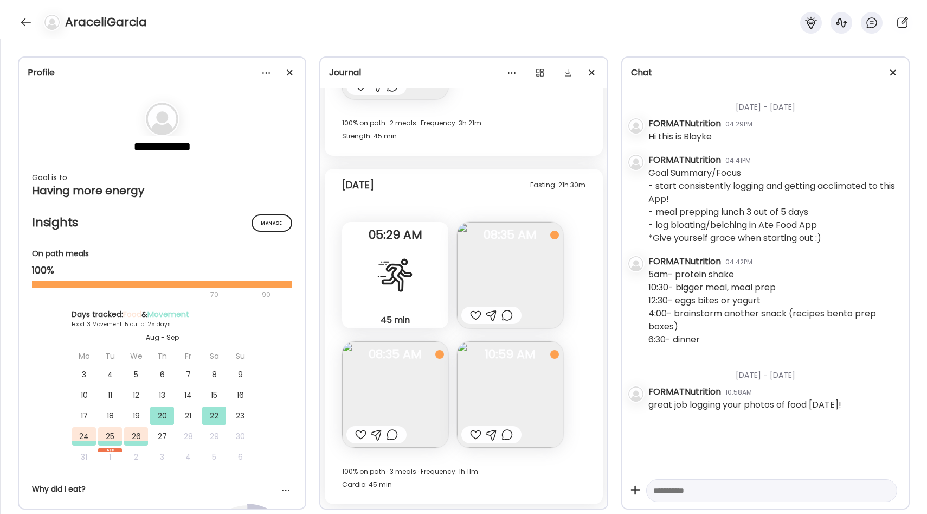
click at [473, 313] on div at bounding box center [475, 315] width 11 height 13
click at [496, 389] on img at bounding box center [510, 394] width 106 height 106
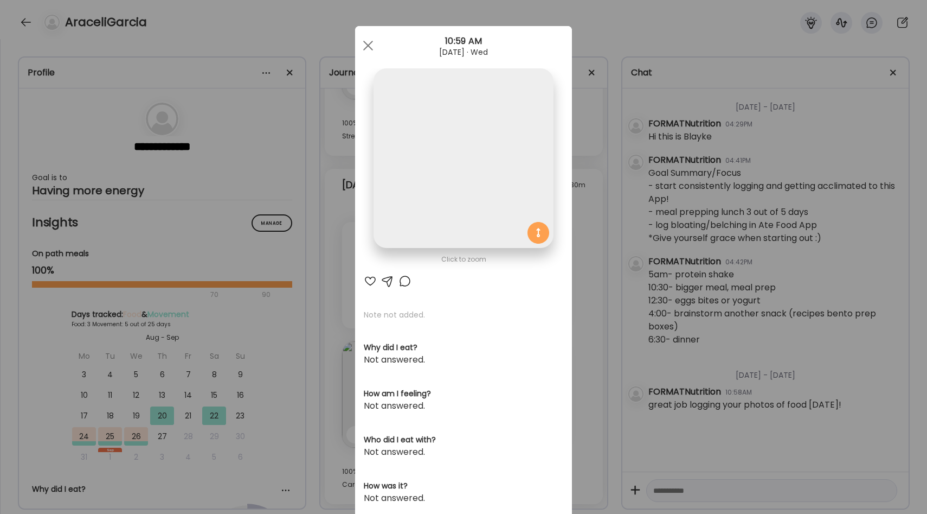
click at [585, 296] on div "Ate Coach Dashboard Wahoo! It’s official Take a moment to set up your Coach Pro…" at bounding box center [463, 257] width 927 height 514
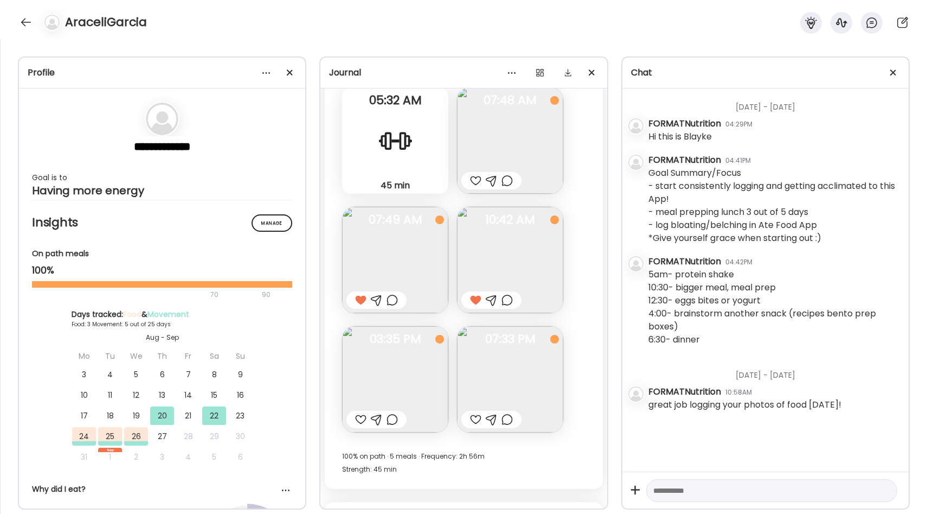
scroll to position [680, 0]
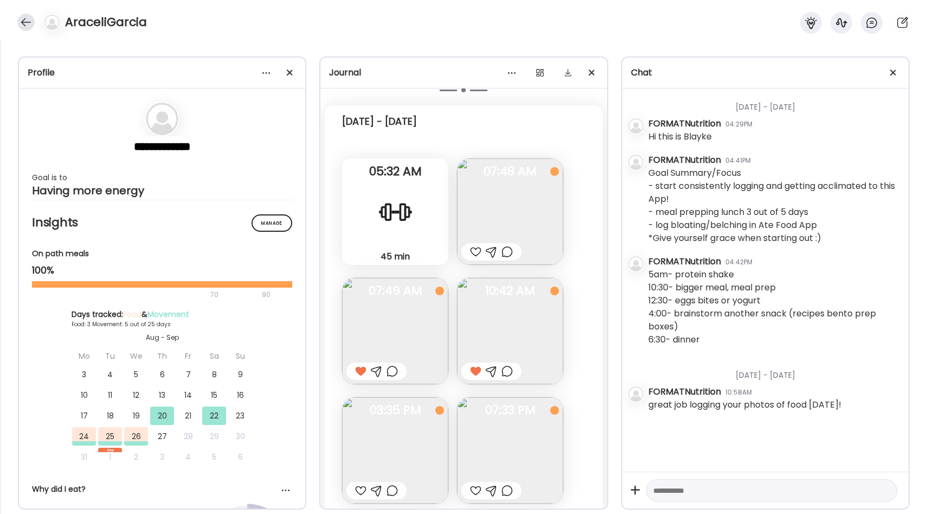
click at [23, 22] on div at bounding box center [25, 22] width 17 height 17
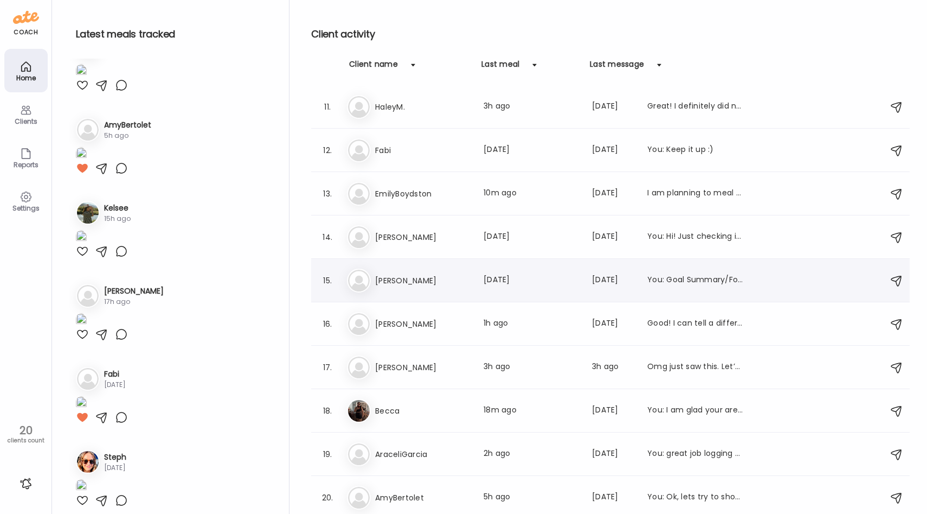
scroll to position [430, 0]
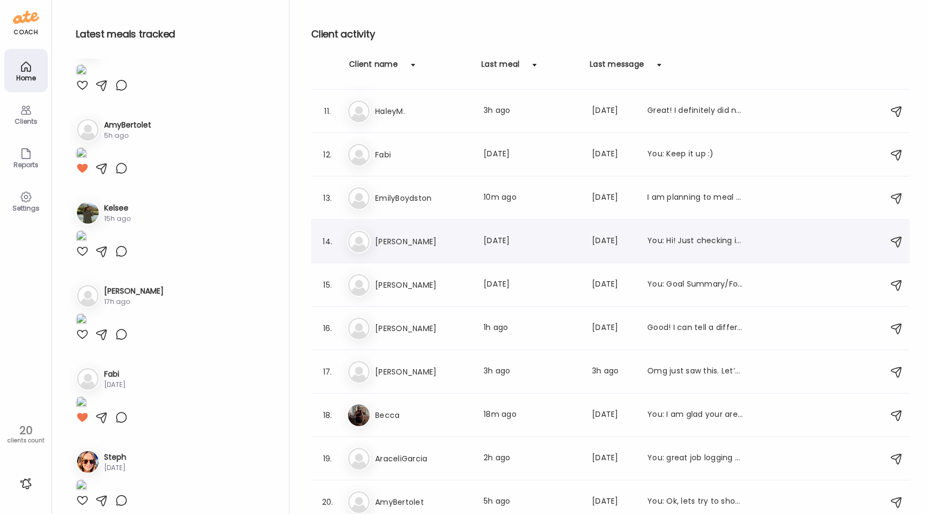
click at [428, 246] on h3 "[PERSON_NAME]" at bounding box center [422, 241] width 95 height 13
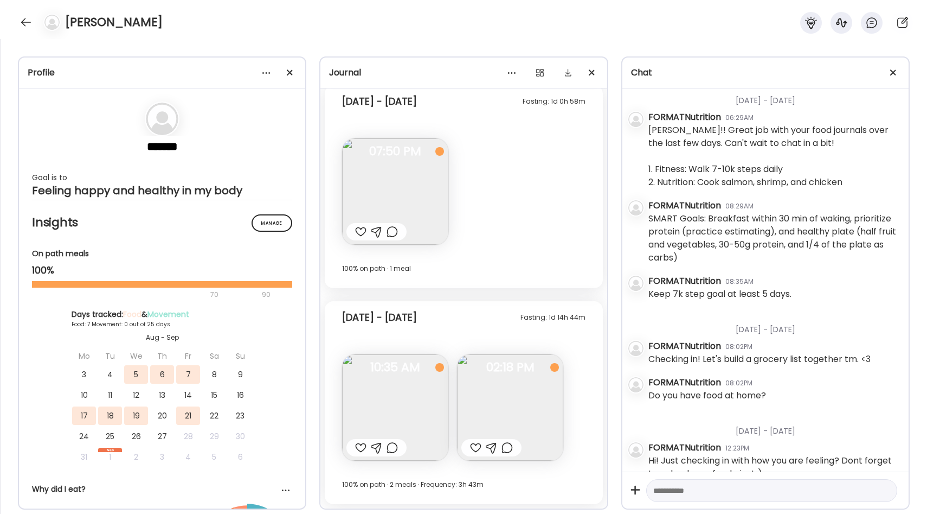
scroll to position [27, 0]
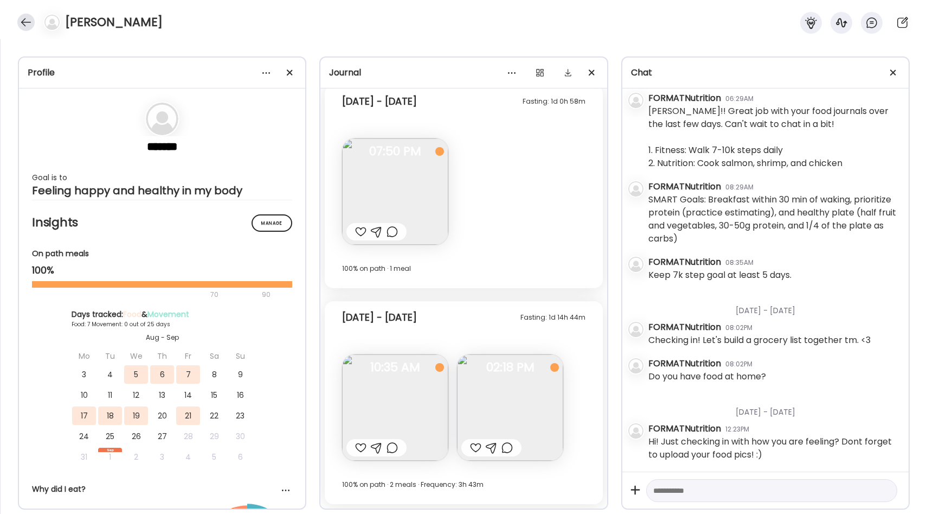
click at [23, 23] on div at bounding box center [25, 22] width 17 height 17
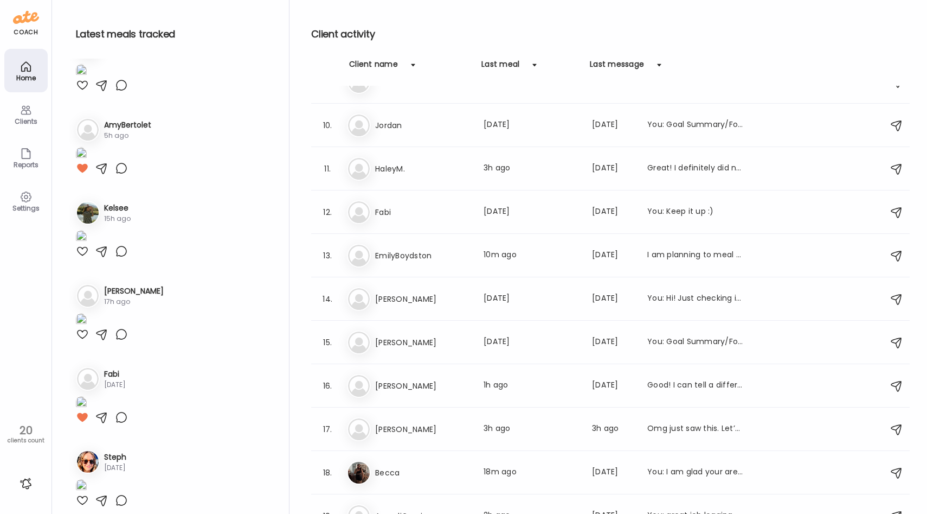
scroll to position [434, 0]
